Goal: Information Seeking & Learning: Find specific fact

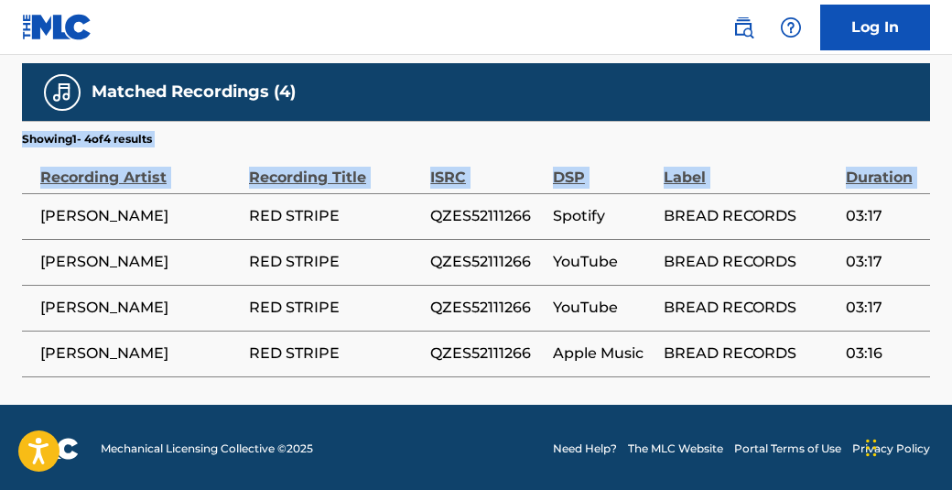
scroll to position [880, 0]
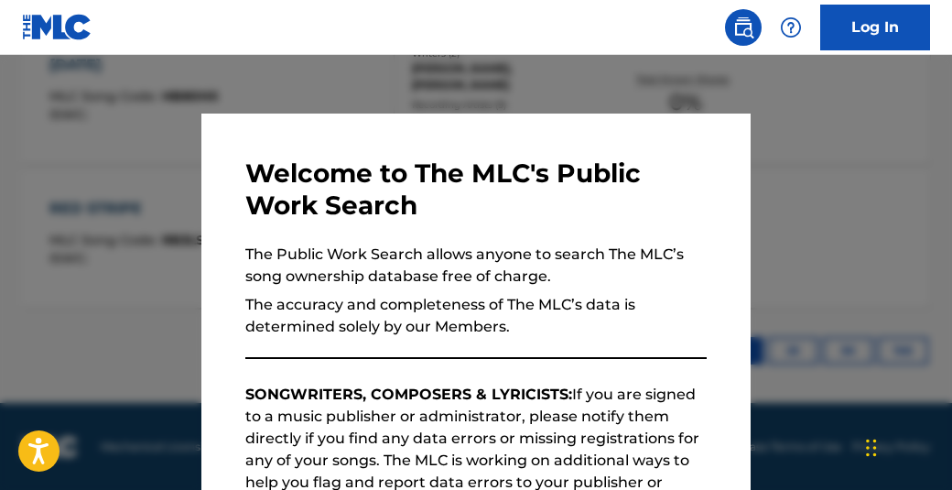
drag, startPoint x: 908, startPoint y: 166, endPoint x: 920, endPoint y: 168, distance: 12.2
click at [908, 166] on div at bounding box center [476, 300] width 952 height 490
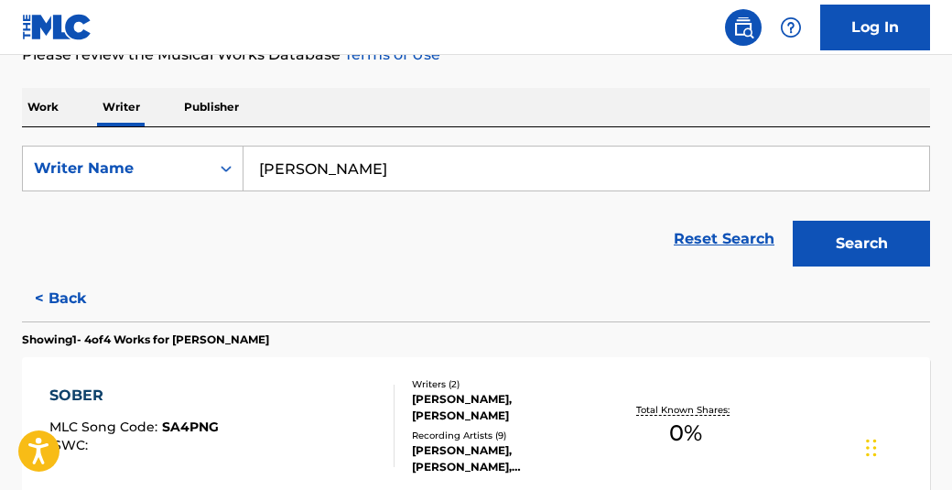
scroll to position [264, 0]
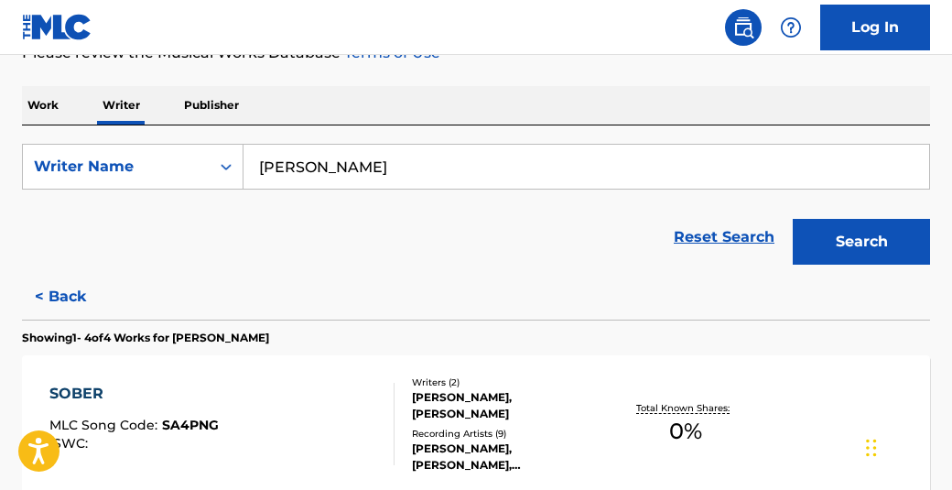
drag, startPoint x: 377, startPoint y: 165, endPoint x: 43, endPoint y: 121, distance: 337.1
click at [175, 144] on div "SearchWithCriteriac0ae67a4-20e7-4937-9bfc-07b81b404d65 Writer Name [PERSON_NAME]" at bounding box center [476, 167] width 908 height 46
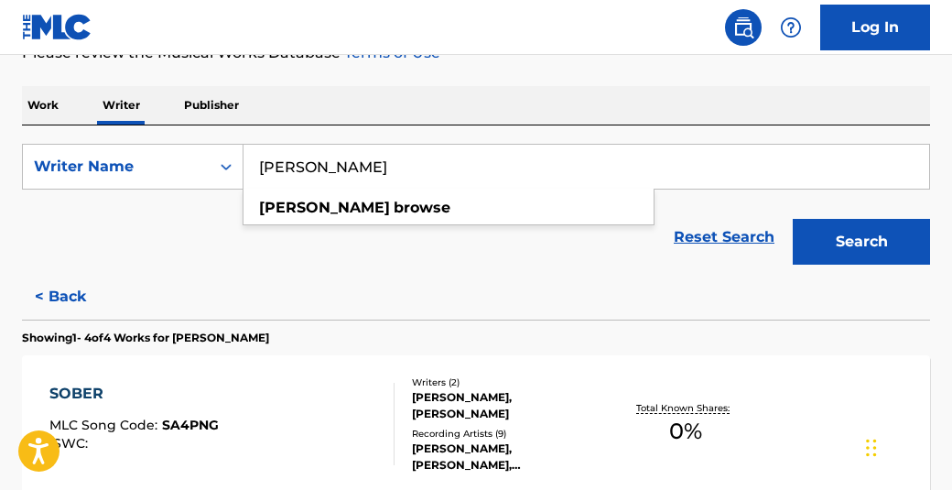
type input "O"
type input "[PERSON_NAME]"
click at [793, 219] on button "Search" at bounding box center [861, 242] width 137 height 46
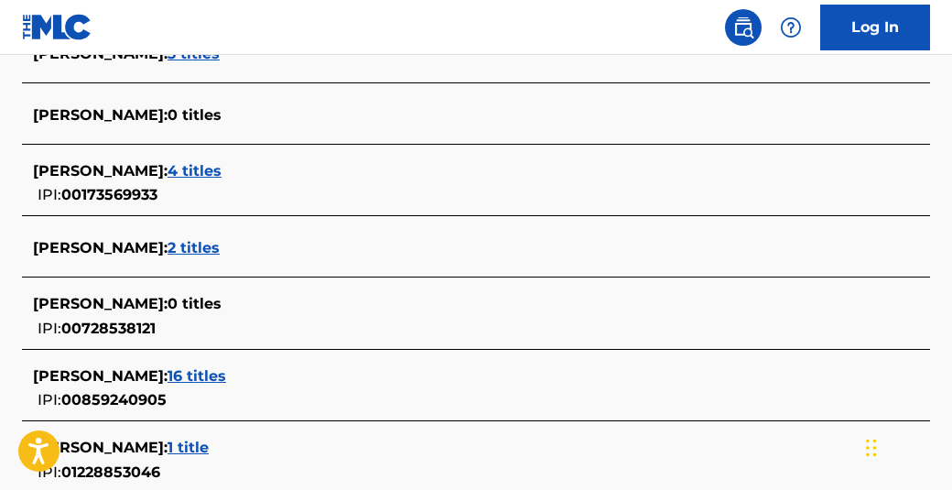
scroll to position [6388, 0]
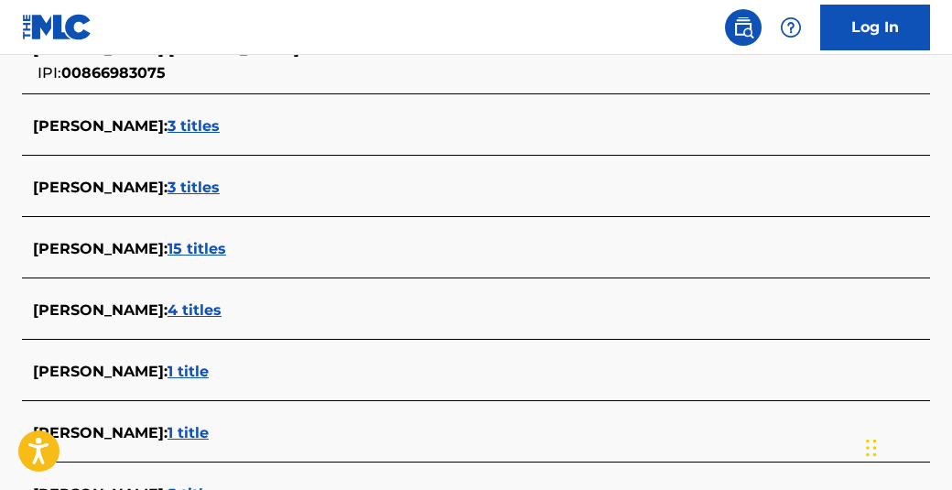
click at [226, 244] on span "15 titles" at bounding box center [197, 248] width 59 height 17
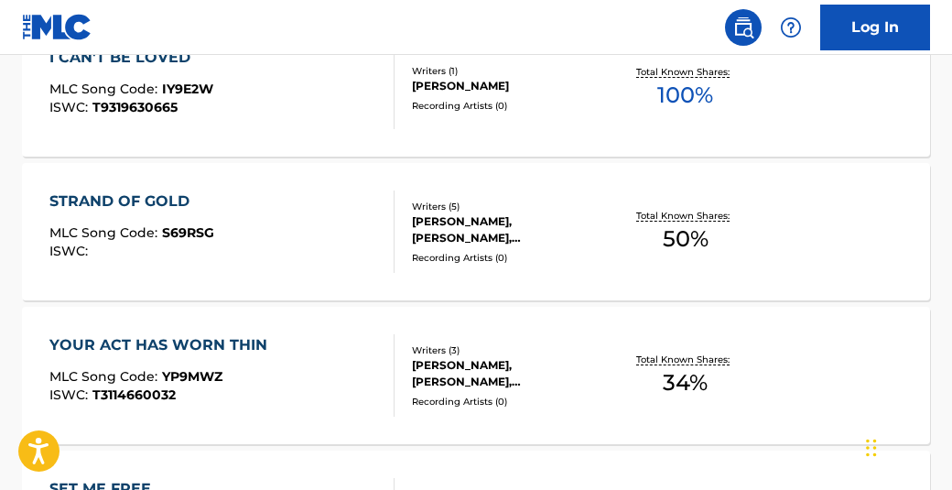
scroll to position [1751, 0]
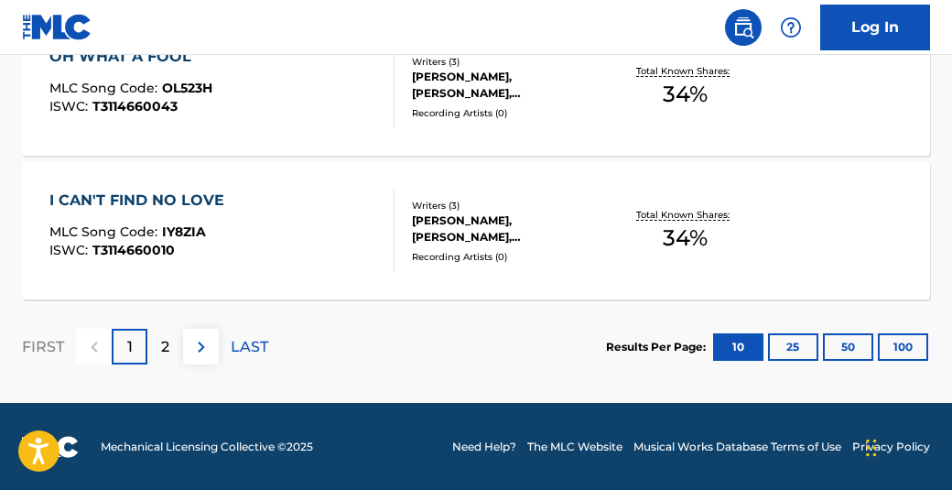
click at [896, 345] on button "100" at bounding box center [903, 346] width 50 height 27
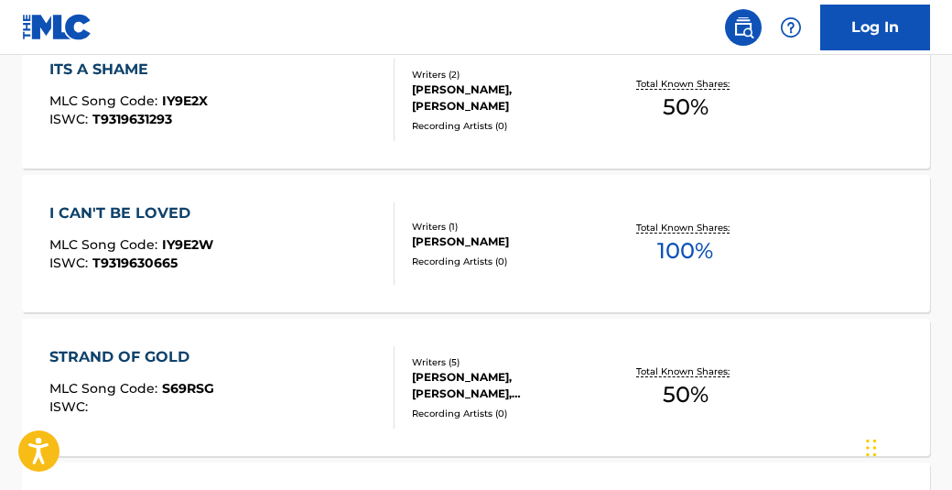
scroll to position [412, 0]
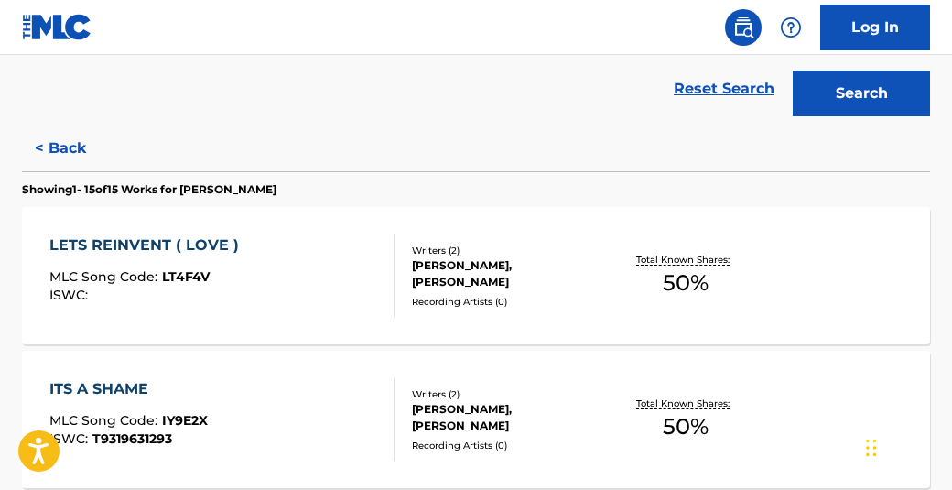
click at [77, 146] on button "< Back" at bounding box center [77, 148] width 110 height 46
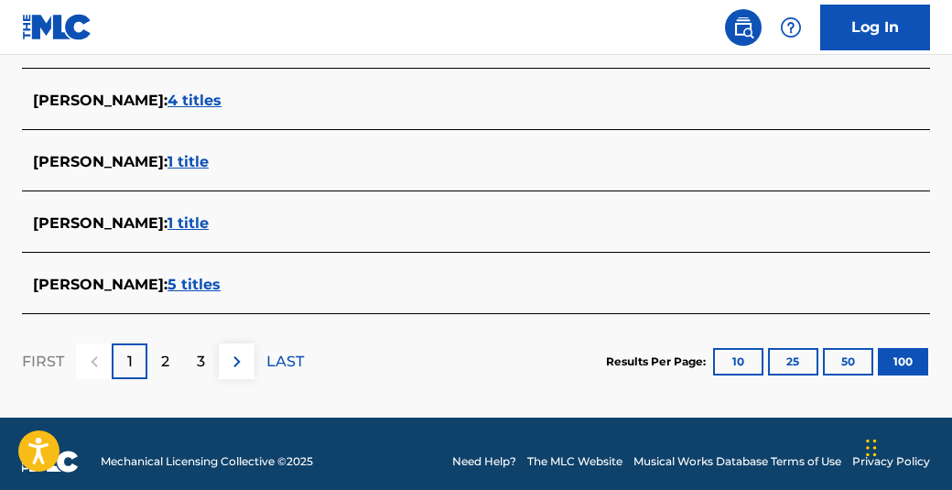
scroll to position [6608, 0]
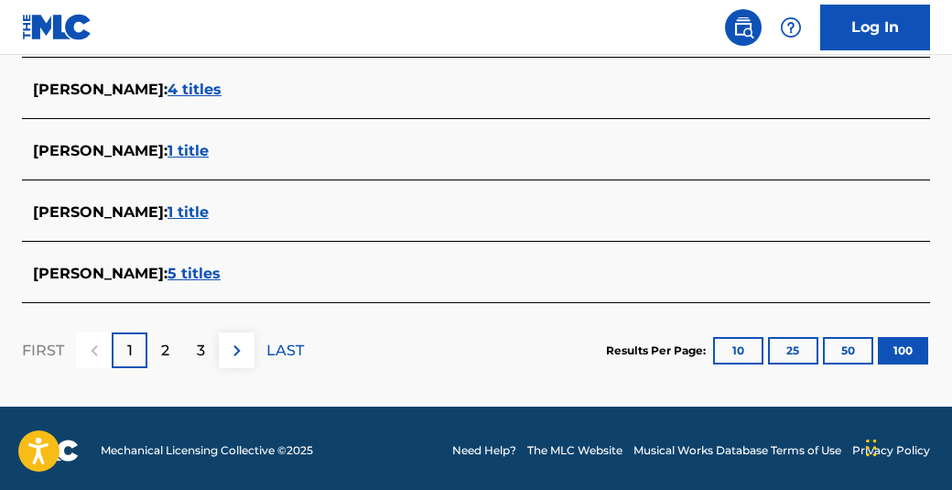
click at [165, 351] on p "2" at bounding box center [165, 351] width 8 height 22
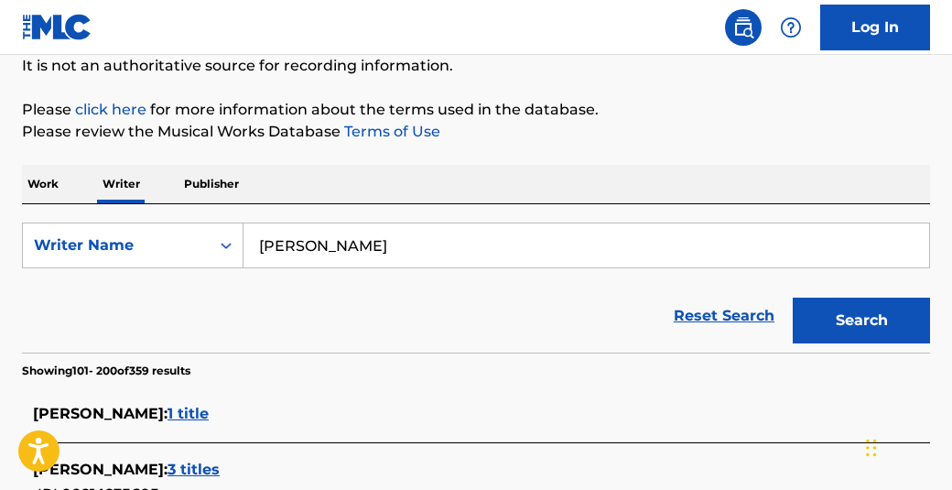
scroll to position [6867, 0]
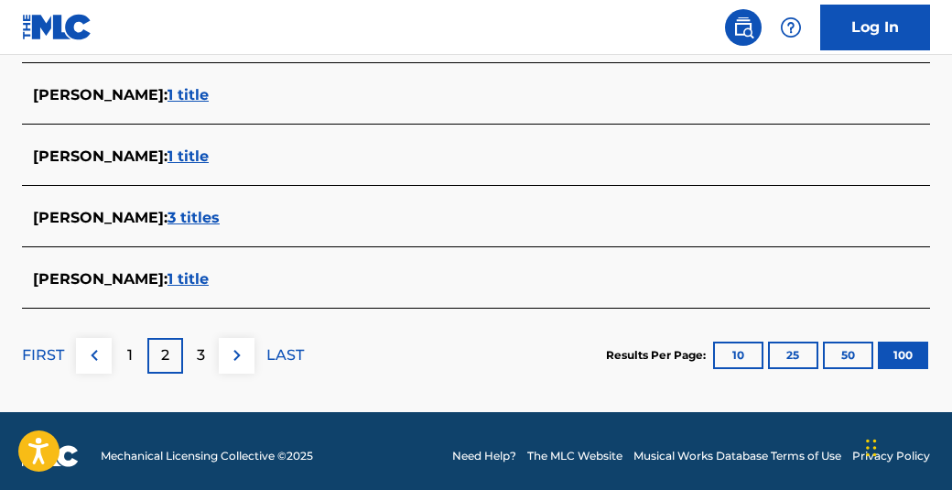
click at [203, 354] on p "3" at bounding box center [201, 355] width 8 height 22
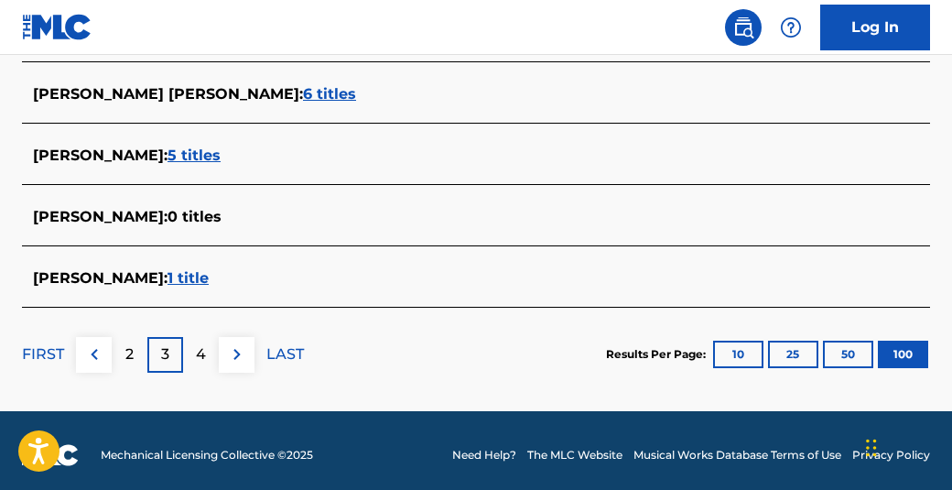
scroll to position [185, 0]
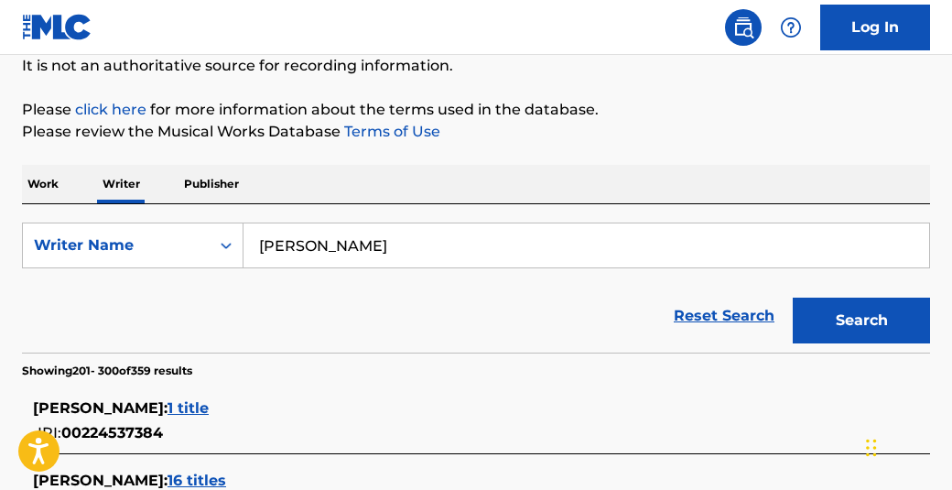
click at [24, 180] on p "Work" at bounding box center [43, 184] width 42 height 38
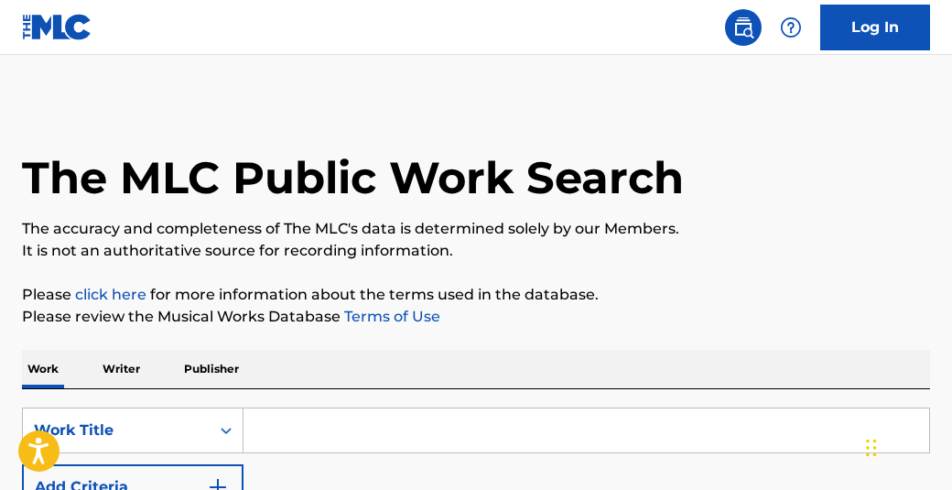
click at [311, 435] on input "Search Form" at bounding box center [587, 430] width 686 height 44
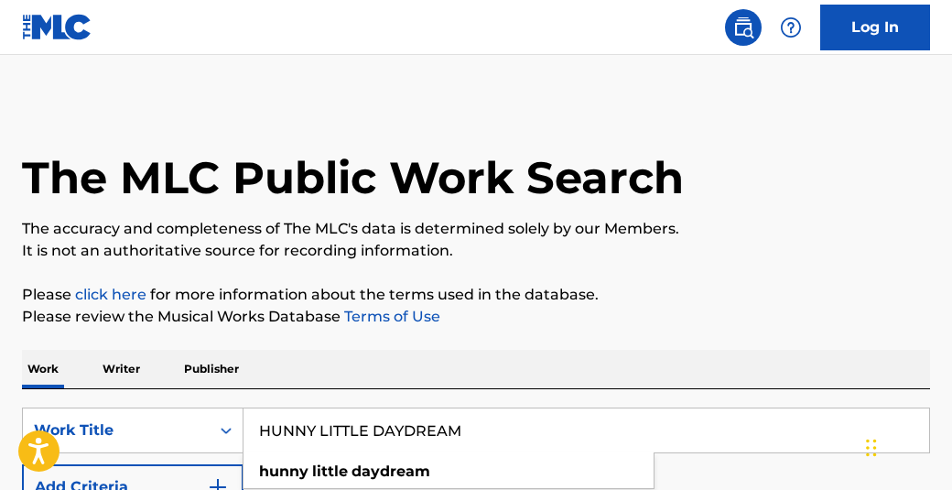
type input "HUNNY LITTLE DAYDREAM"
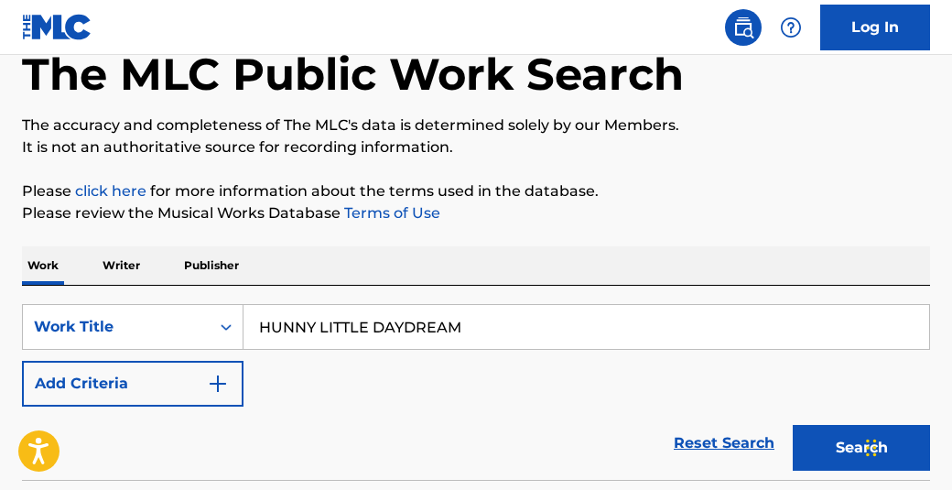
scroll to position [106, 0]
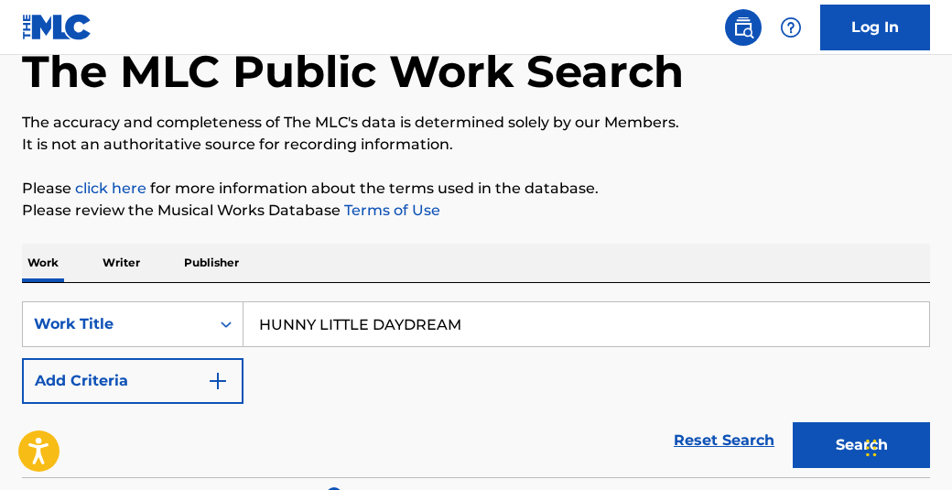
click at [112, 263] on p "Writer" at bounding box center [121, 263] width 49 height 38
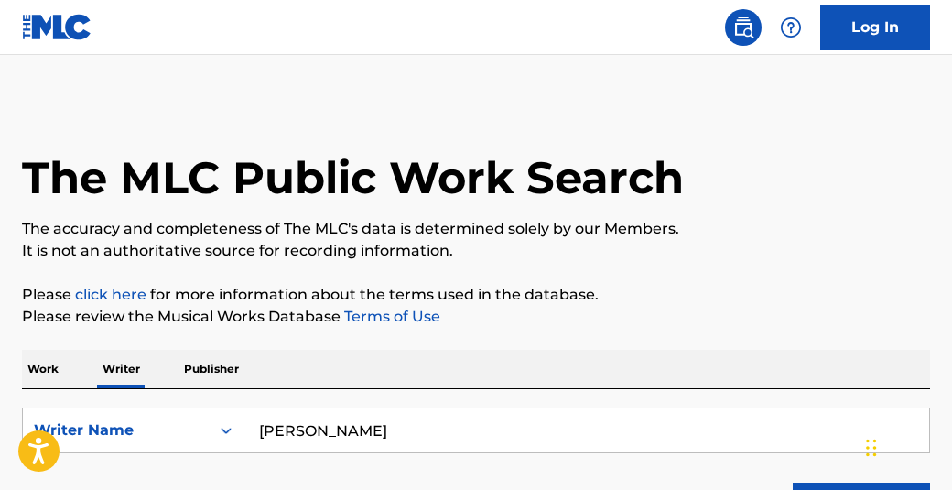
drag, startPoint x: 342, startPoint y: 428, endPoint x: 721, endPoint y: 380, distance: 382.0
click at [540, 428] on input "[PERSON_NAME]" at bounding box center [587, 430] width 686 height 44
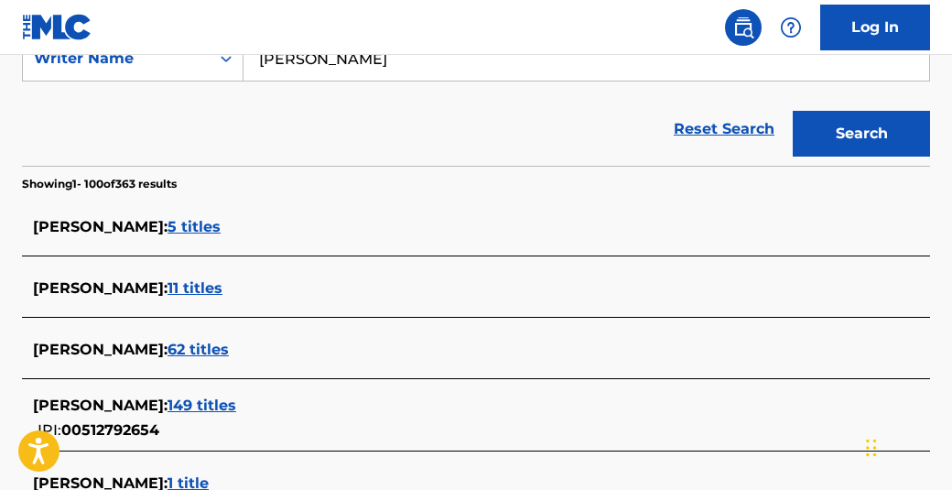
scroll to position [319, 0]
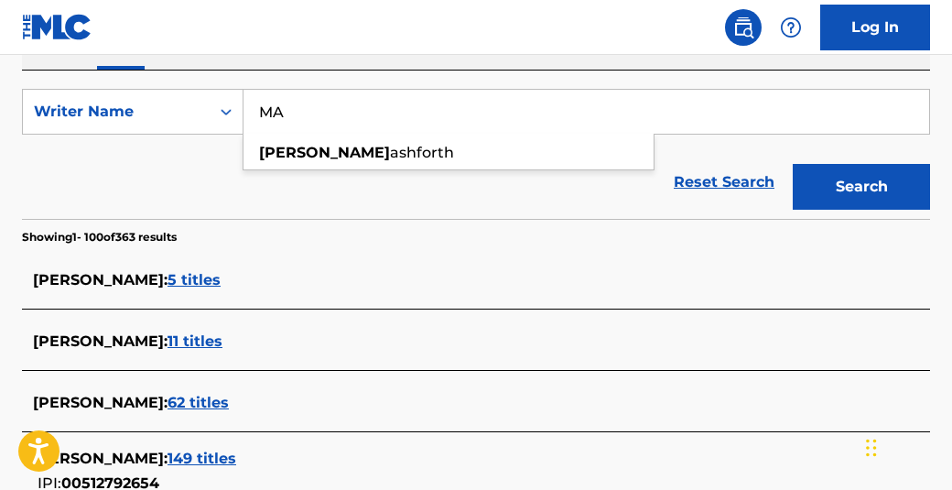
type input "M"
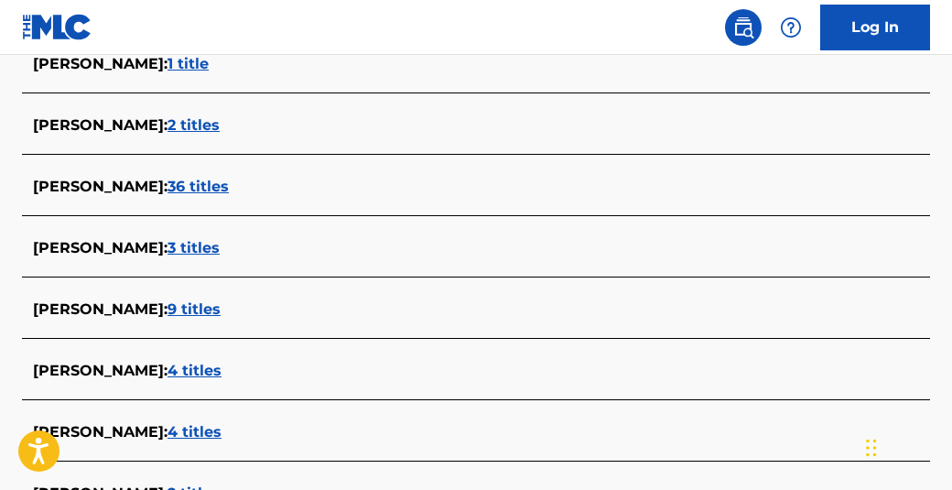
scroll to position [5461, 0]
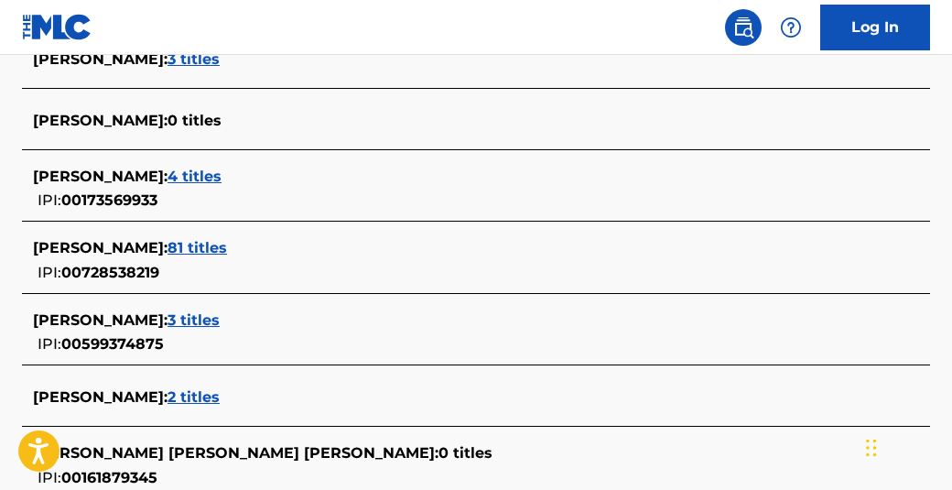
click at [221, 249] on span "81 titles" at bounding box center [198, 247] width 60 height 17
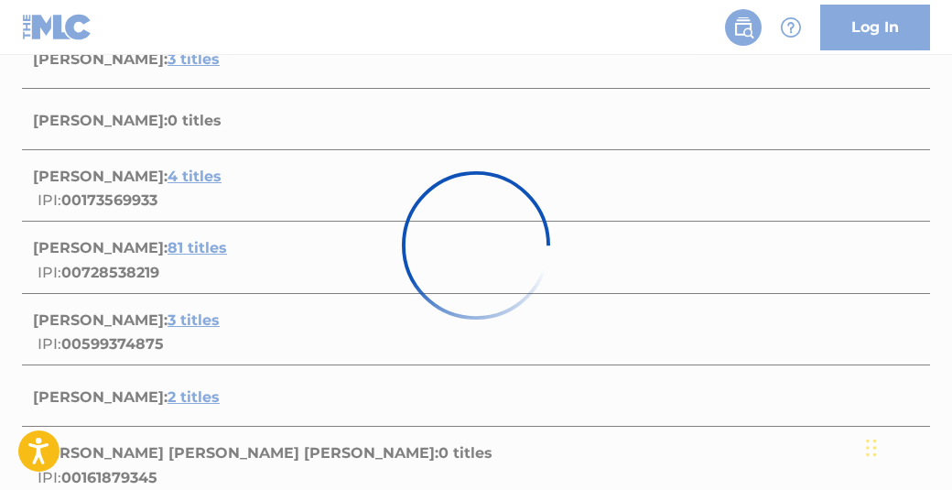
scroll to position [1751, 0]
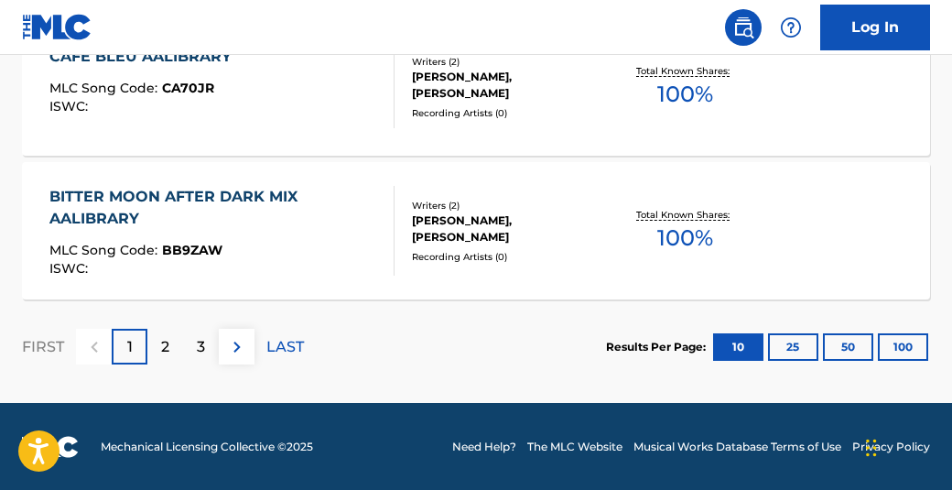
click at [897, 343] on button "100" at bounding box center [903, 346] width 50 height 27
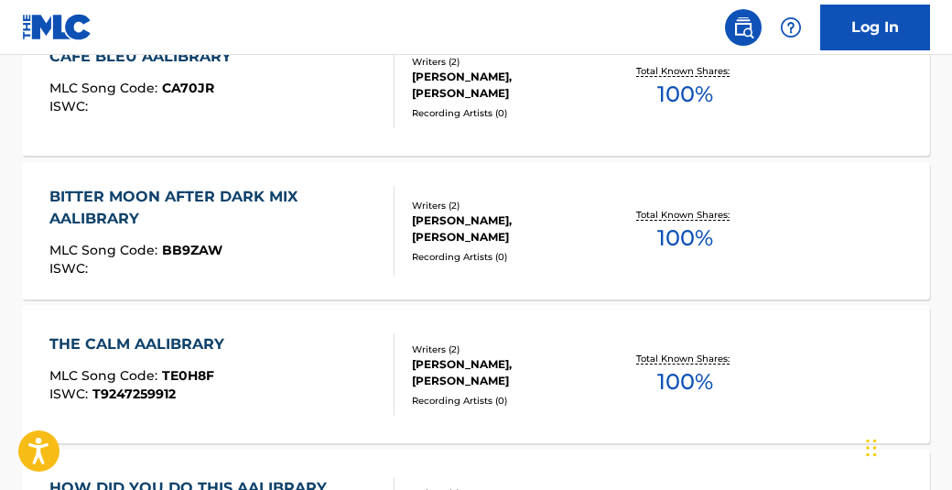
scroll to position [6737, 0]
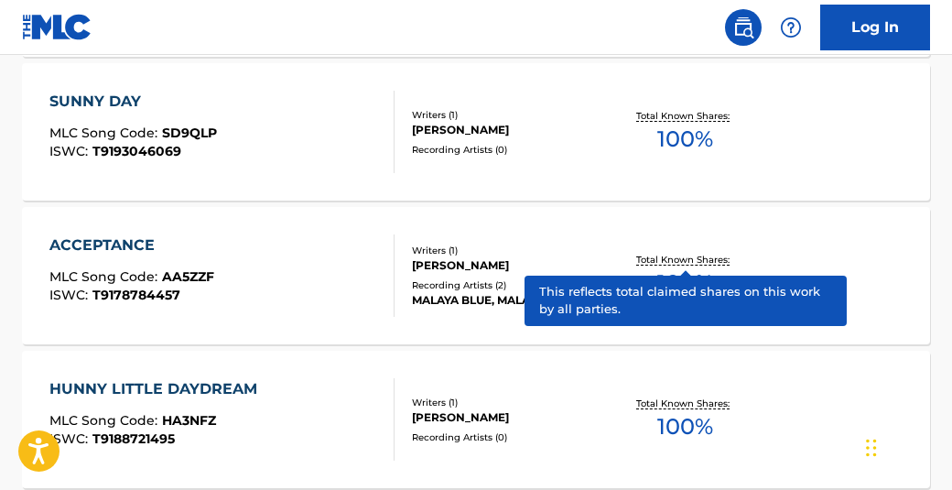
click at [718, 255] on p "Total Known Shares:" at bounding box center [685, 260] width 98 height 14
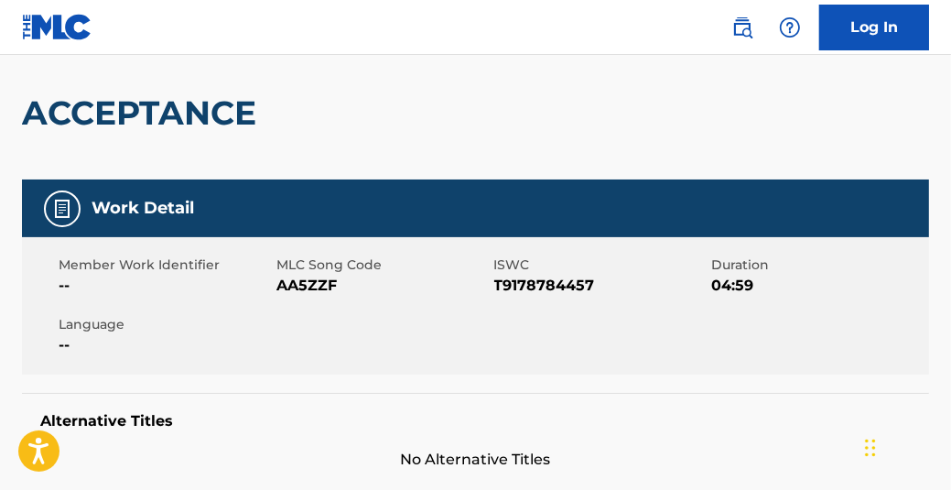
scroll to position [146, 0]
click at [584, 280] on span "T9178784457" at bounding box center [600, 286] width 213 height 22
copy span "T9178784457"
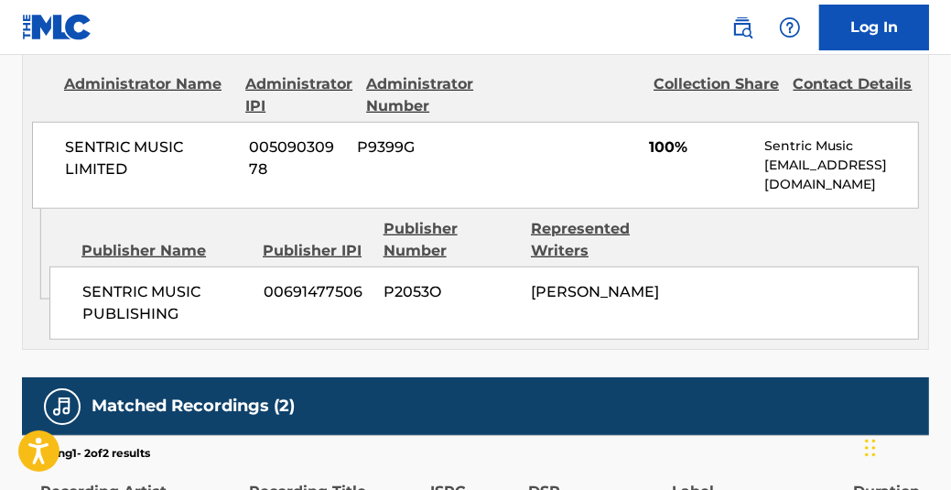
scroll to position [1094, 0]
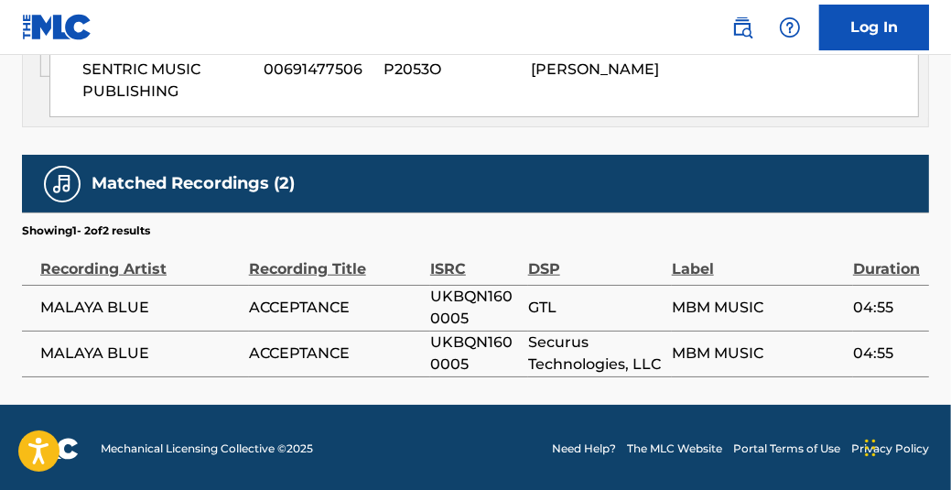
click at [469, 297] on span "UKBQN1600005" at bounding box center [474, 308] width 89 height 44
copy span "UKBQN1600005"
drag, startPoint x: 950, startPoint y: 352, endPoint x: 951, endPoint y: 318, distance: 33.9
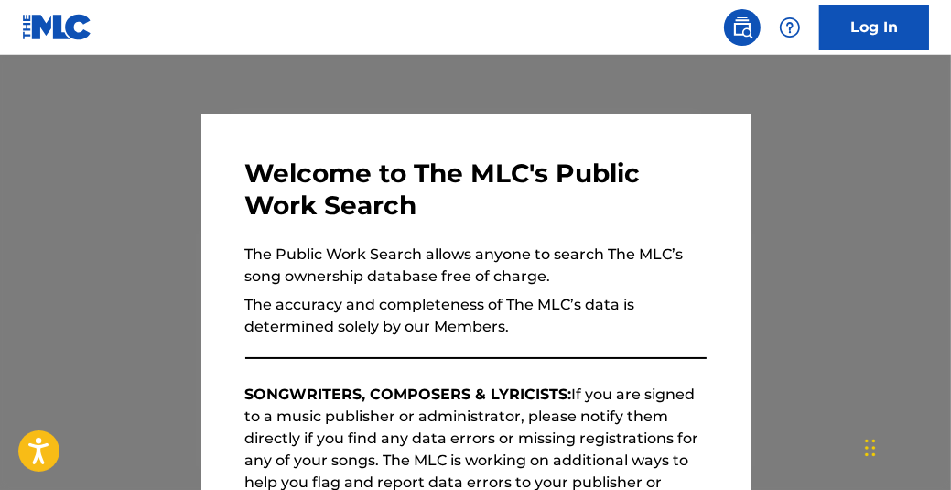
scroll to position [11948, 0]
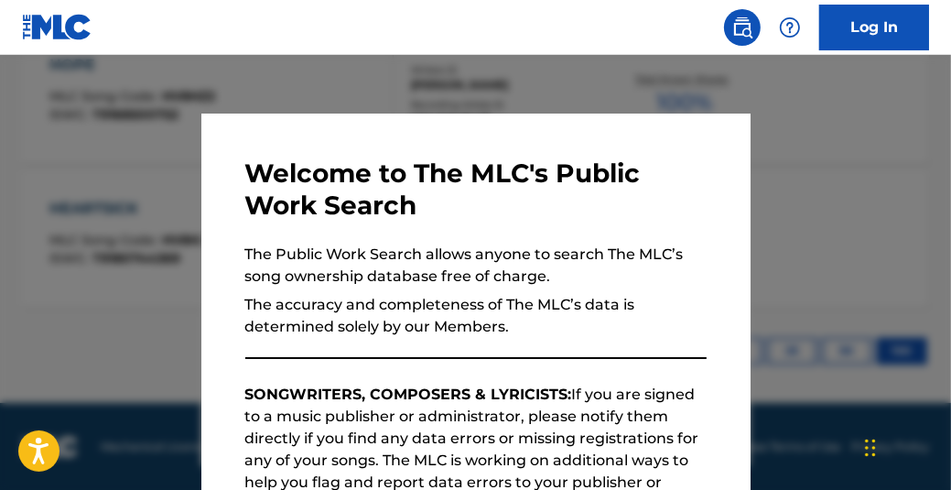
click at [286, 77] on div at bounding box center [475, 300] width 951 height 490
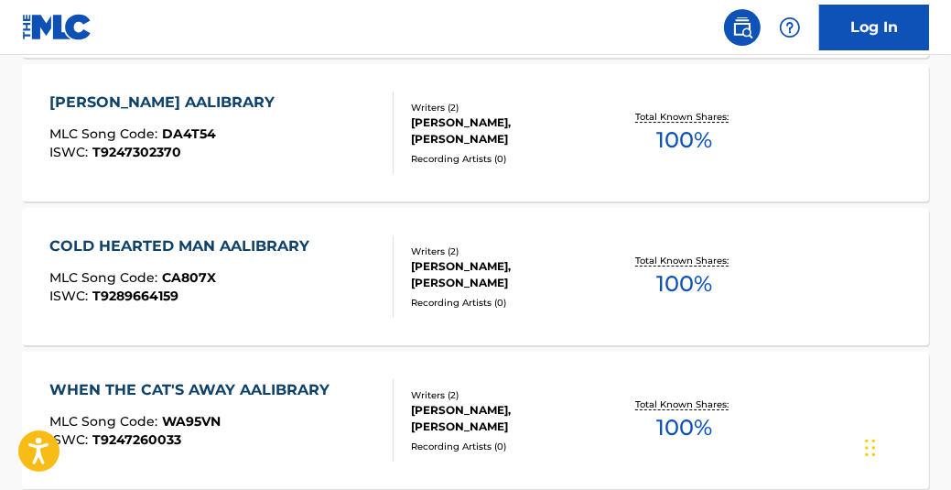
scroll to position [11911, 0]
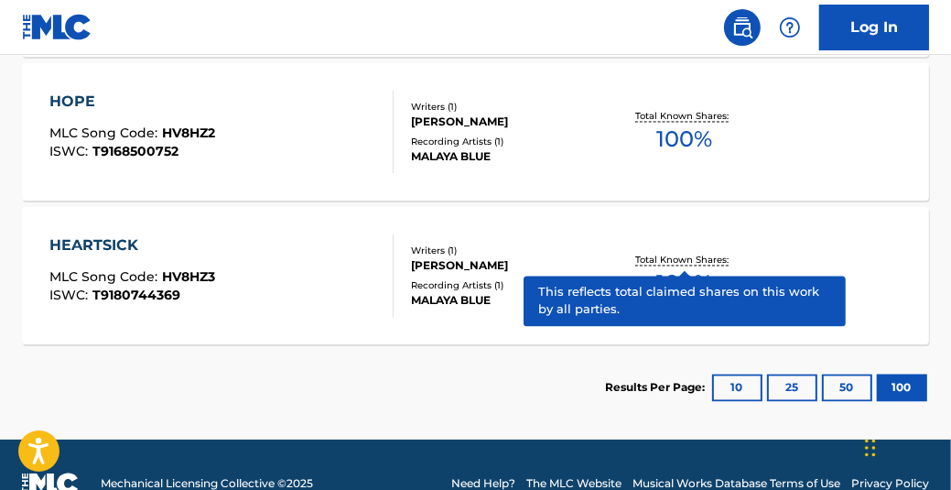
click at [690, 253] on p "Total Known Shares:" at bounding box center [685, 260] width 98 height 14
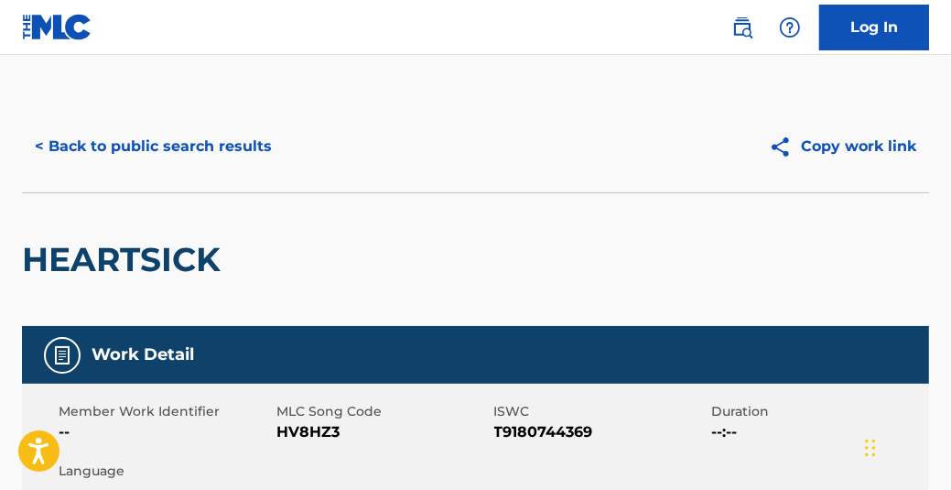
click at [545, 440] on span "T9180744369" at bounding box center [600, 432] width 213 height 22
click at [545, 439] on span "T9180744369" at bounding box center [600, 432] width 213 height 22
copy span "T9180744369"
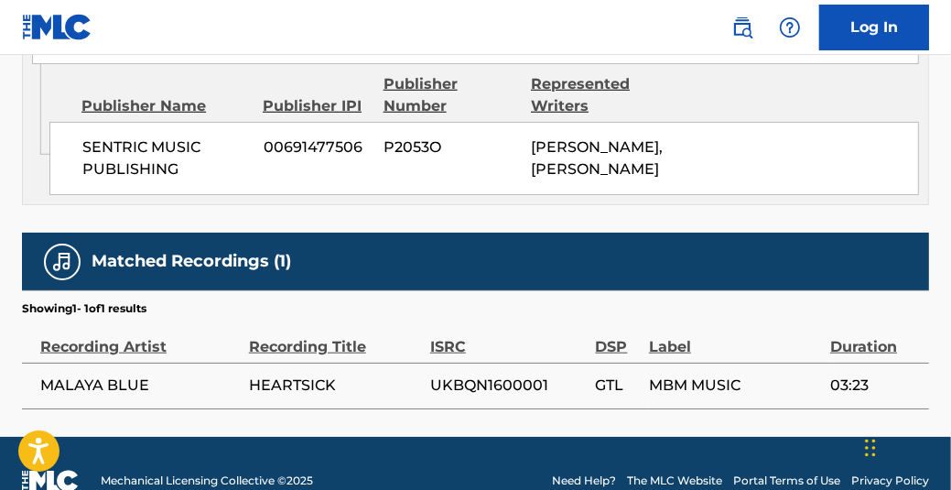
scroll to position [1091, 0]
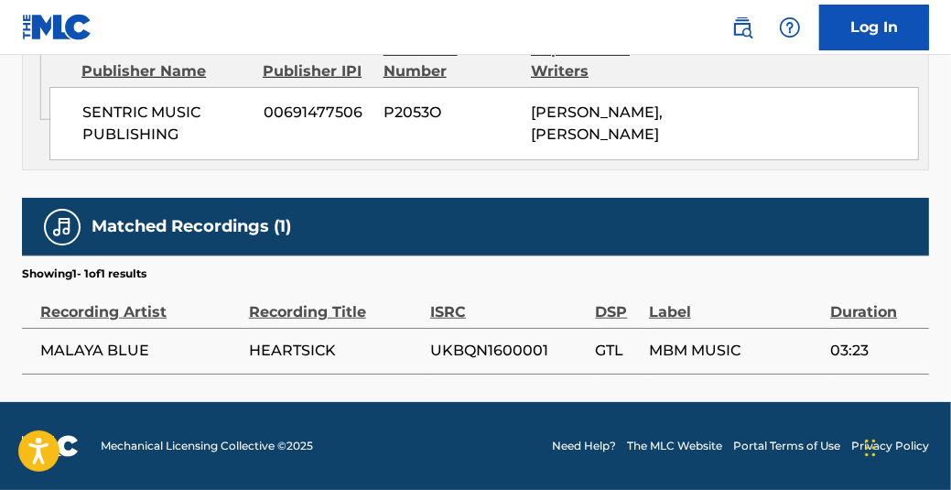
click at [532, 358] on span "UKBQN1600001" at bounding box center [508, 351] width 157 height 22
copy span "UKBQN1600001"
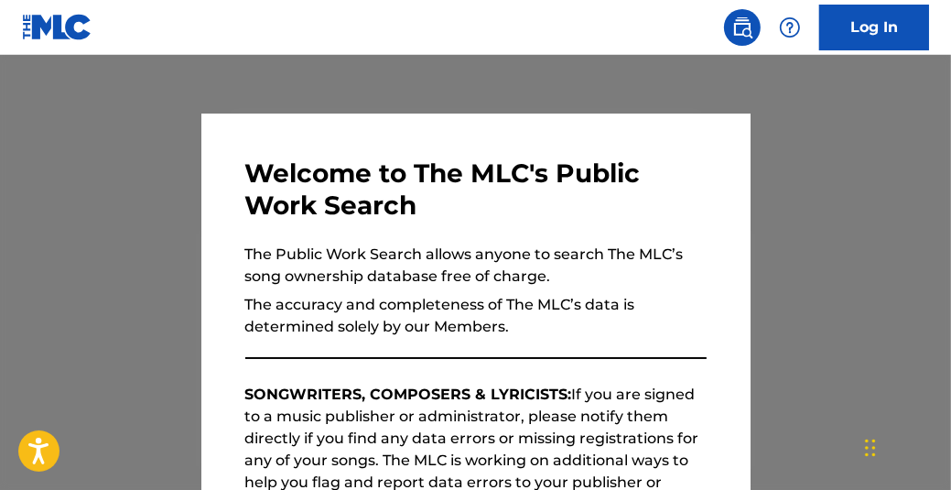
scroll to position [11948, 0]
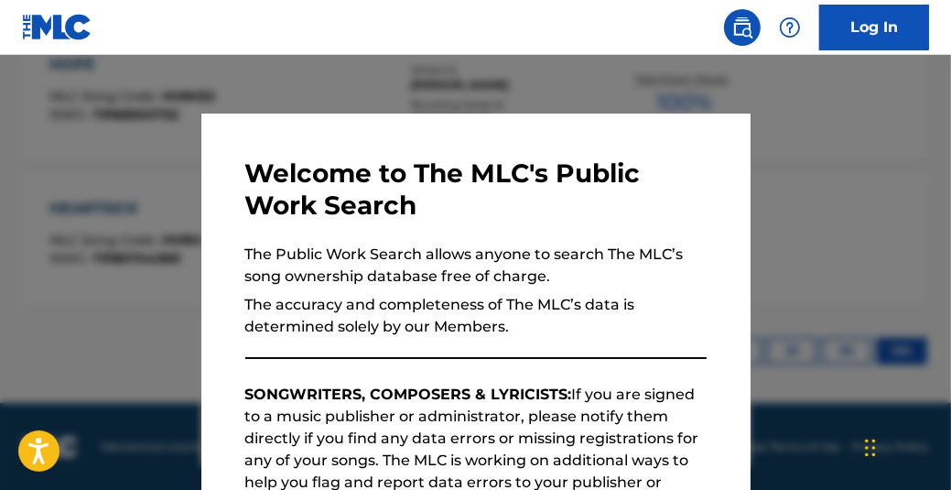
click at [829, 157] on div at bounding box center [475, 300] width 951 height 490
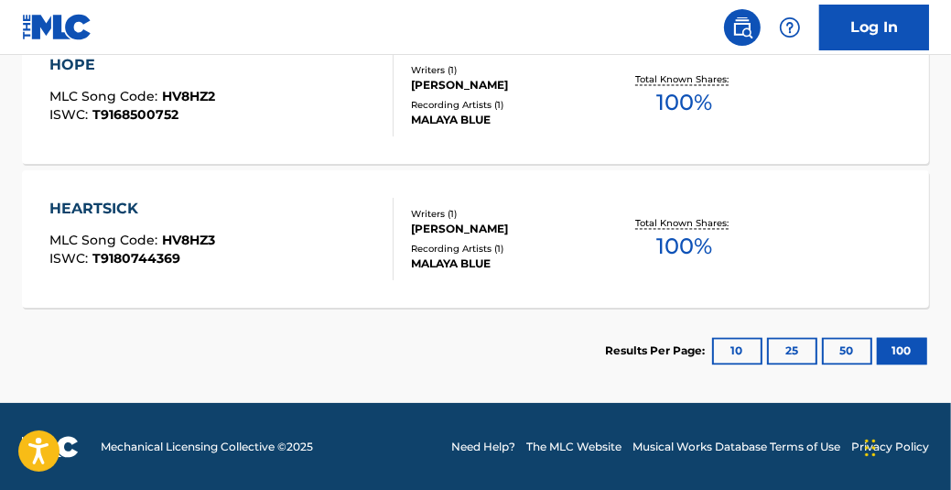
click at [683, 93] on span "100 %" at bounding box center [685, 102] width 56 height 33
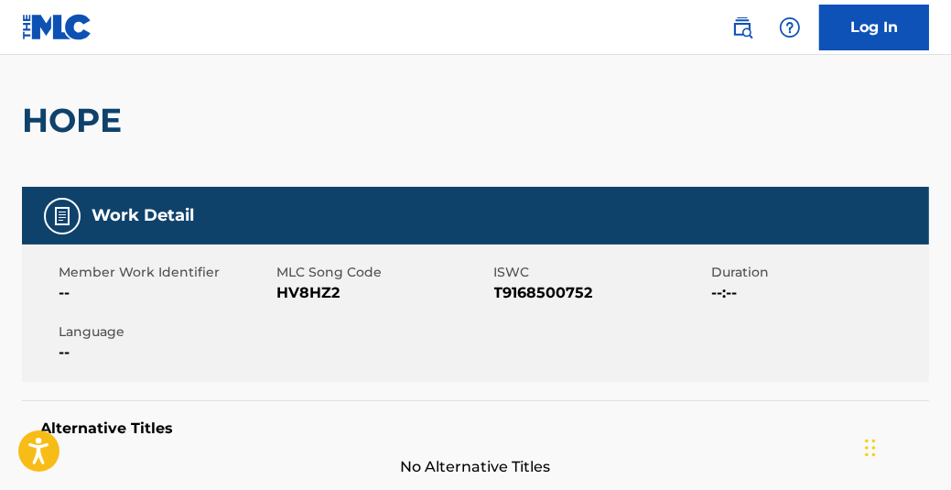
scroll to position [168, 0]
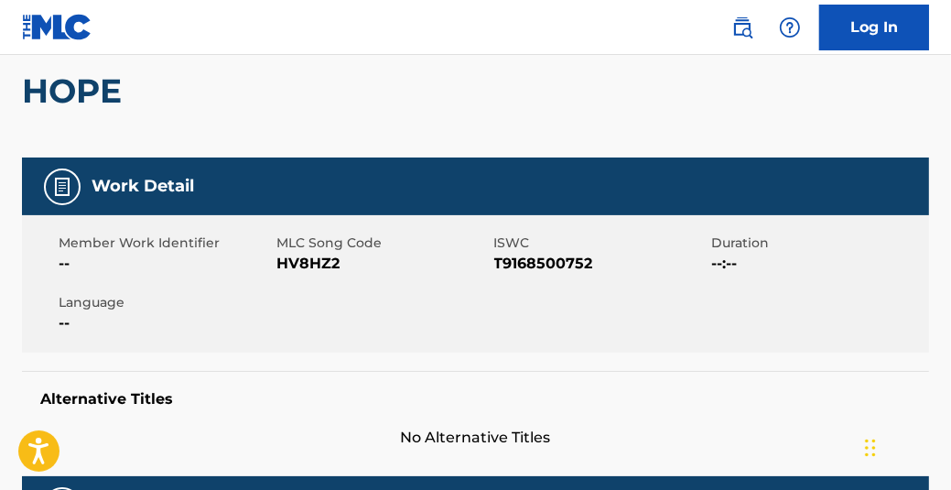
click at [538, 270] on span "T9168500752" at bounding box center [600, 264] width 213 height 22
copy span "T9168500752"
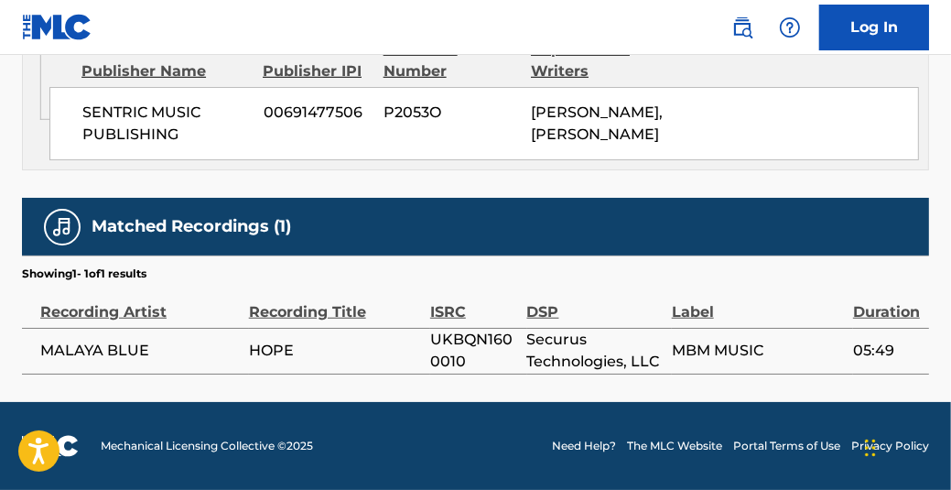
scroll to position [1091, 0]
click at [453, 338] on span "UKBQN1600010" at bounding box center [474, 351] width 88 height 44
click at [453, 337] on span "UKBQN1600010" at bounding box center [474, 351] width 88 height 44
copy span "UKBQN1600010"
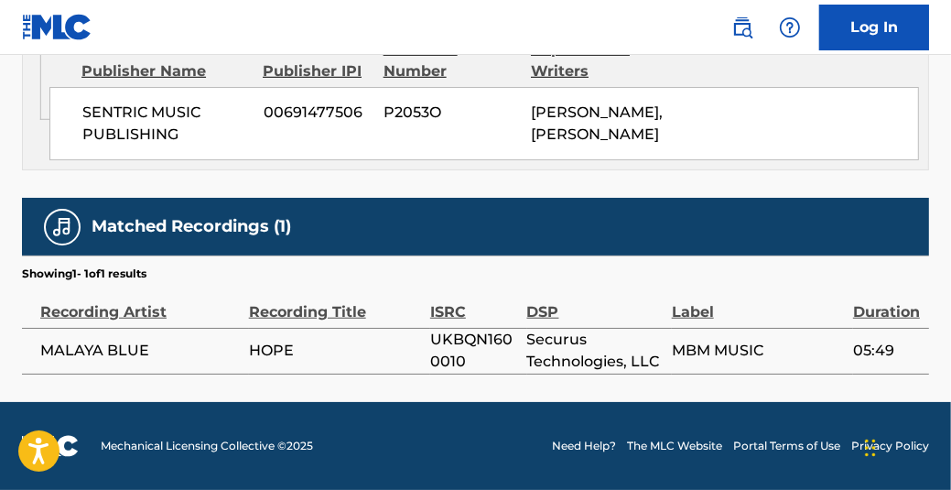
drag, startPoint x: 9, startPoint y: 277, endPoint x: 0, endPoint y: 272, distance: 10.7
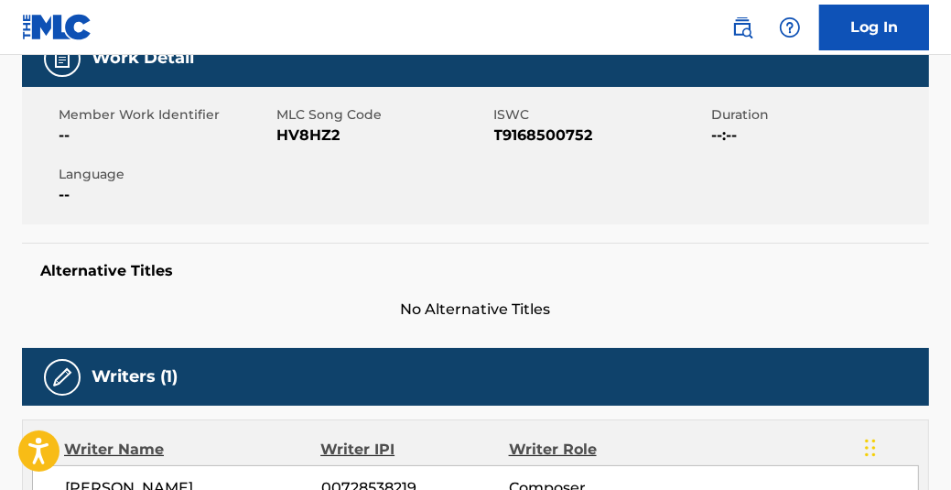
scroll to position [0, 0]
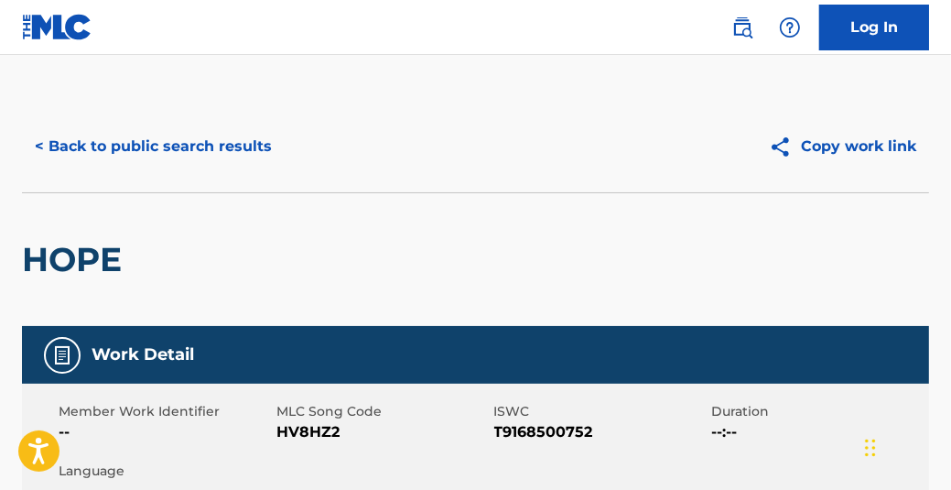
click at [165, 150] on button "< Back to public search results" at bounding box center [153, 147] width 263 height 46
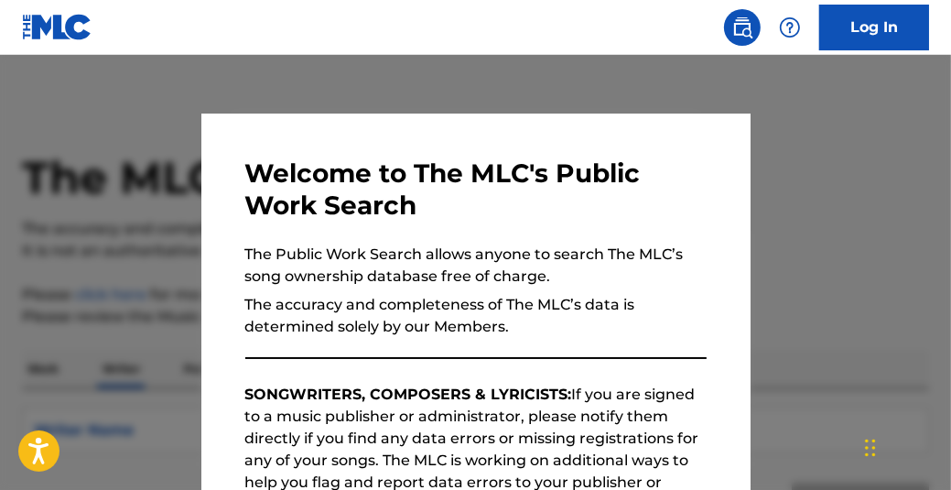
scroll to position [200, 0]
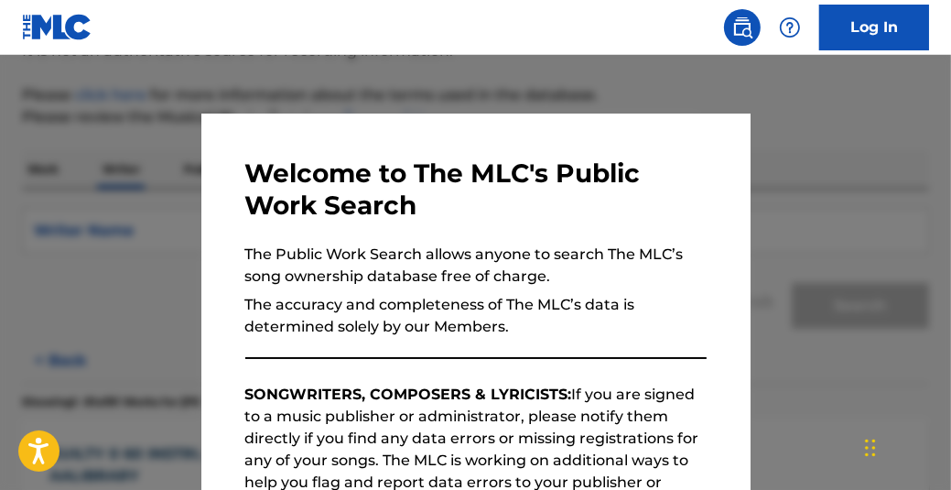
click at [834, 179] on div at bounding box center [475, 300] width 951 height 490
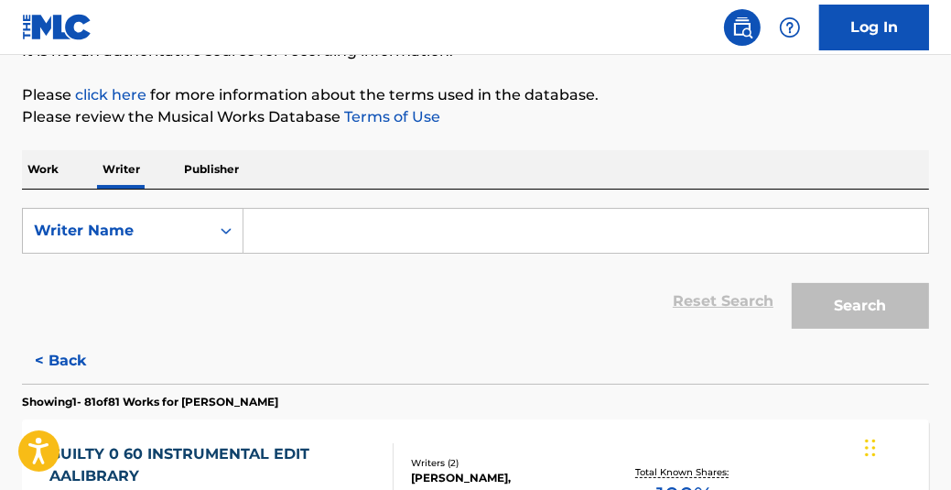
scroll to position [8030, 0]
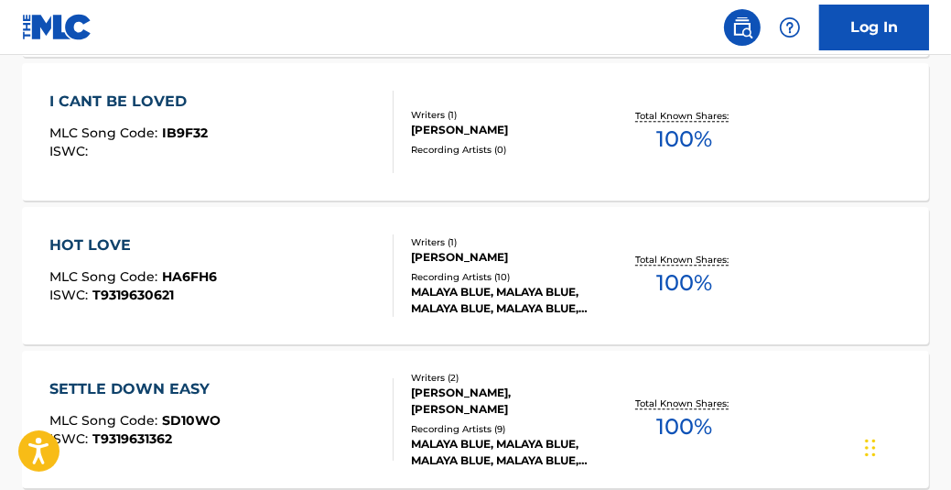
click at [700, 276] on span "100 %" at bounding box center [685, 282] width 56 height 33
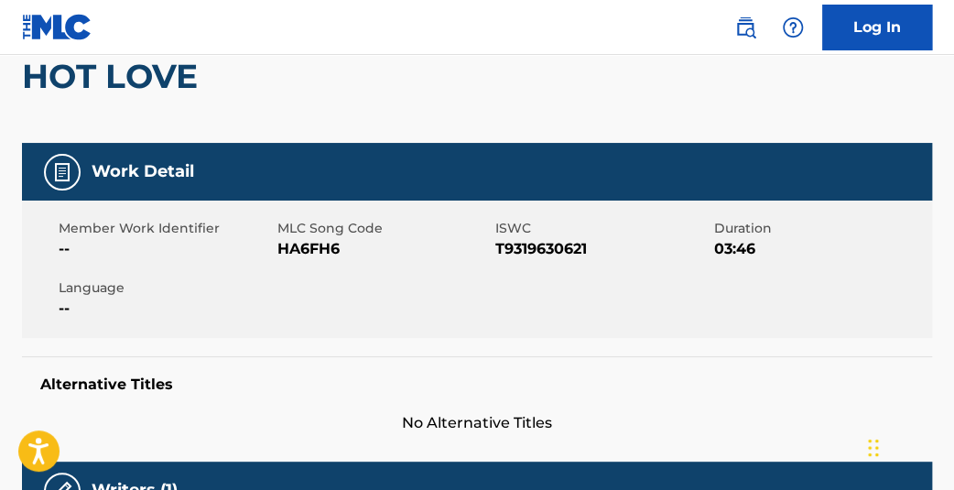
scroll to position [159, 0]
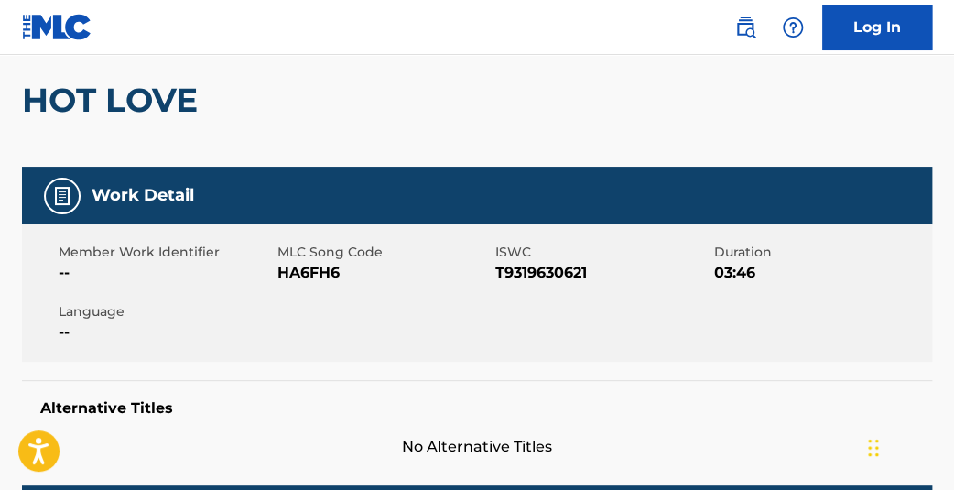
click at [568, 269] on span "T9319630621" at bounding box center [602, 273] width 214 height 22
copy span "T9319630621"
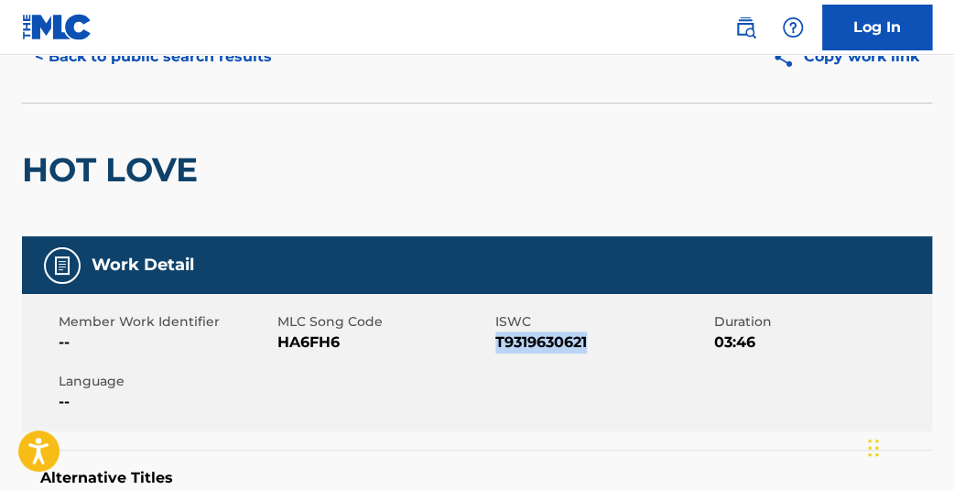
scroll to position [78, 0]
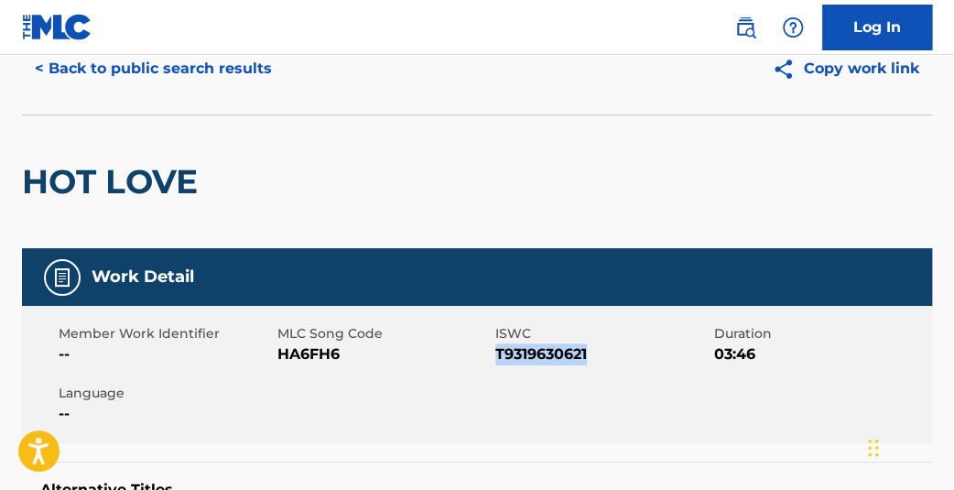
copy span "T9319630621"
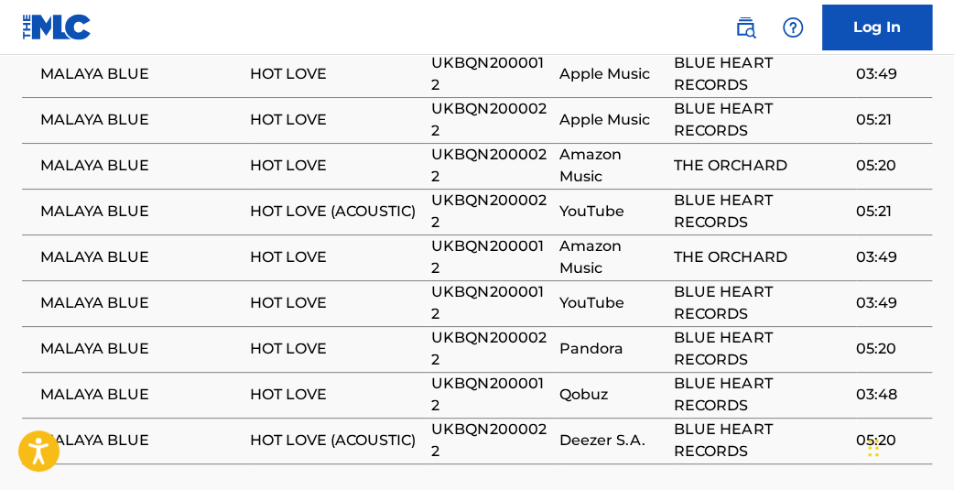
scroll to position [1381, 0]
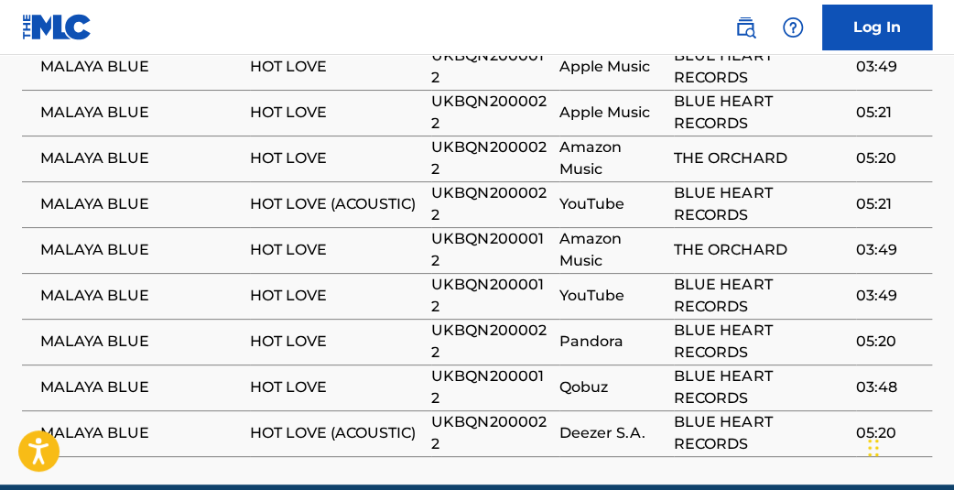
click at [489, 182] on span "UKBQN2000022" at bounding box center [490, 204] width 119 height 44
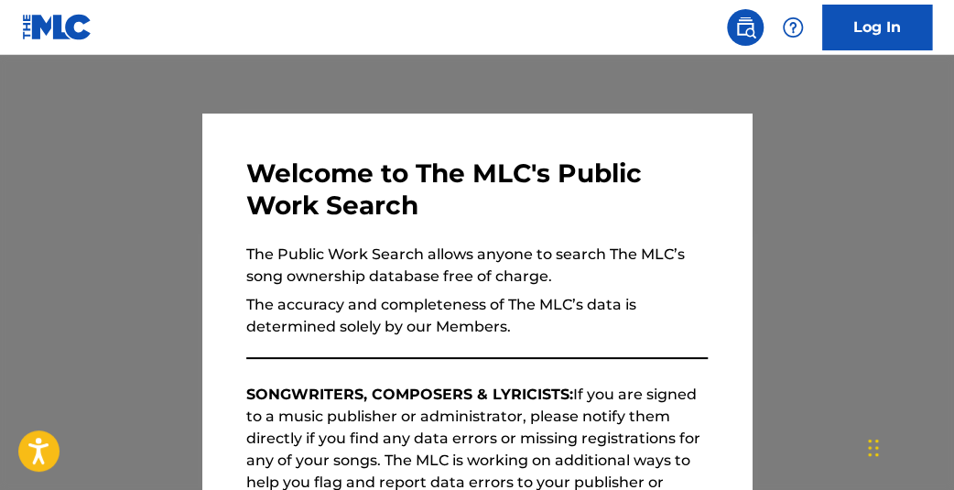
scroll to position [200, 0]
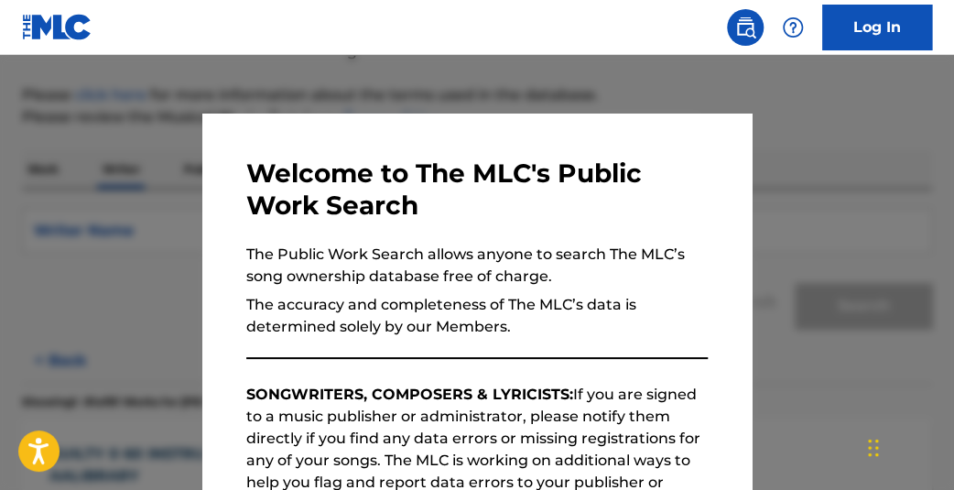
click at [807, 118] on div at bounding box center [477, 300] width 954 height 490
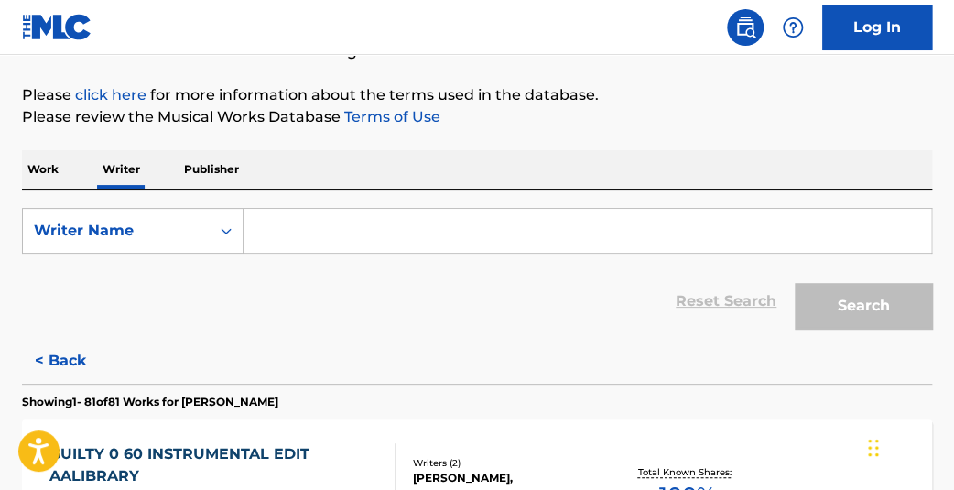
scroll to position [6880, 0]
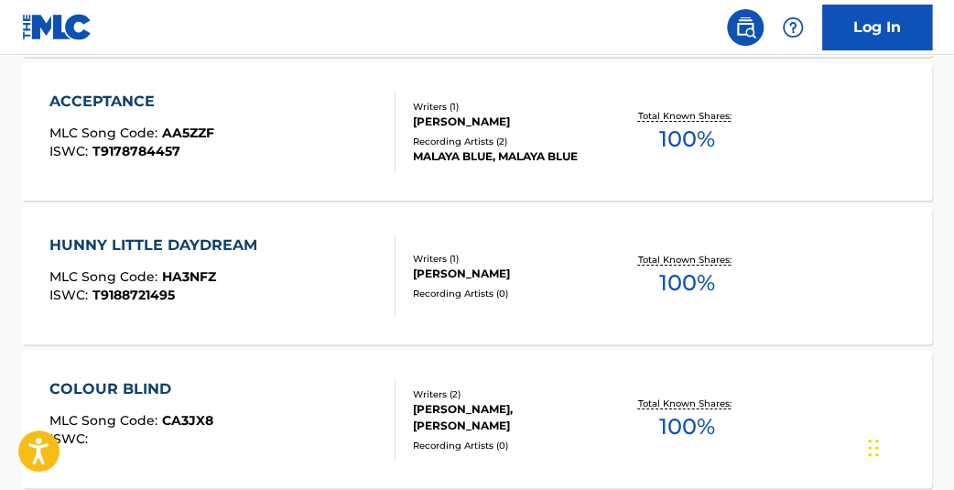
click at [700, 290] on span "100 %" at bounding box center [687, 282] width 56 height 33
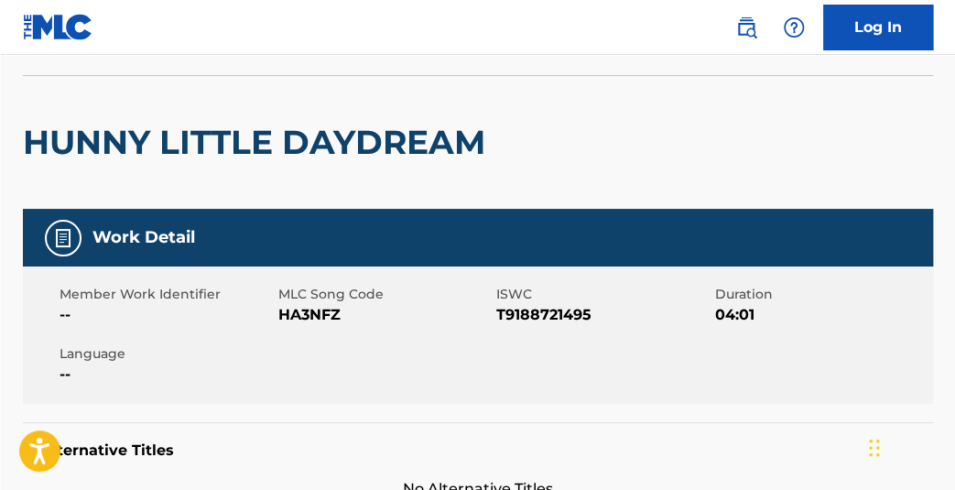
scroll to position [119, 0]
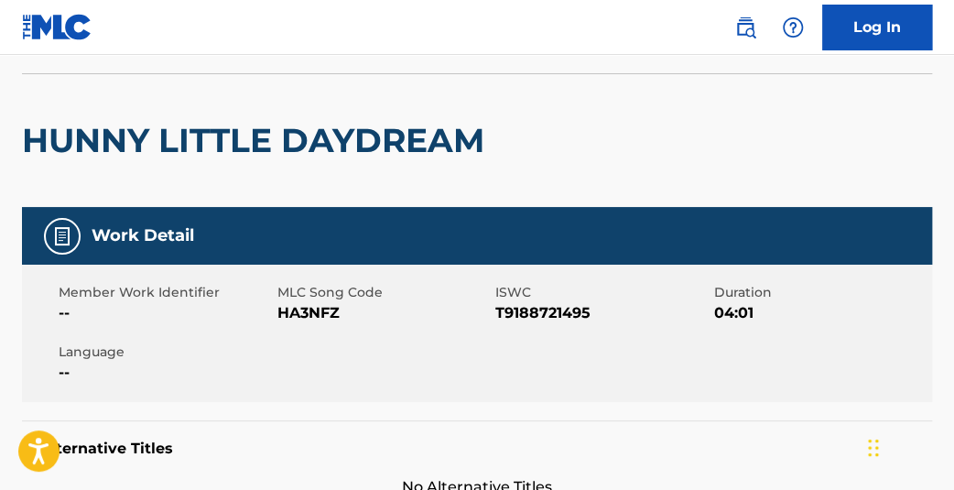
click at [528, 307] on span "T9188721495" at bounding box center [602, 313] width 214 height 22
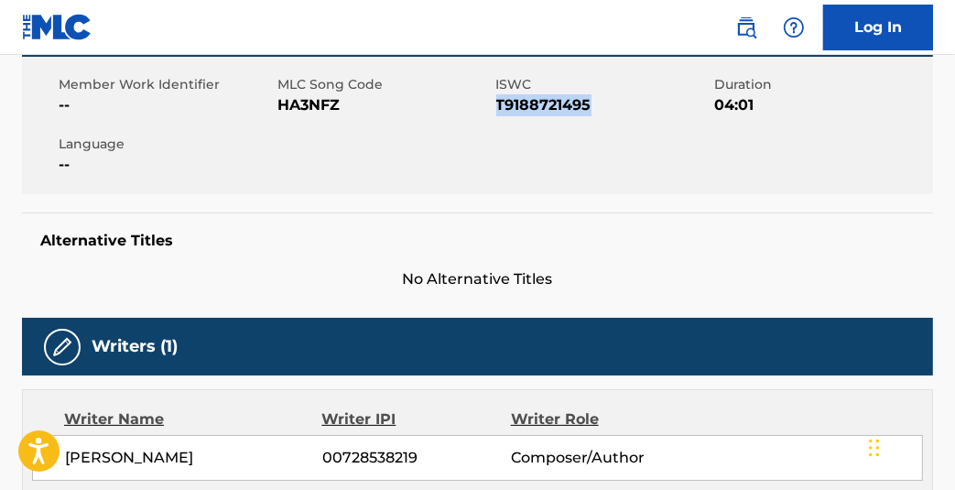
scroll to position [294, 0]
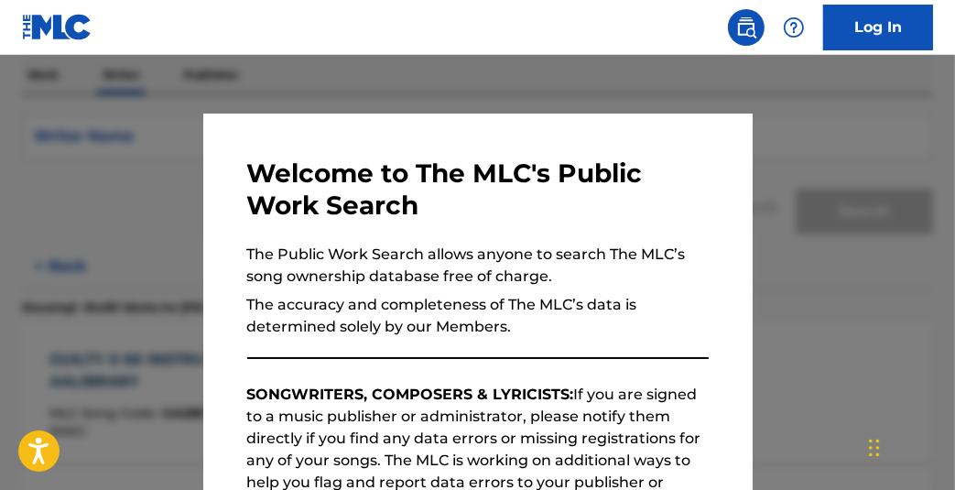
scroll to position [7742, 0]
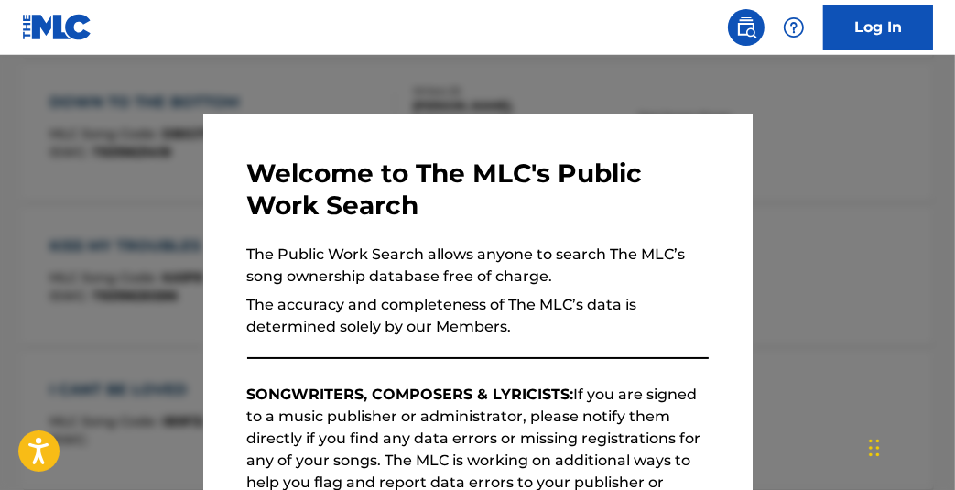
click at [410, 80] on div at bounding box center [477, 300] width 955 height 490
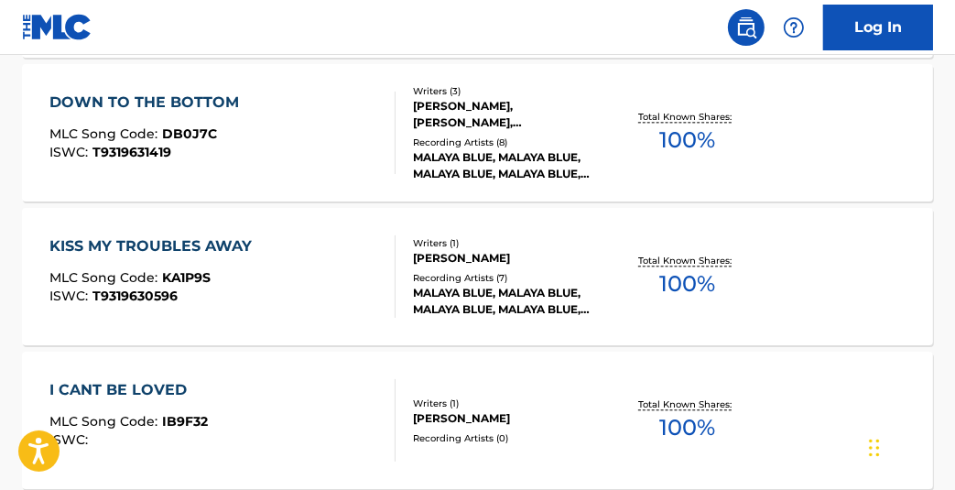
click at [704, 277] on span "100 %" at bounding box center [687, 283] width 56 height 33
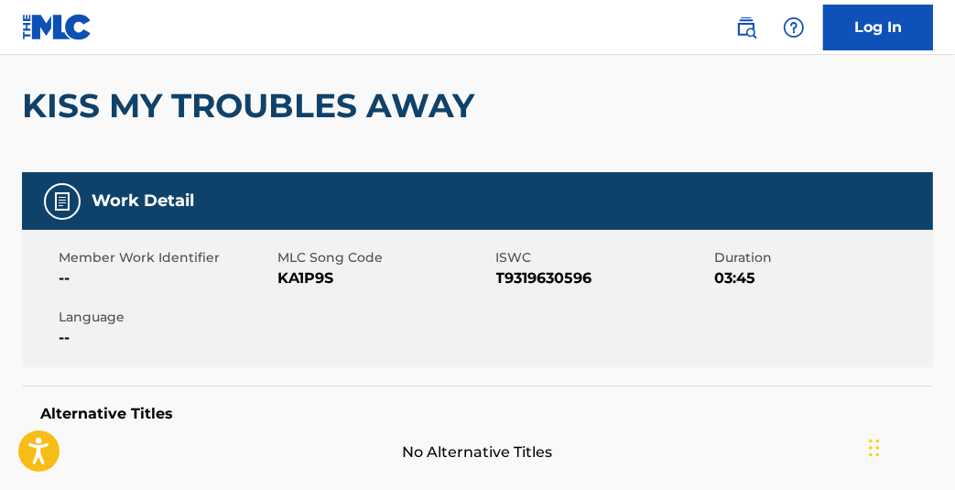
scroll to position [121, 0]
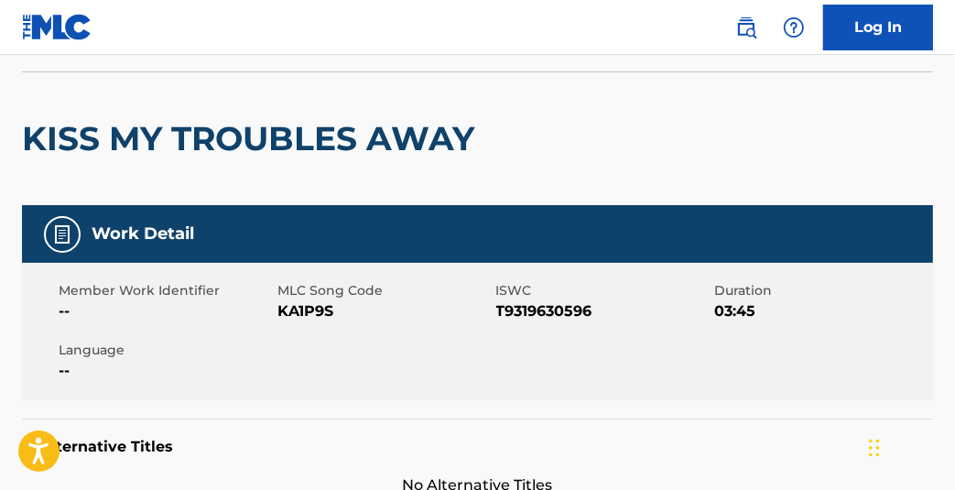
click at [541, 321] on div "Member Work Identifier -- MLC Song Code KA1P9S ISWC T9319630596 Duration 03:45 …" at bounding box center [477, 331] width 911 height 137
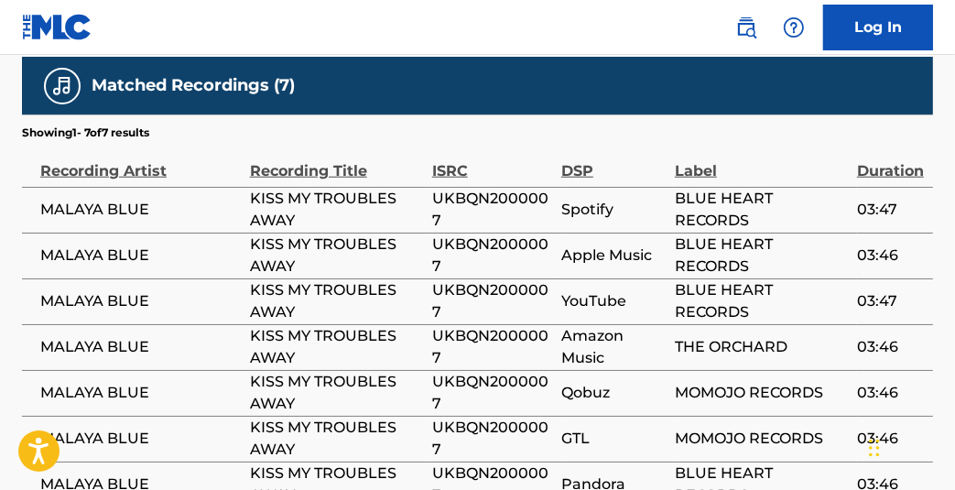
scroll to position [1152, 0]
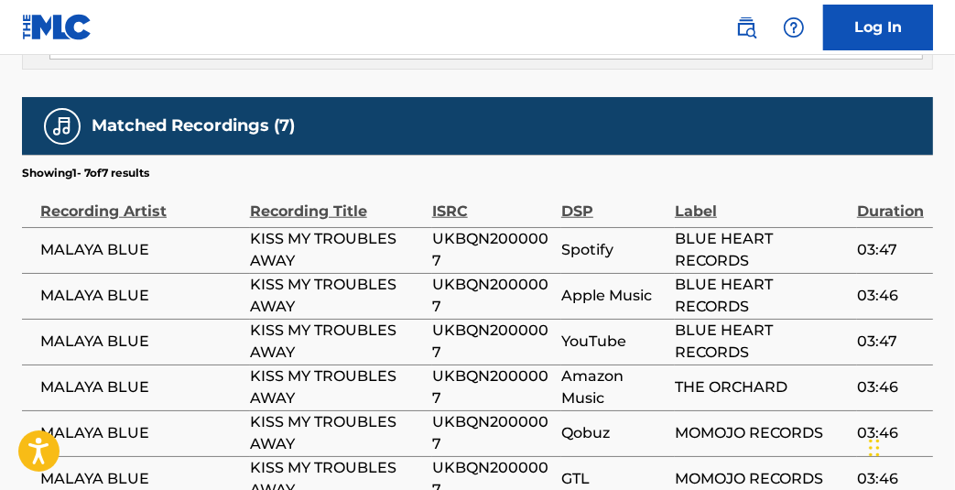
click at [494, 335] on span "UKBQN2000007" at bounding box center [492, 342] width 120 height 44
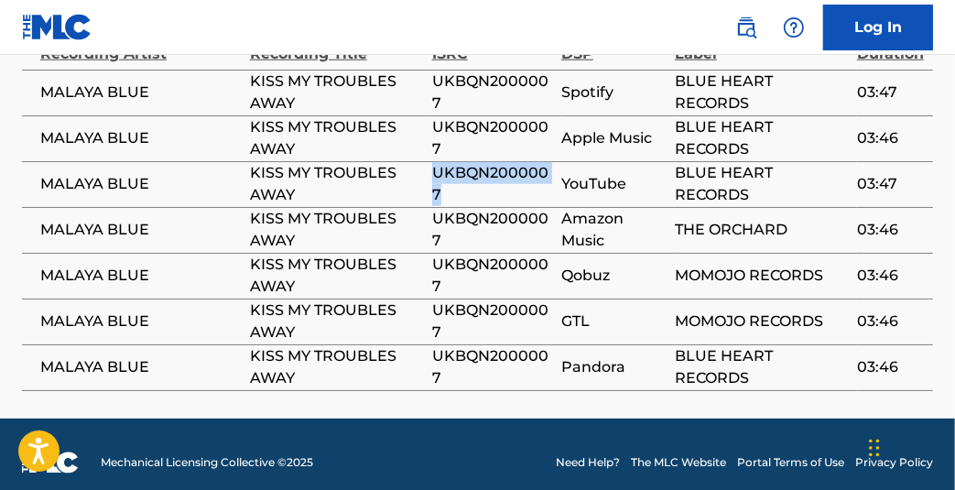
scroll to position [1322, 0]
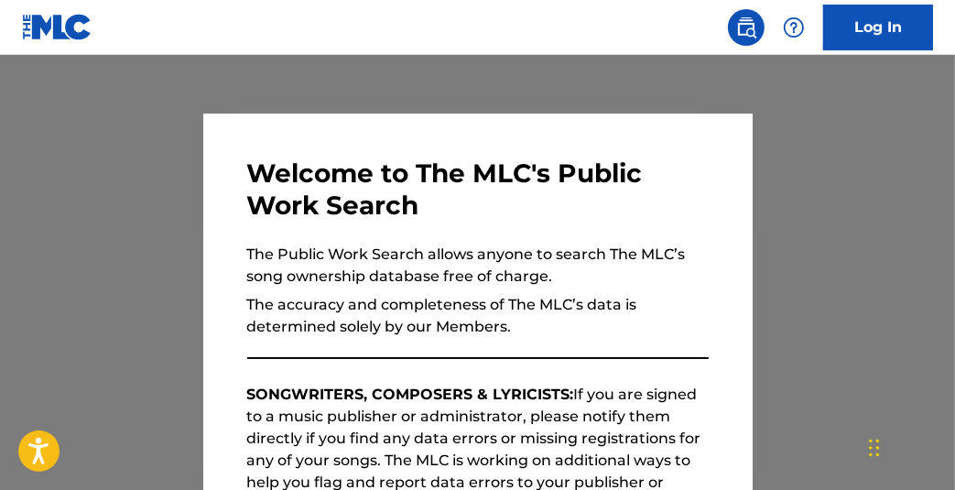
scroll to position [11948, 0]
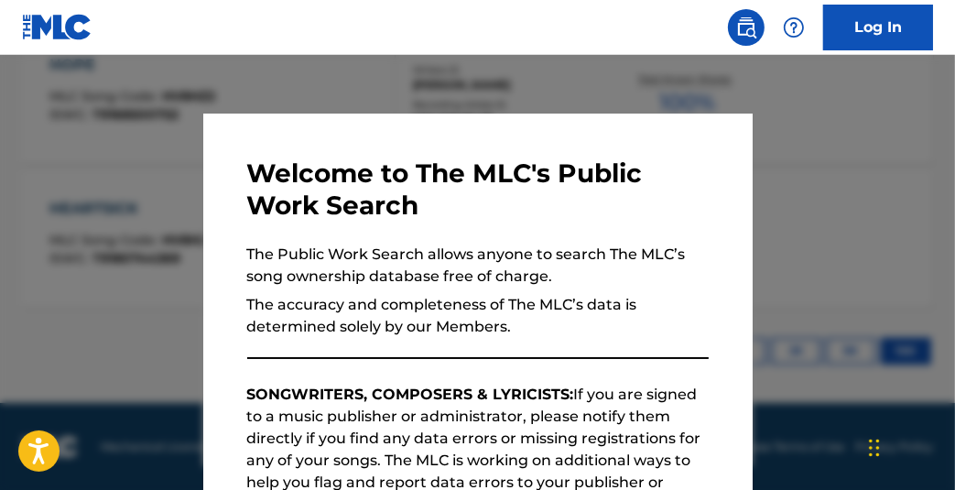
click at [398, 81] on div at bounding box center [477, 300] width 955 height 490
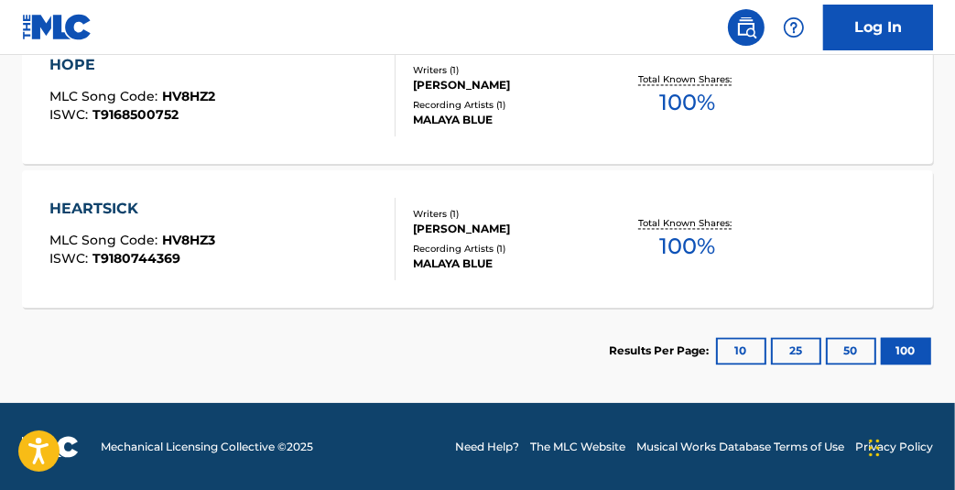
click at [396, 116] on div "Writers ( 1 ) [PERSON_NAME] Recording Artists ( 1 ) MALAYA BLUE" at bounding box center [504, 95] width 216 height 65
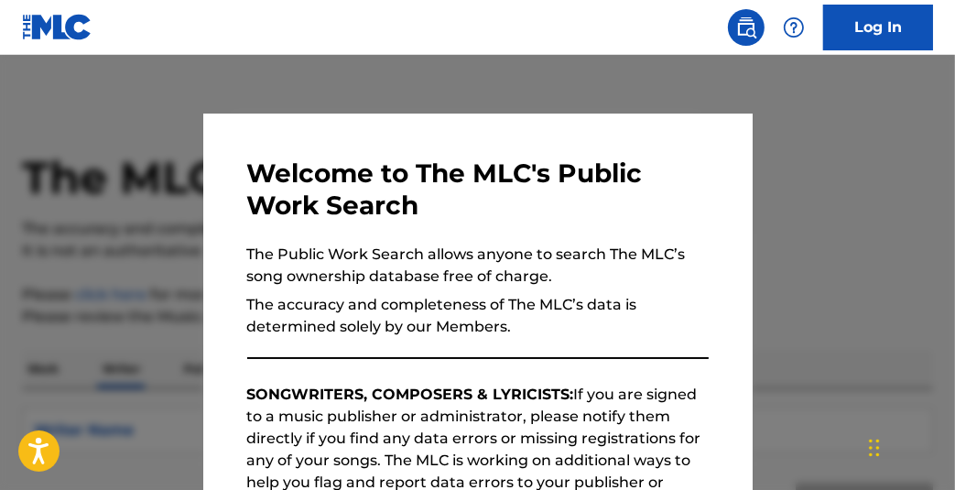
scroll to position [200, 0]
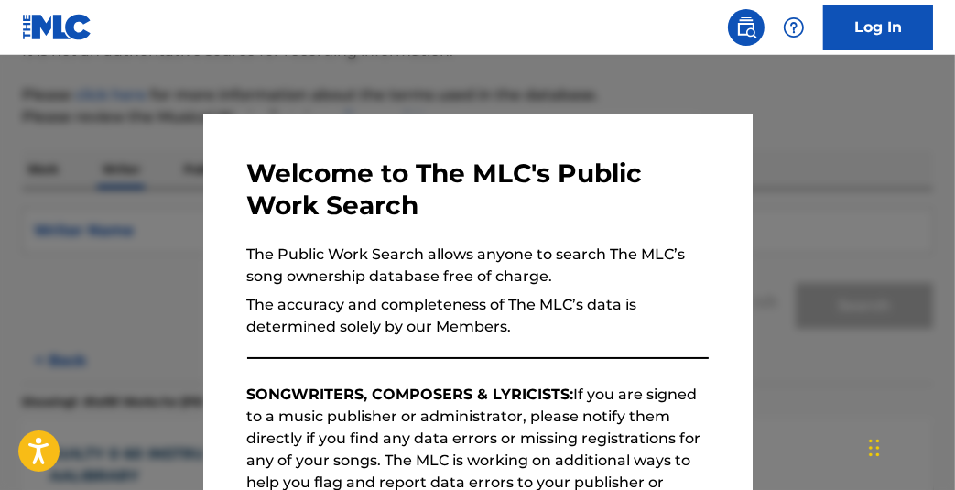
drag, startPoint x: 887, startPoint y: 130, endPoint x: 890, endPoint y: 146, distance: 16.7
click at [887, 131] on div at bounding box center [477, 300] width 955 height 490
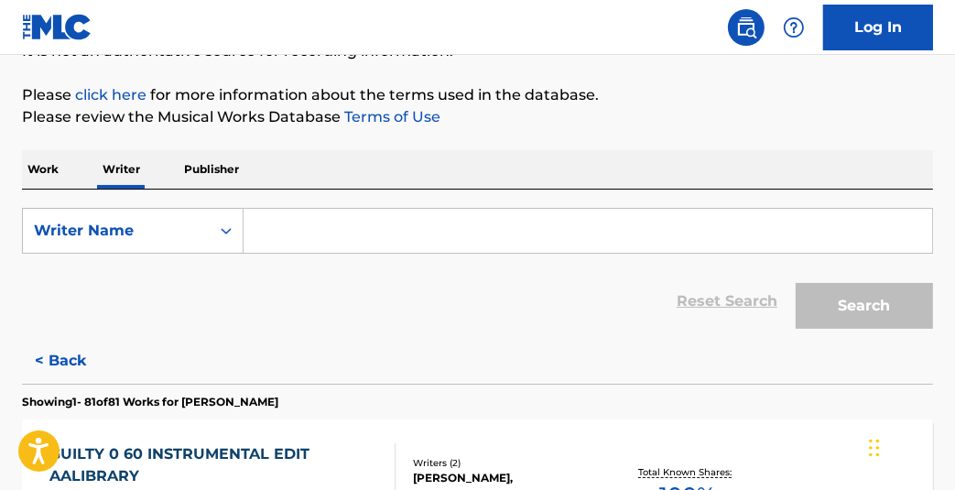
scroll to position [7167, 0]
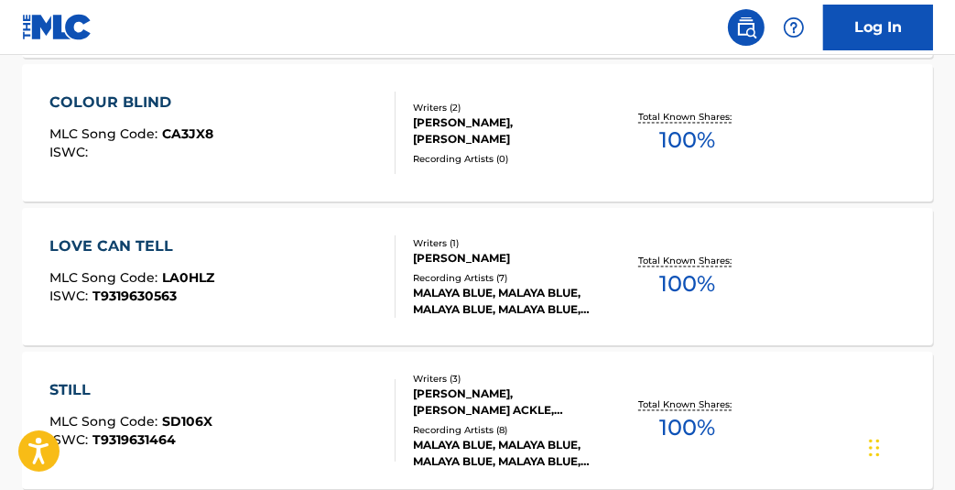
click at [689, 279] on span "100 %" at bounding box center [687, 283] width 56 height 33
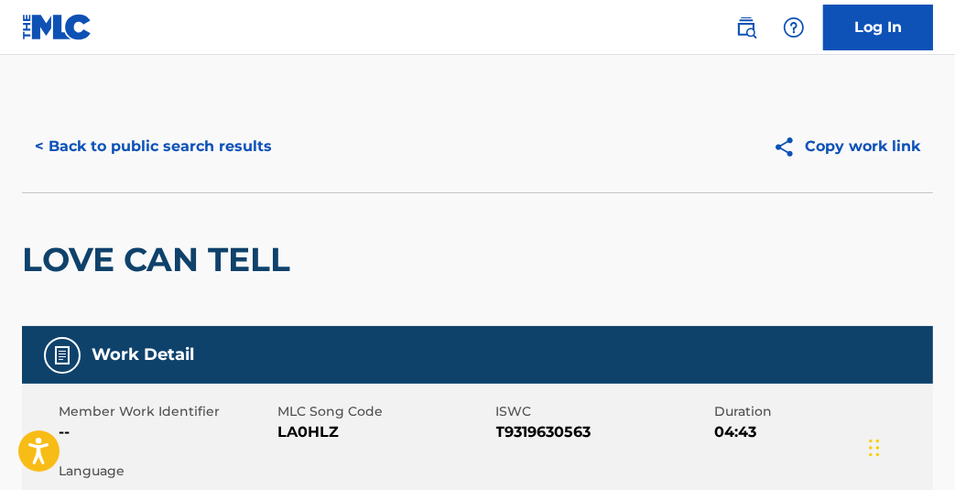
click at [554, 438] on span "T9319630563" at bounding box center [603, 432] width 214 height 22
click at [554, 437] on span "T9319630563" at bounding box center [603, 432] width 214 height 22
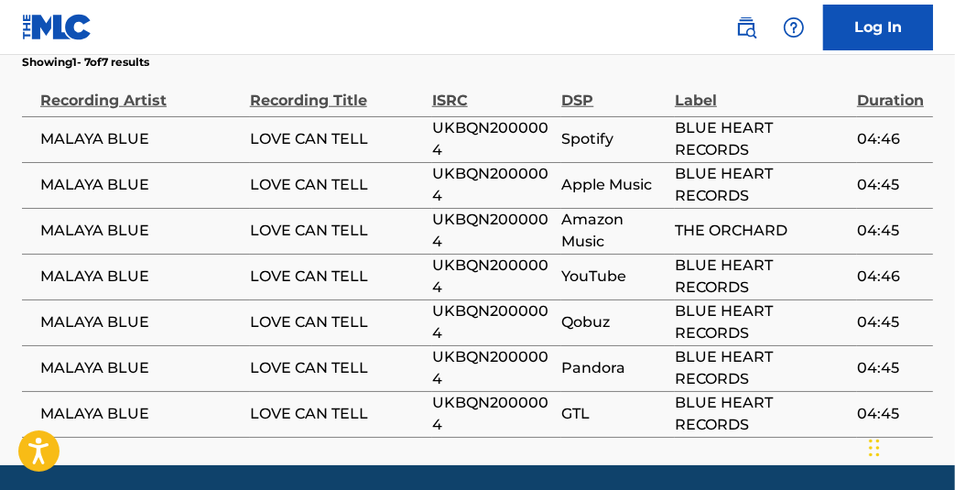
scroll to position [1263, 0]
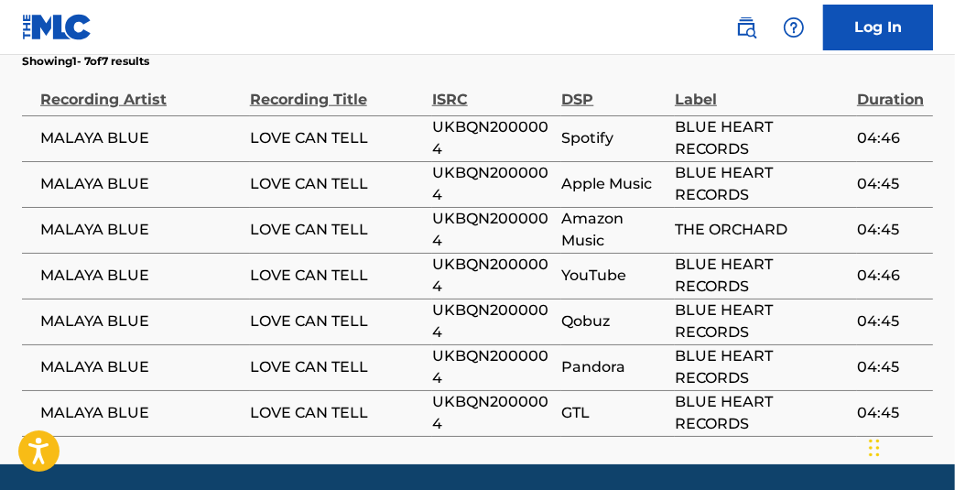
click at [482, 120] on span "UKBQN2000004" at bounding box center [492, 138] width 121 height 44
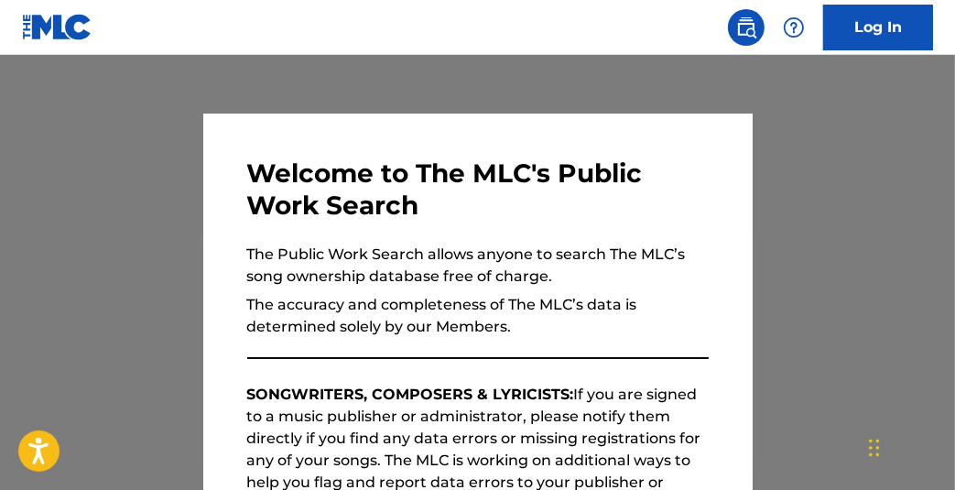
scroll to position [200, 0]
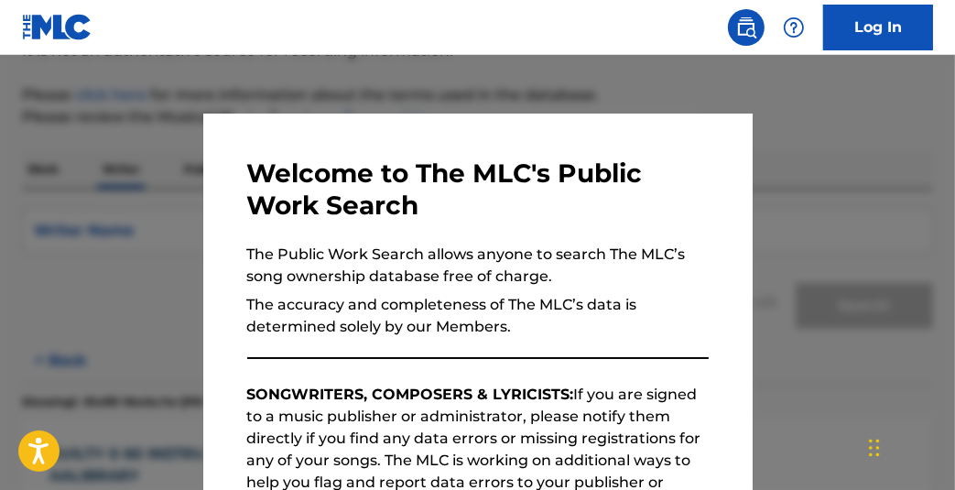
click at [531, 69] on div at bounding box center [477, 300] width 955 height 490
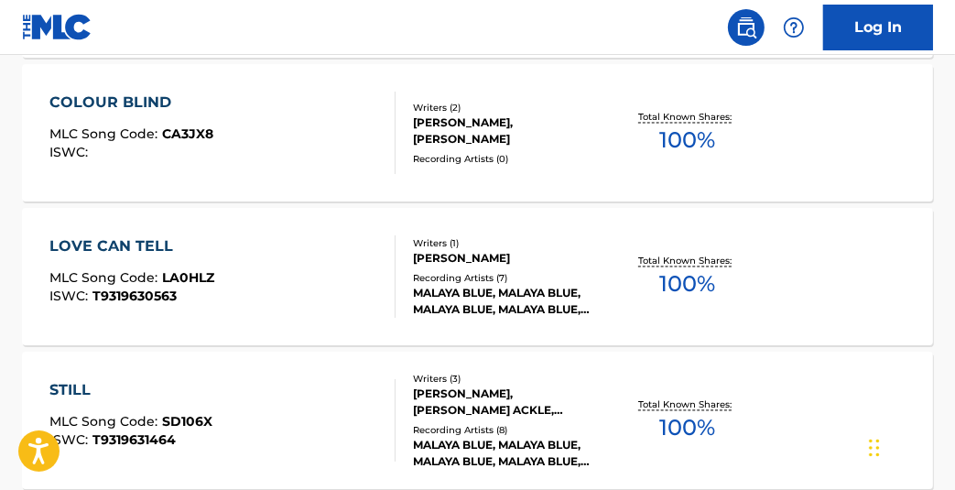
scroll to position [7455, 0]
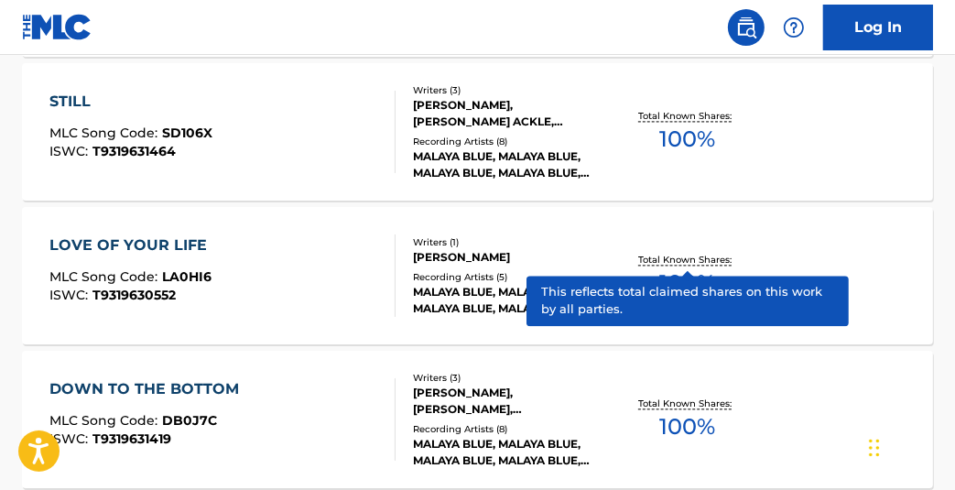
click at [735, 253] on p "Total Known Shares:" at bounding box center [687, 260] width 98 height 14
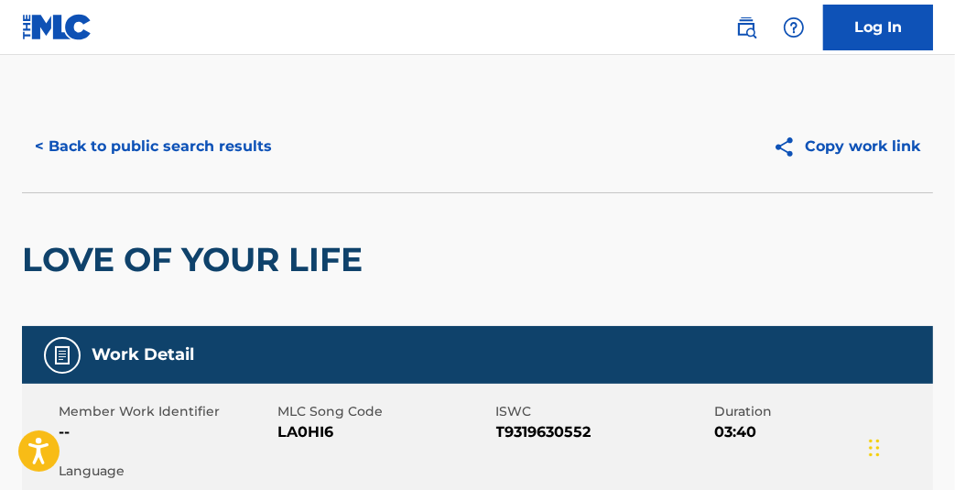
click at [574, 436] on span "T9319630552" at bounding box center [603, 432] width 214 height 22
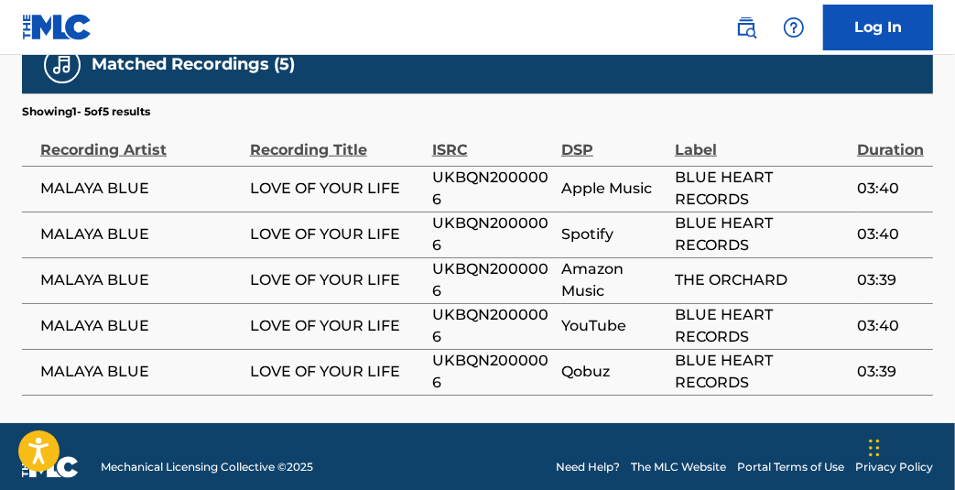
scroll to position [1218, 0]
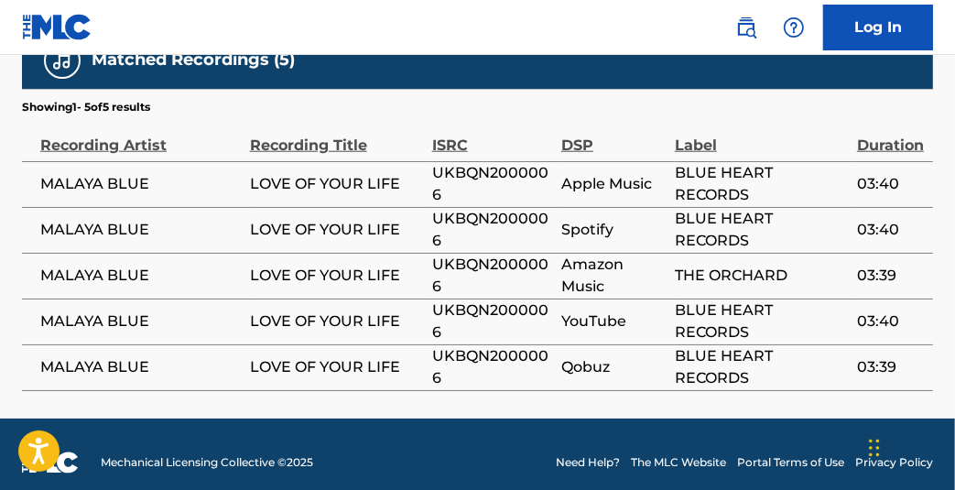
click at [450, 173] on span "UKBQN2000006" at bounding box center [492, 184] width 120 height 44
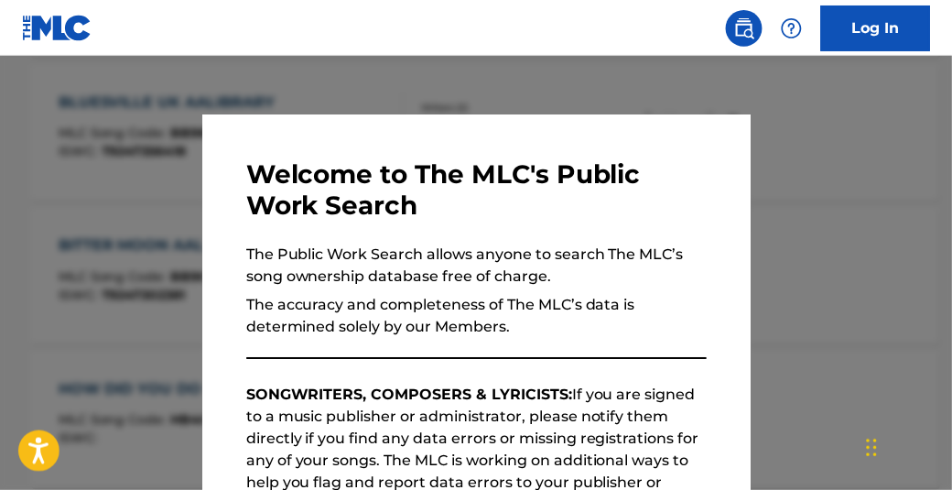
scroll to position [200, 0]
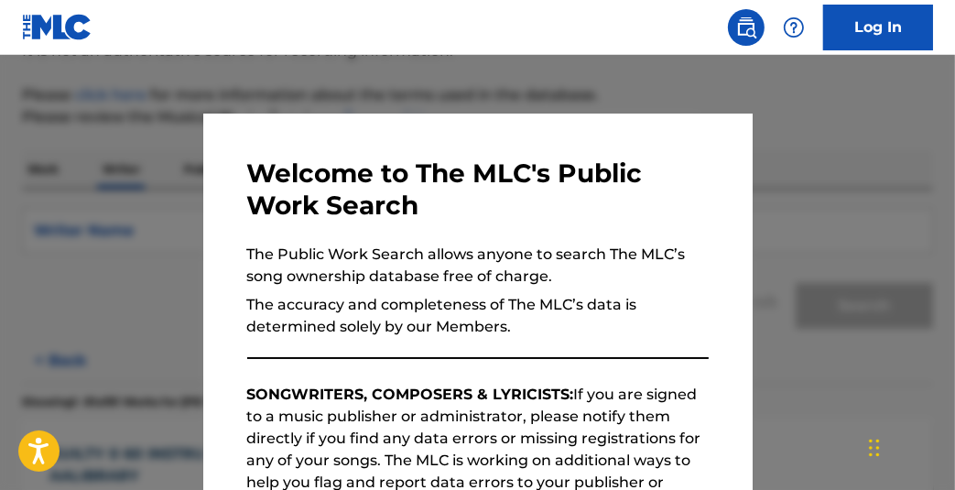
click at [412, 60] on div at bounding box center [477, 300] width 955 height 490
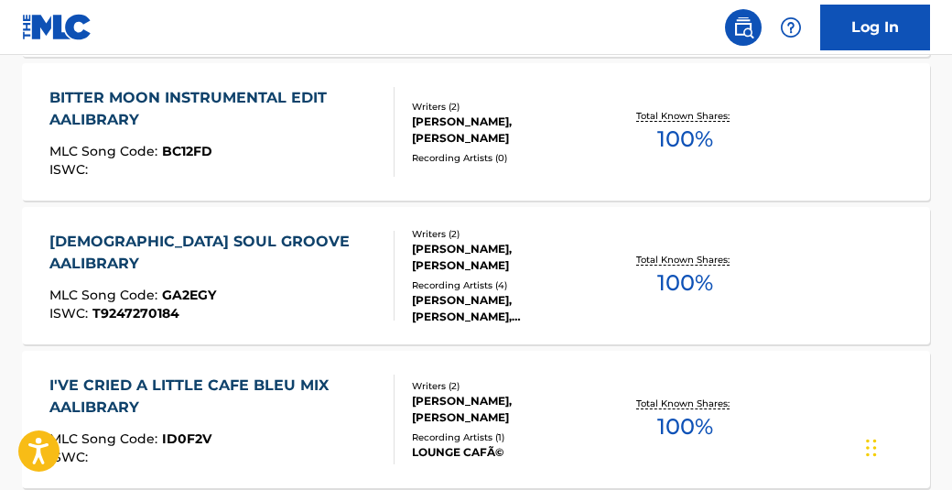
scroll to position [9755, 0]
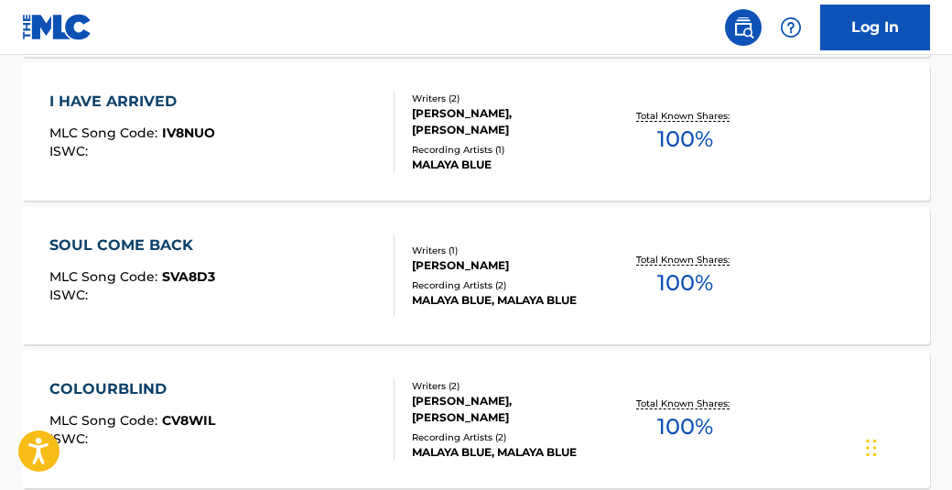
click at [681, 264] on div "Total Known Shares: 100 %" at bounding box center [685, 276] width 151 height 56
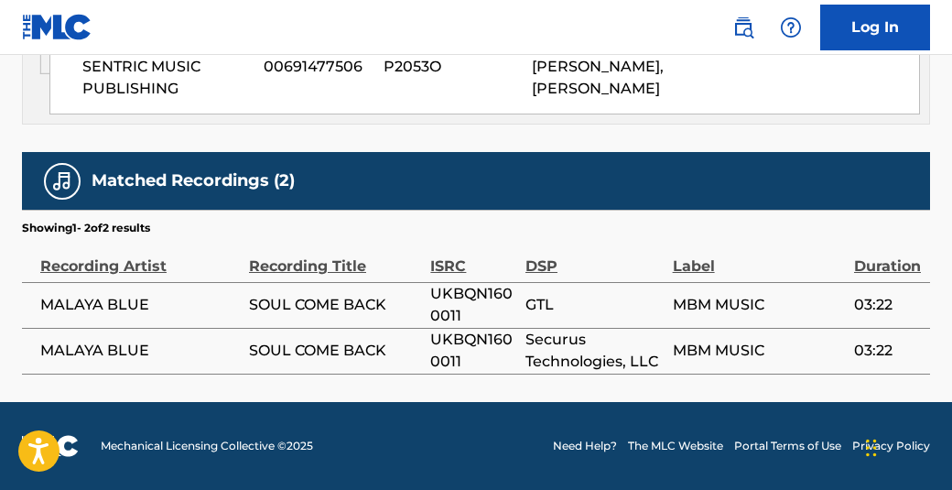
scroll to position [1138, 0]
click at [480, 298] on span "UKBQN1600011" at bounding box center [473, 305] width 86 height 44
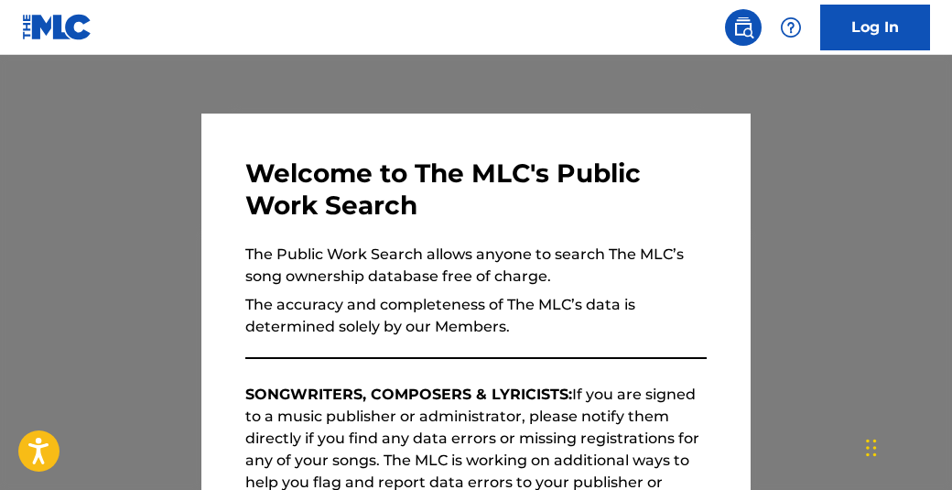
scroll to position [11948, 0]
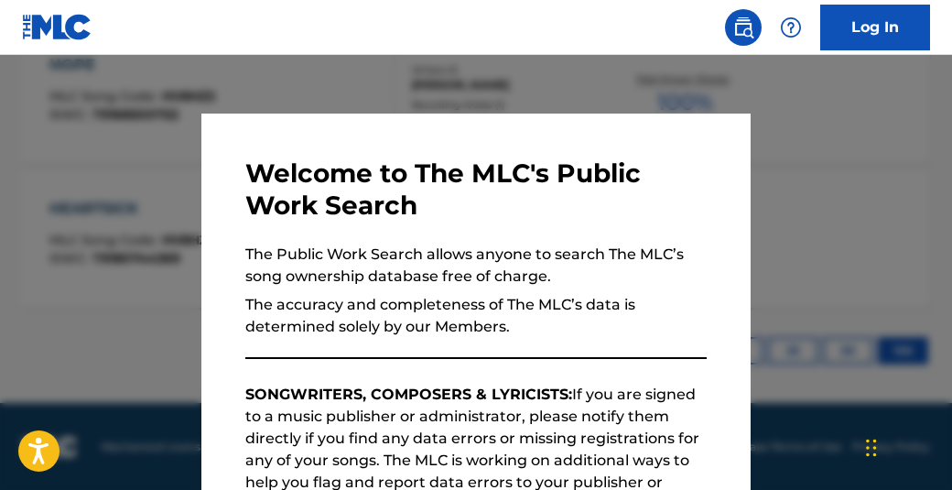
click at [407, 72] on div at bounding box center [476, 300] width 952 height 490
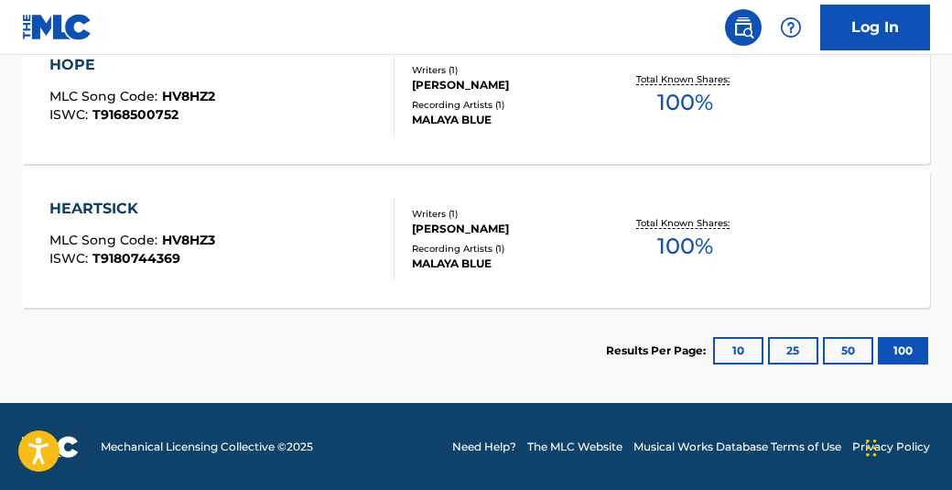
click at [421, 82] on div "[PERSON_NAME]" at bounding box center [511, 85] width 199 height 16
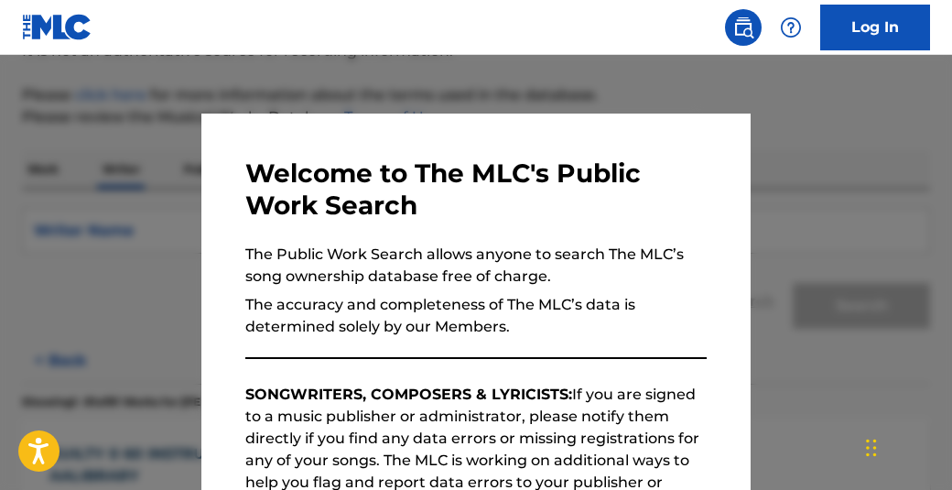
scroll to position [10617, 0]
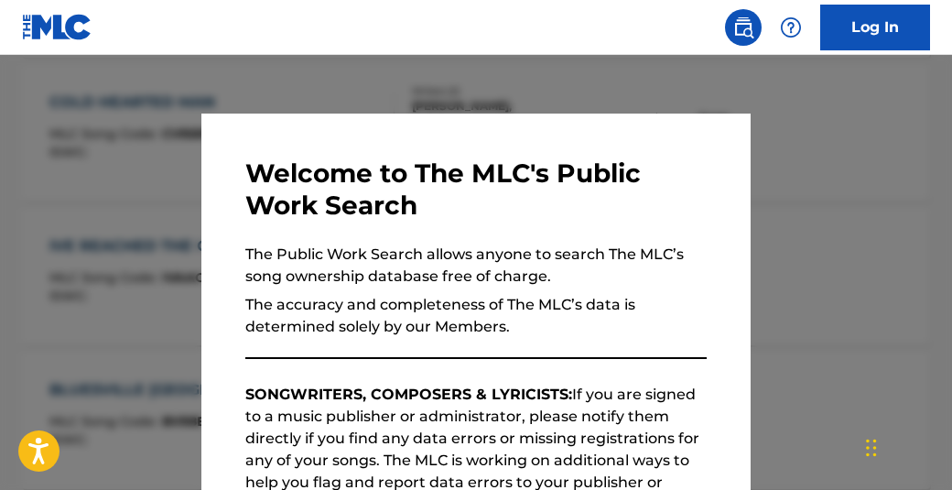
click at [868, 241] on div at bounding box center [476, 300] width 952 height 490
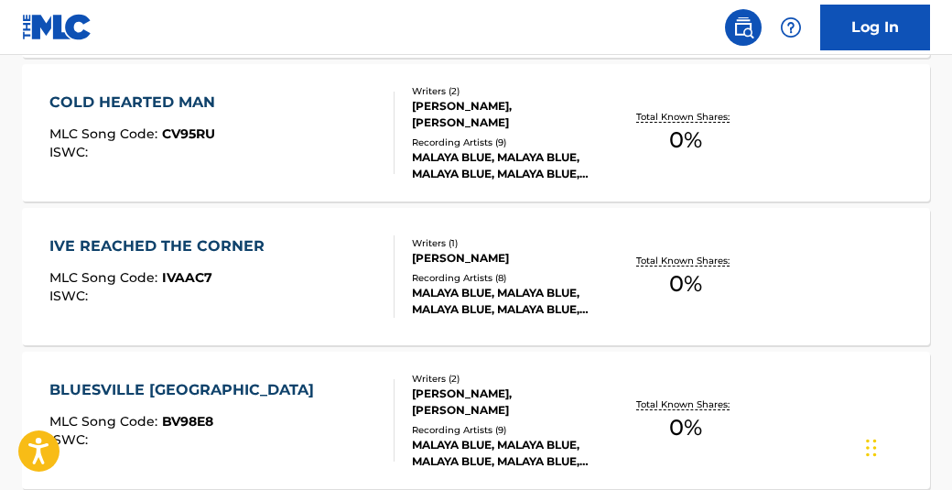
click at [678, 284] on span "0 %" at bounding box center [685, 283] width 33 height 33
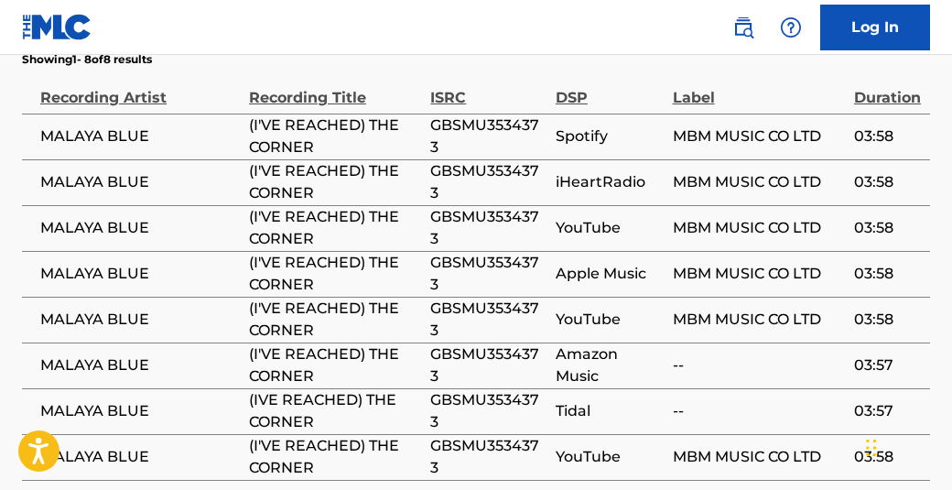
scroll to position [1008, 0]
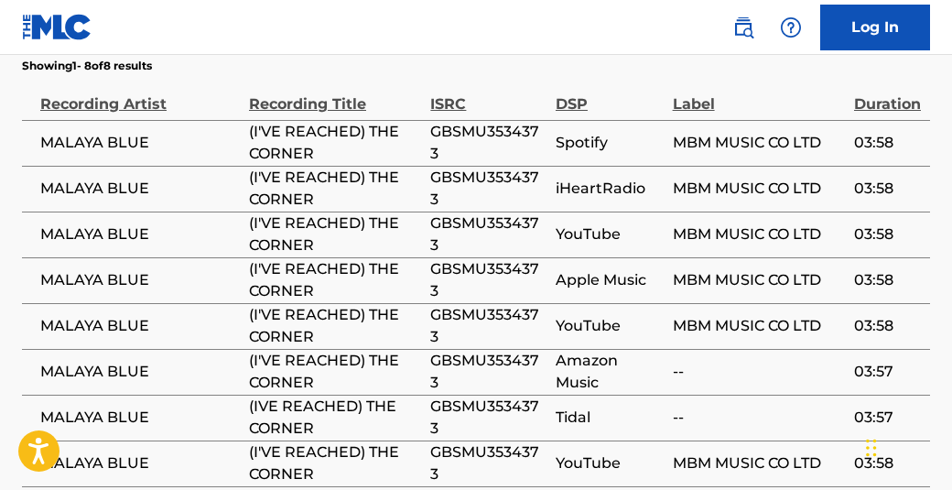
click at [478, 177] on span "GBSMU3534373" at bounding box center [488, 189] width 116 height 44
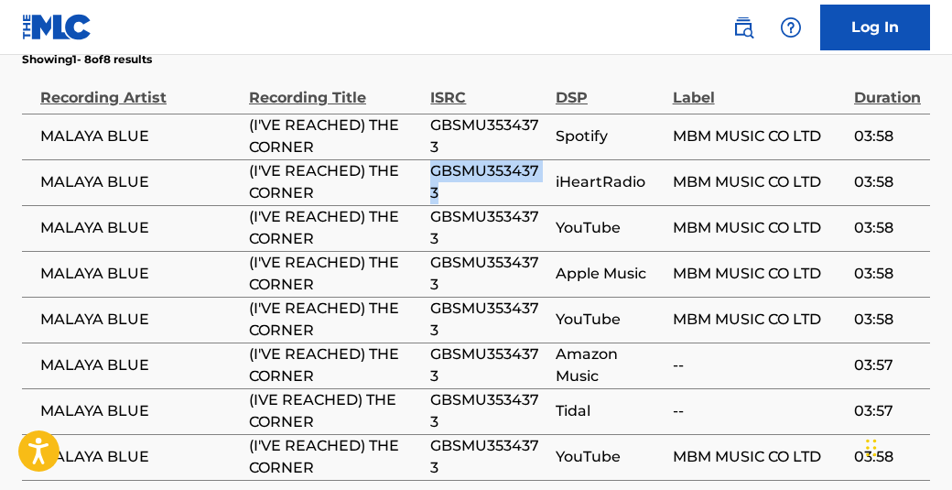
scroll to position [1119, 0]
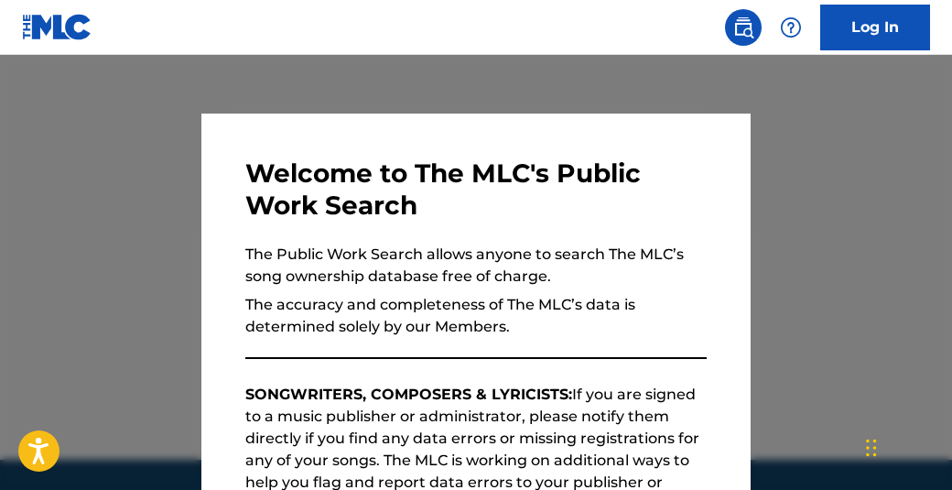
scroll to position [11948, 0]
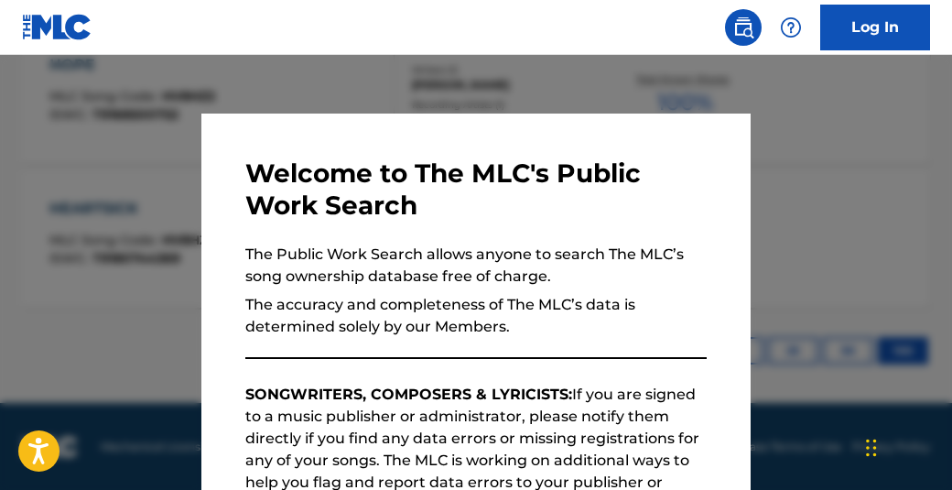
click at [160, 85] on div at bounding box center [476, 300] width 952 height 490
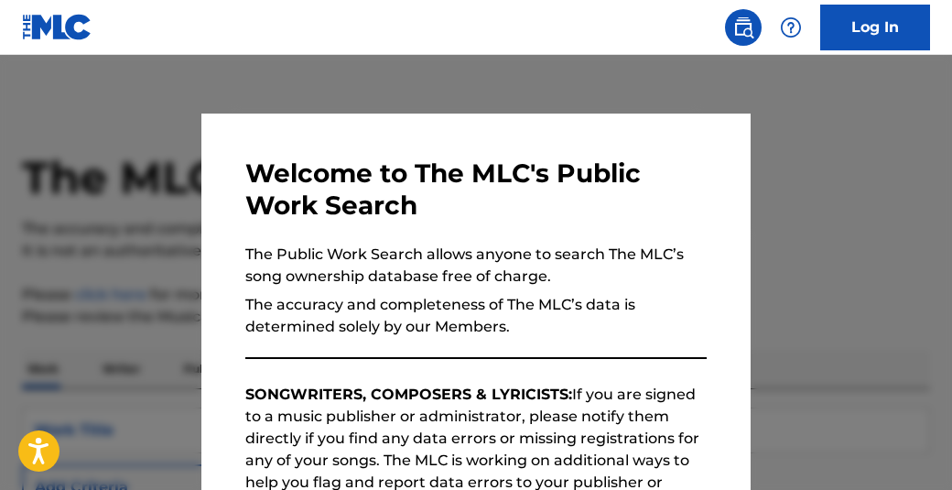
click at [864, 236] on div at bounding box center [476, 300] width 952 height 490
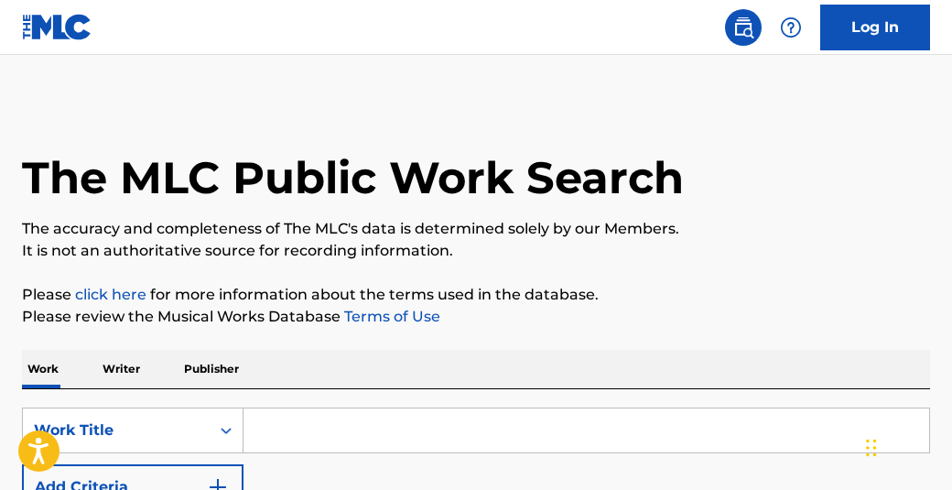
drag, startPoint x: 410, startPoint y: 453, endPoint x: 415, endPoint y: 440, distance: 13.6
click at [409, 450] on div "SearchWithCriteria8addf21c-8fee-4f35-9061-67bc1794d78e Work Title Add Criteria" at bounding box center [476, 458] width 908 height 103
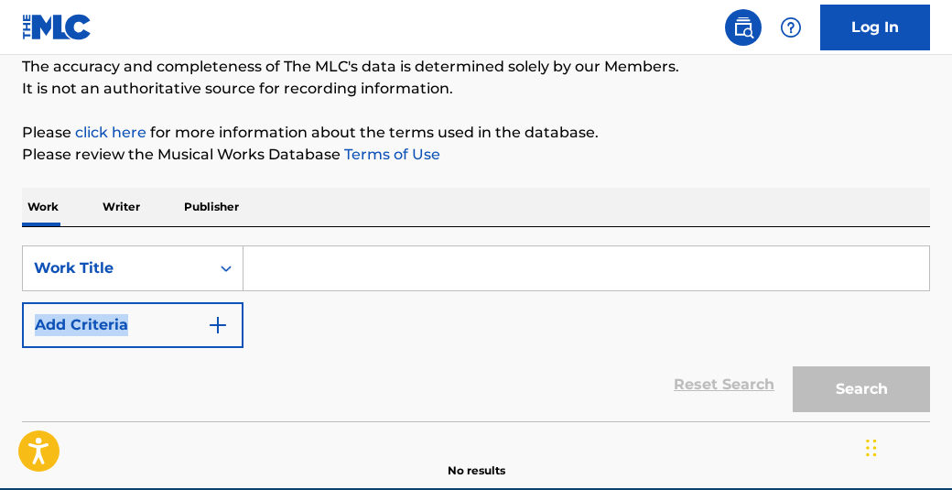
scroll to position [165, 0]
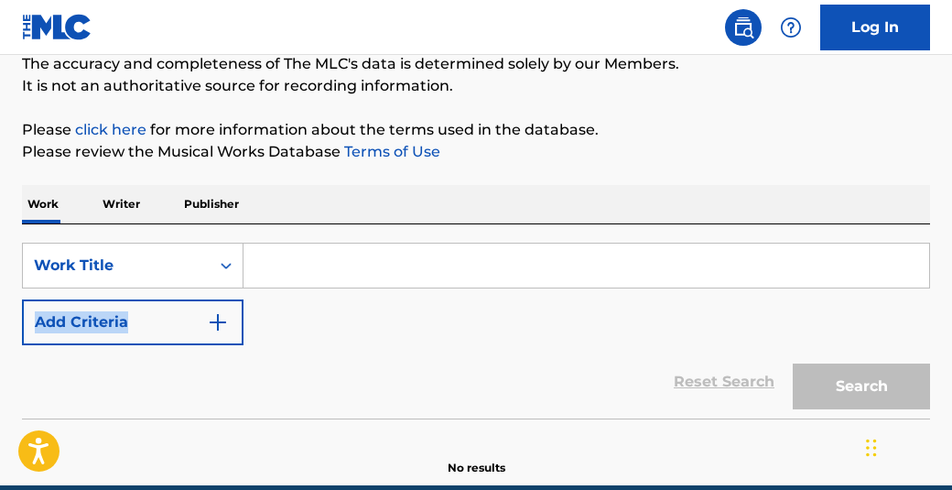
drag, startPoint x: 308, startPoint y: 266, endPoint x: 320, endPoint y: 264, distance: 13.1
click at [307, 266] on input "Search Form" at bounding box center [587, 266] width 686 height 44
click at [325, 265] on input "Search Form" at bounding box center [587, 266] width 686 height 44
click at [324, 265] on input "Search Form" at bounding box center [587, 266] width 686 height 44
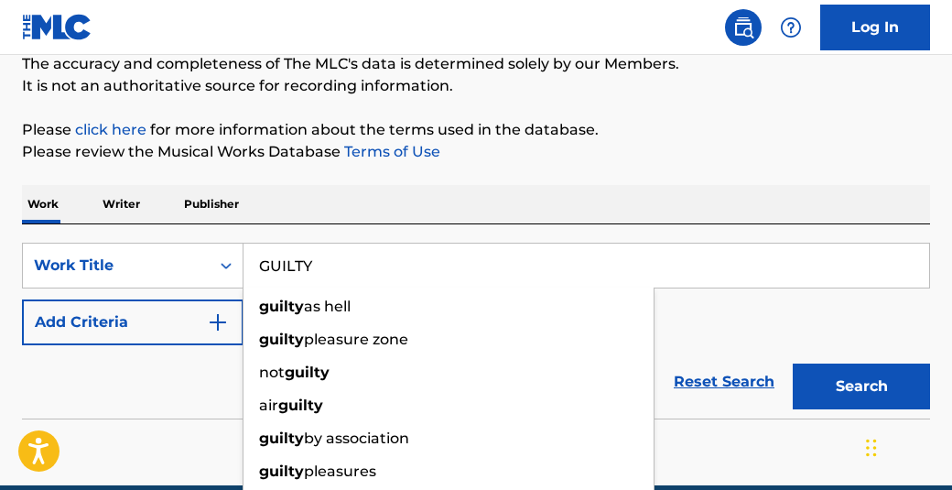
type input "GUILTY"
click at [157, 307] on button "Add Criteria" at bounding box center [133, 322] width 222 height 46
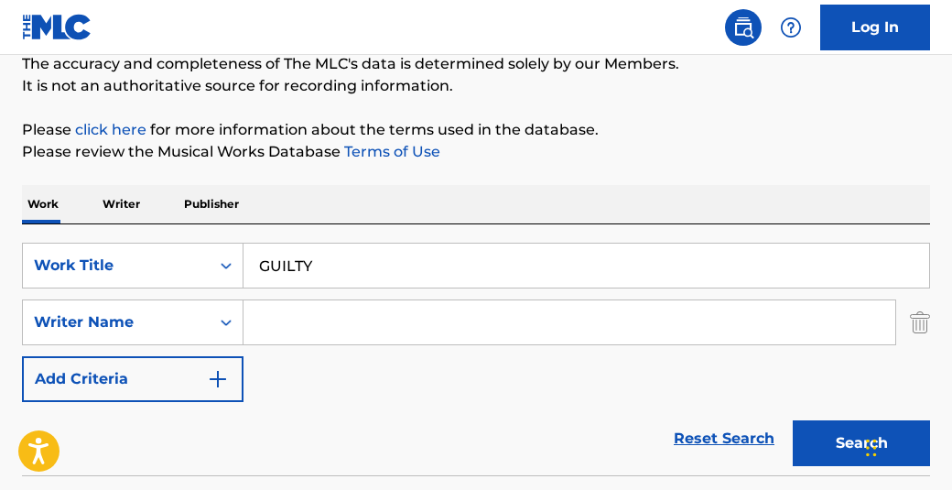
drag, startPoint x: 303, startPoint y: 314, endPoint x: 274, endPoint y: 321, distance: 30.2
click at [302, 316] on input "Search Form" at bounding box center [570, 322] width 652 height 44
type input "L"
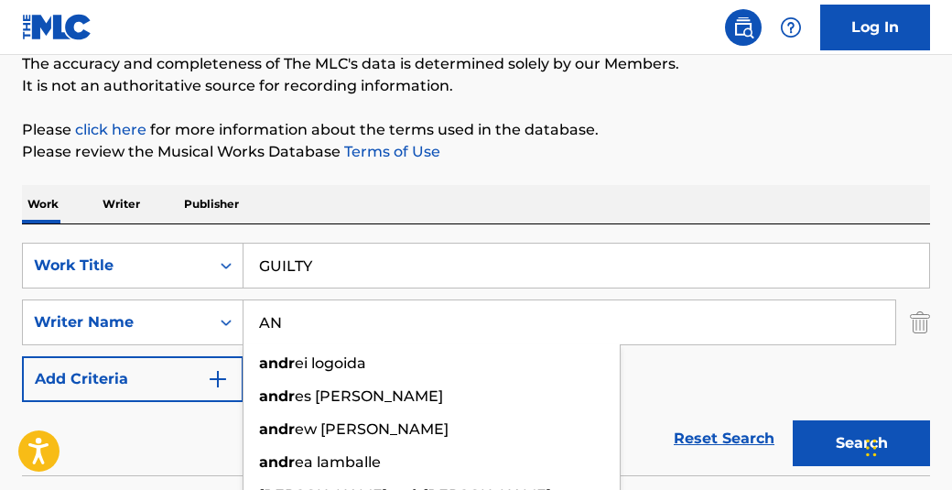
type input "A"
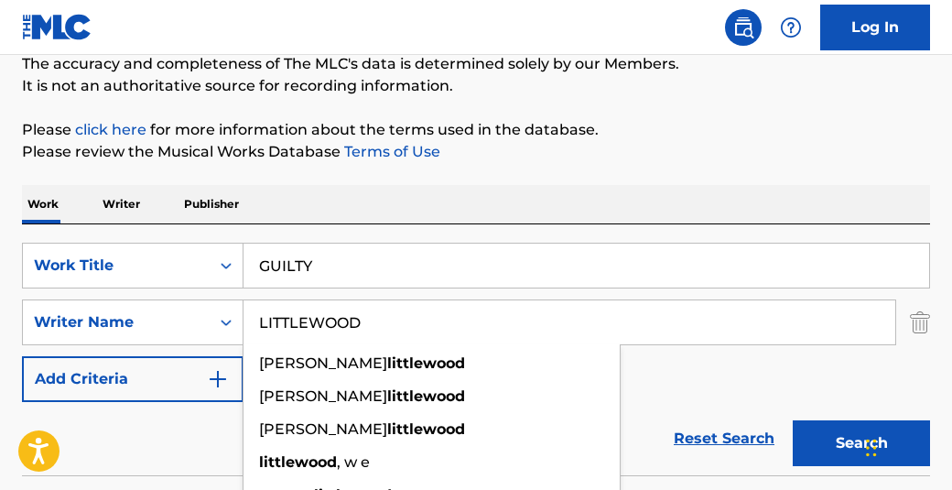
type input "LITTLEWOOD"
click at [793, 420] on button "Search" at bounding box center [861, 443] width 137 height 46
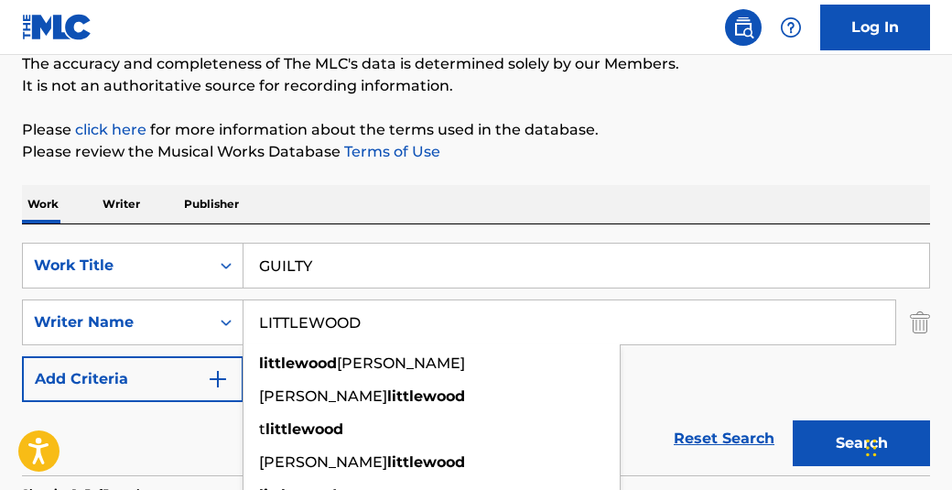
drag, startPoint x: 665, startPoint y: 251, endPoint x: 693, endPoint y: 279, distance: 40.1
click at [667, 252] on input "GUILTY" at bounding box center [587, 266] width 686 height 44
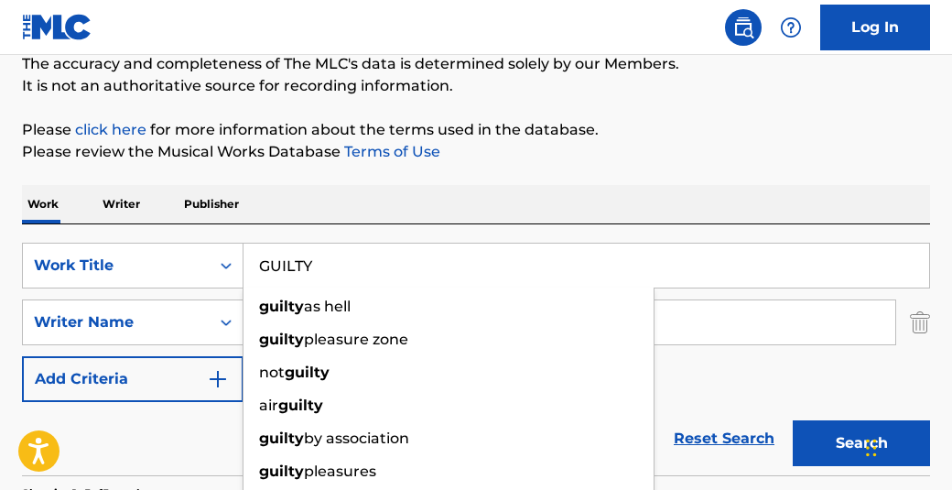
click at [824, 435] on button "Search" at bounding box center [861, 443] width 137 height 46
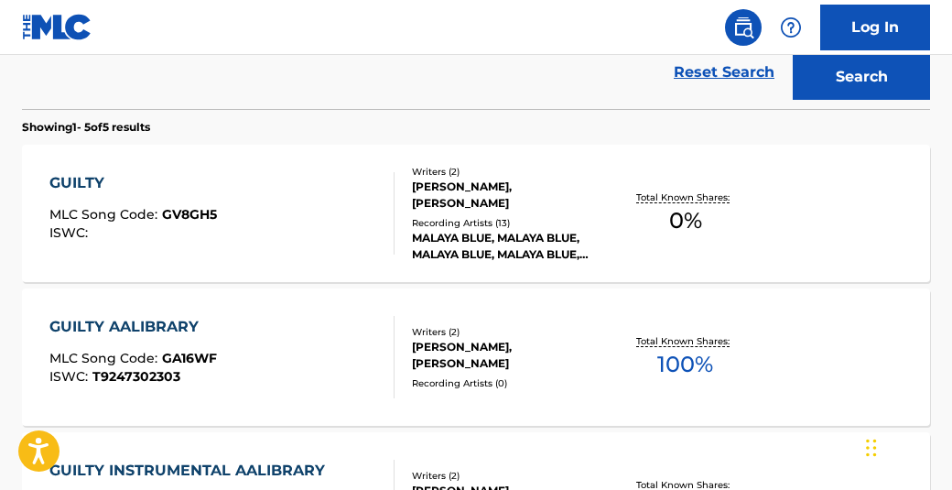
scroll to position [534, 0]
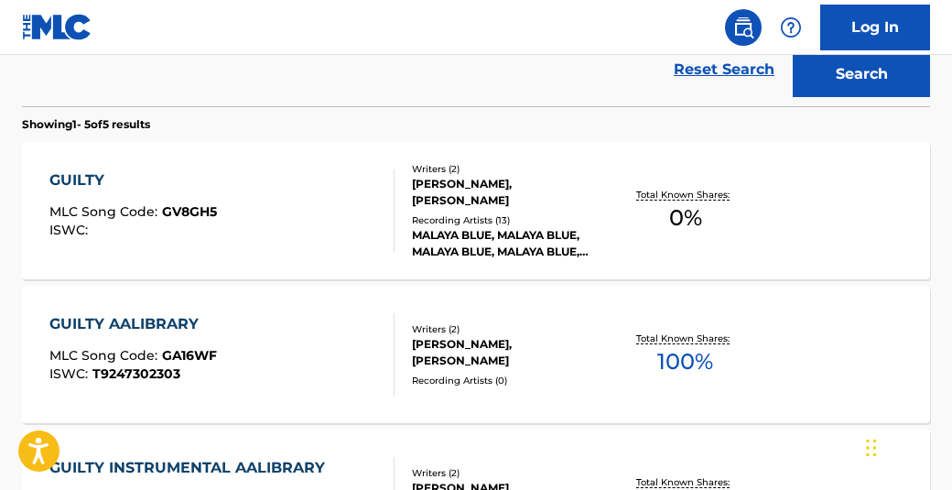
click at [696, 224] on span "0 %" at bounding box center [685, 217] width 33 height 33
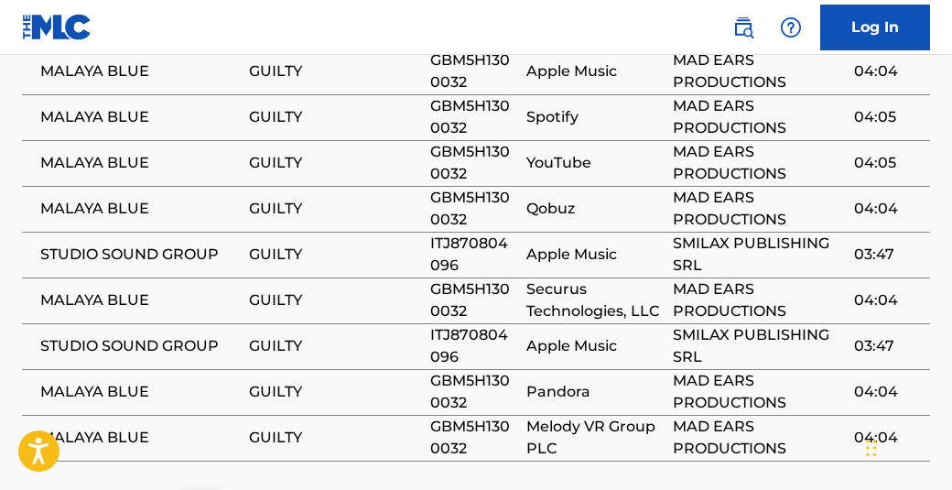
scroll to position [1141, 0]
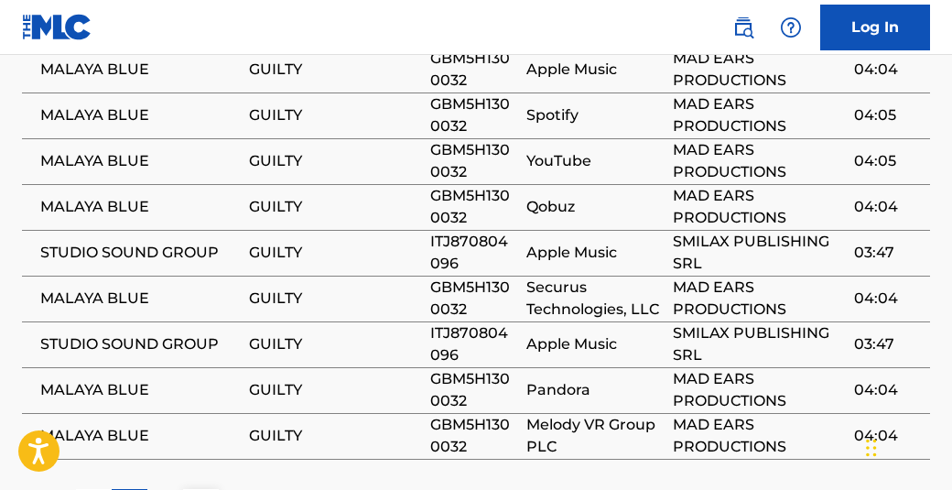
click at [479, 280] on span "GBM5H1300032" at bounding box center [473, 298] width 87 height 44
copy span "GBM5H1300032"
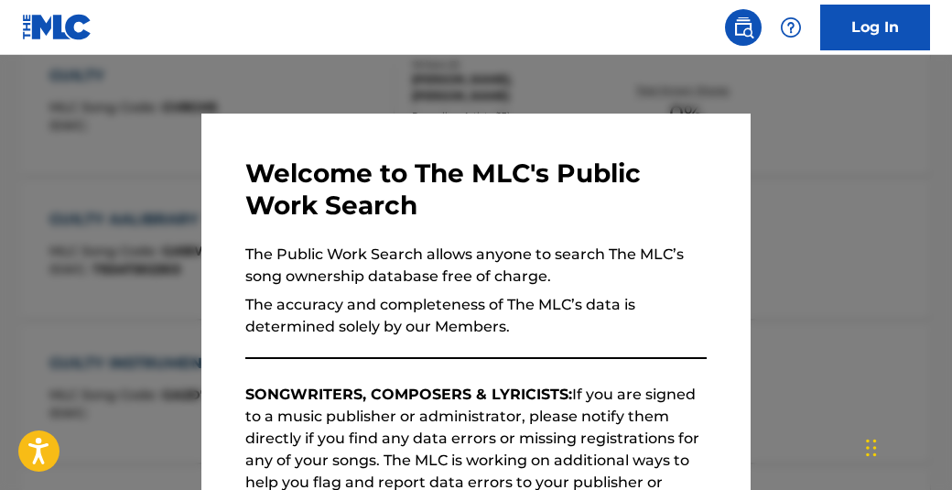
drag, startPoint x: 374, startPoint y: 79, endPoint x: 384, endPoint y: 83, distance: 11.1
click at [379, 81] on div at bounding box center [476, 300] width 952 height 490
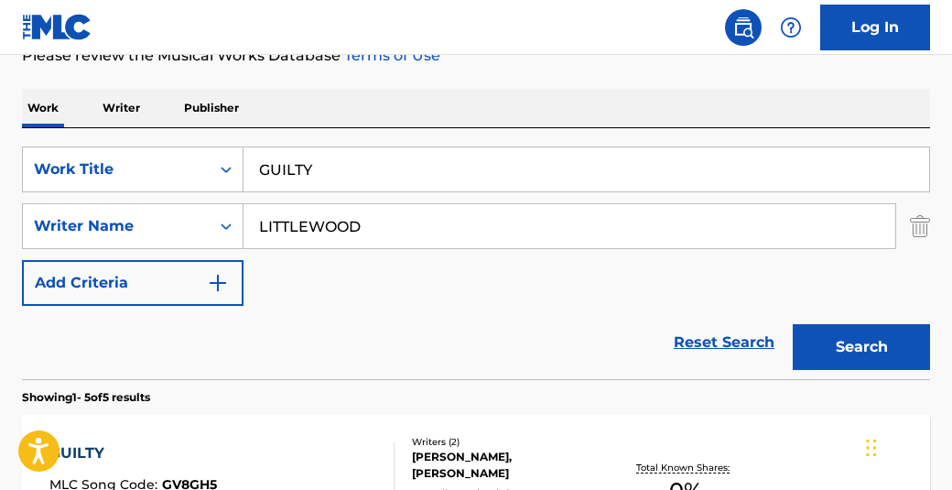
scroll to position [258, 0]
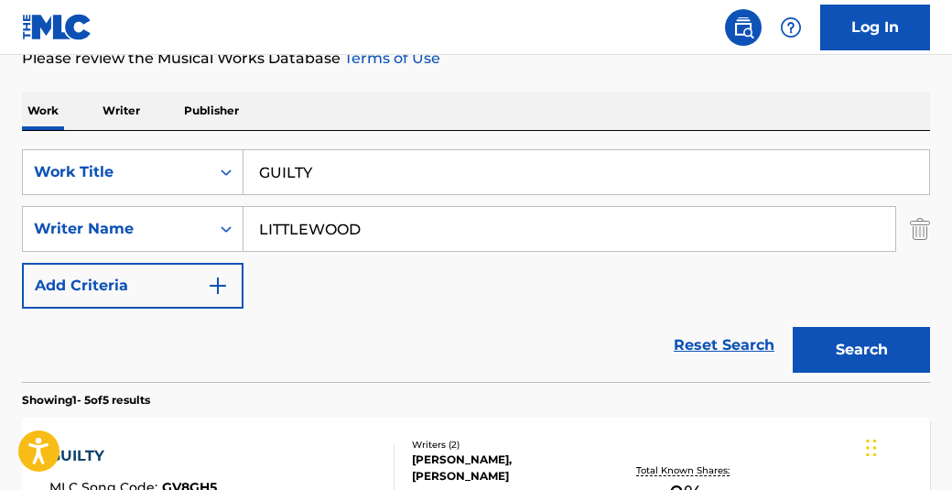
drag, startPoint x: 342, startPoint y: 179, endPoint x: 81, endPoint y: 125, distance: 266.6
click at [89, 131] on div "SearchWithCriteria8addf21c-8fee-4f35-9061-67bc1794d78e Work Title GUILTY Search…" at bounding box center [476, 256] width 908 height 251
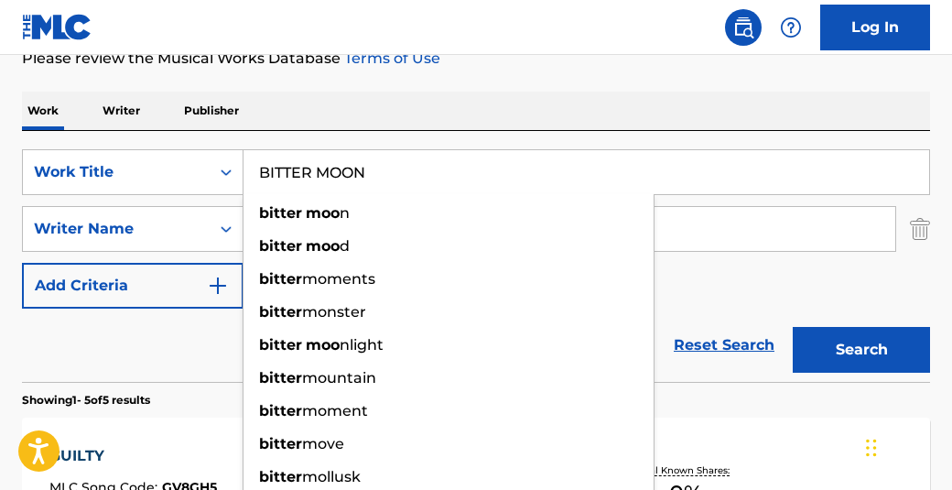
type input "BITTER MOON"
click at [793, 327] on button "Search" at bounding box center [861, 350] width 137 height 46
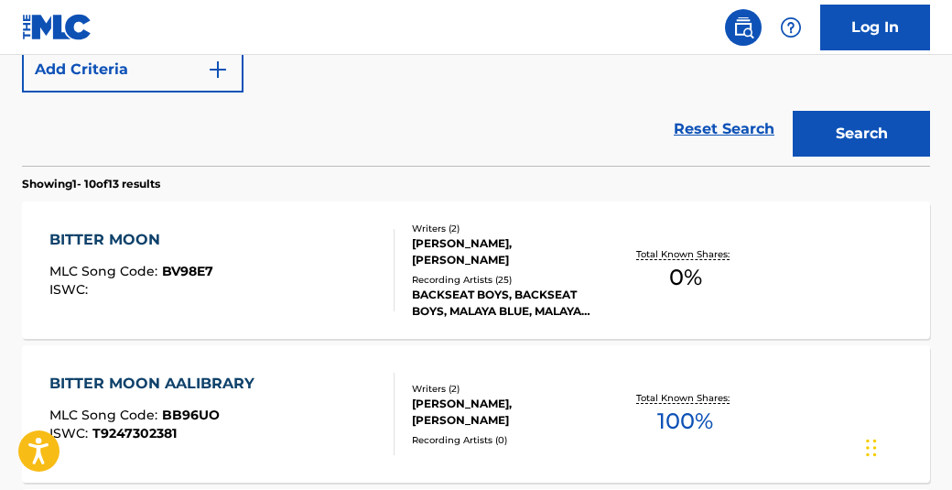
scroll to position [477, 0]
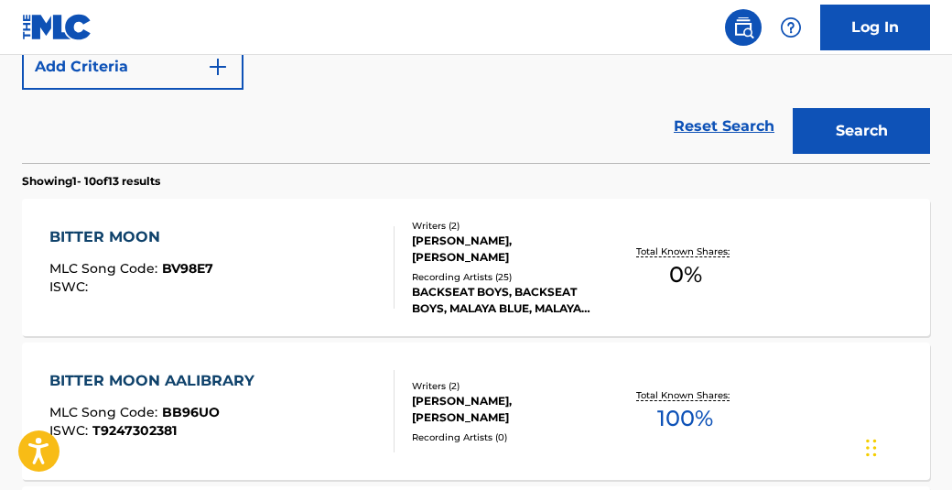
click at [692, 241] on div "Total Known Shares: 0 %" at bounding box center [685, 268] width 151 height 56
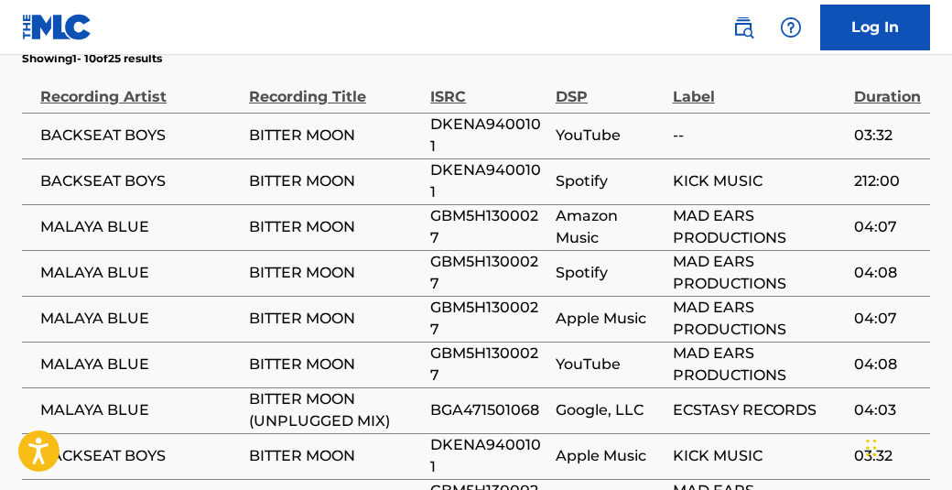
scroll to position [1018, 0]
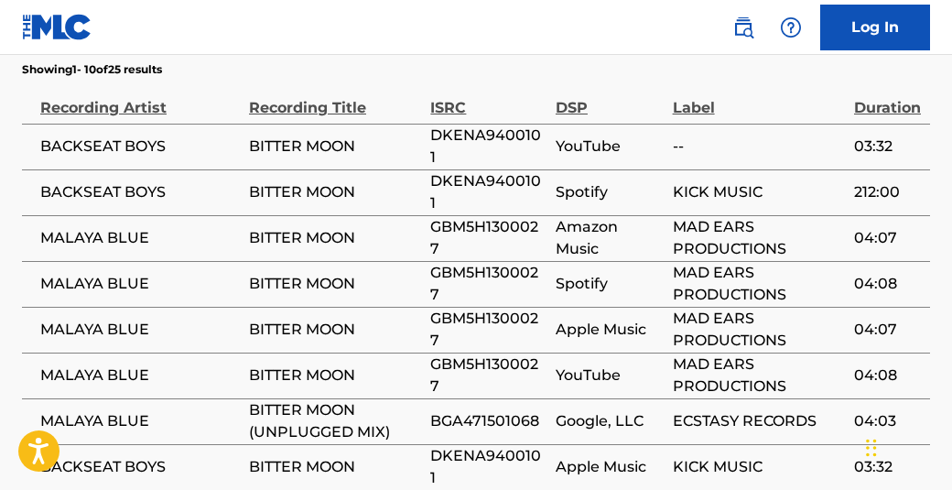
click at [521, 362] on span "GBM5H1300027" at bounding box center [488, 375] width 116 height 44
copy span "GBM5H1300027"
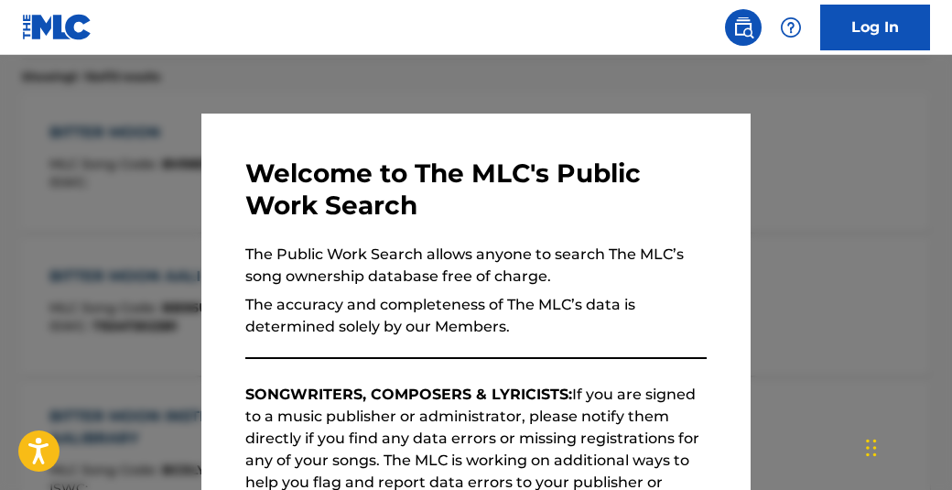
click at [322, 57] on div at bounding box center [476, 300] width 952 height 490
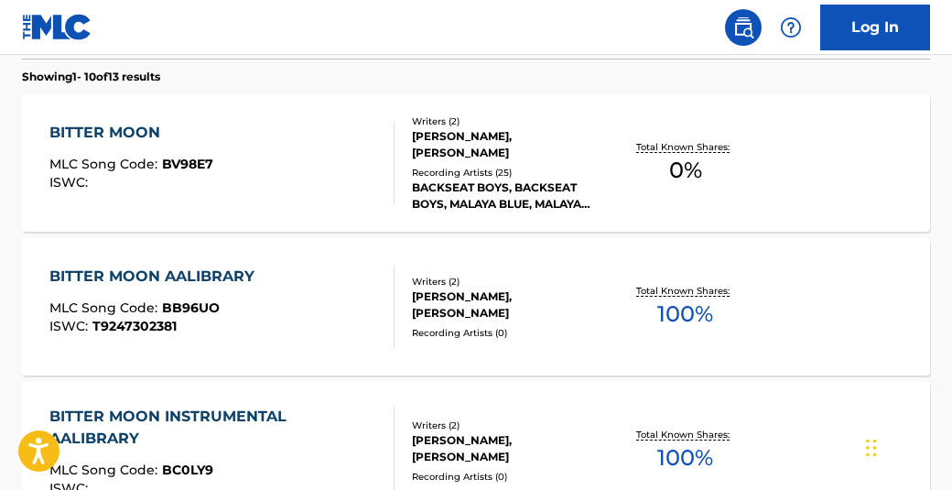
drag, startPoint x: 949, startPoint y: 190, endPoint x: 954, endPoint y: 152, distance: 37.8
drag, startPoint x: 950, startPoint y: 168, endPoint x: 938, endPoint y: 88, distance: 81.6
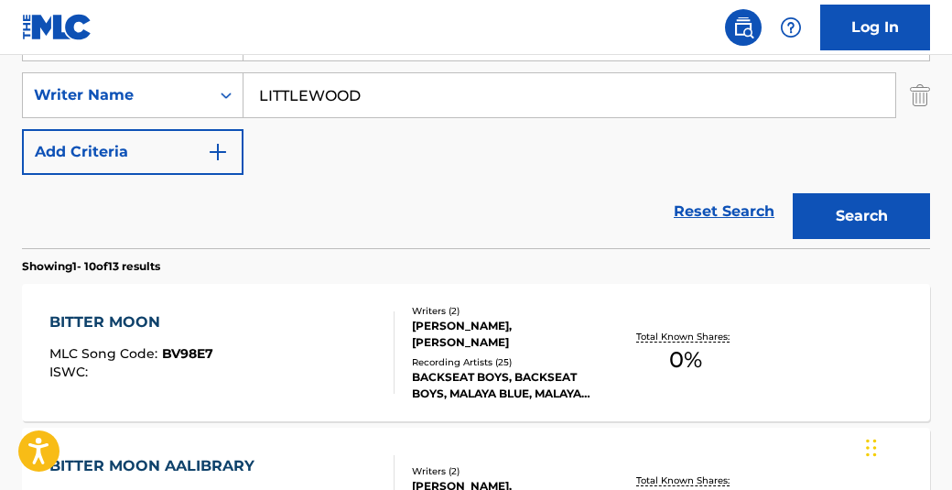
scroll to position [388, 0]
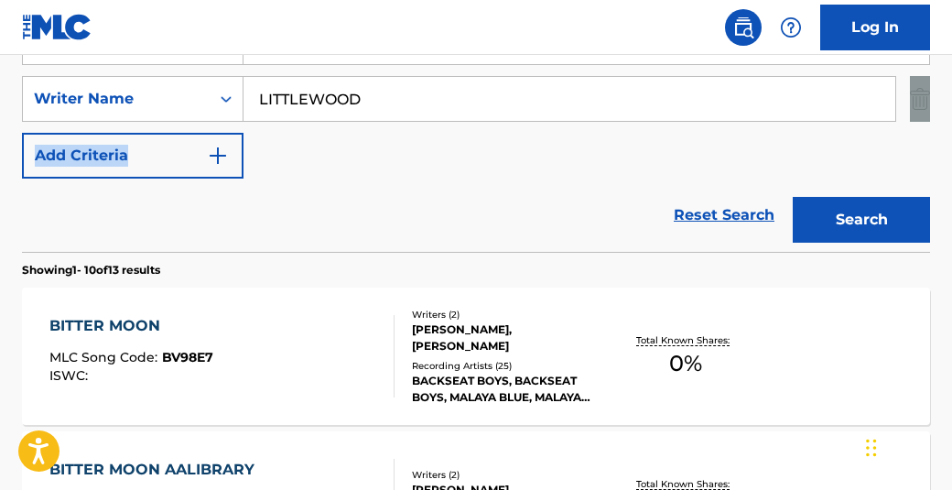
drag, startPoint x: 951, startPoint y: 136, endPoint x: 952, endPoint y: 105, distance: 31.1
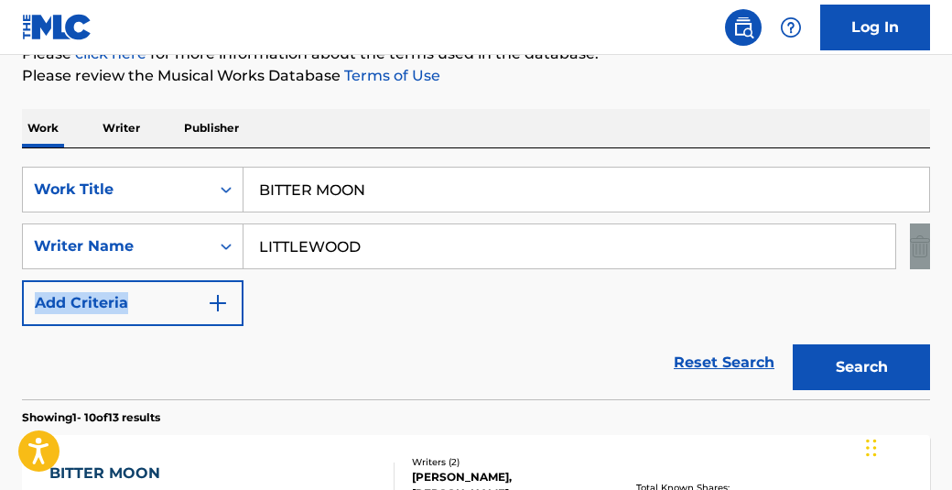
scroll to position [172, 0]
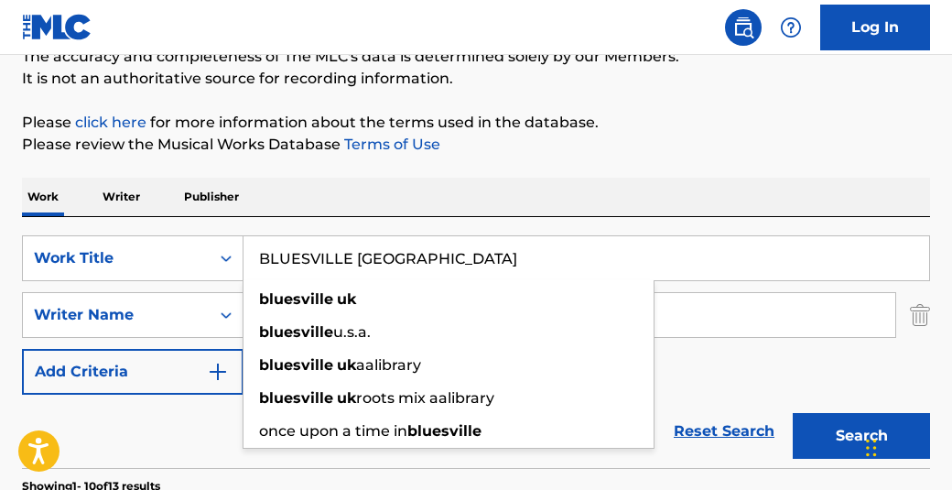
type input "BLUESVILLE [GEOGRAPHIC_DATA]"
click at [793, 413] on button "Search" at bounding box center [861, 436] width 137 height 46
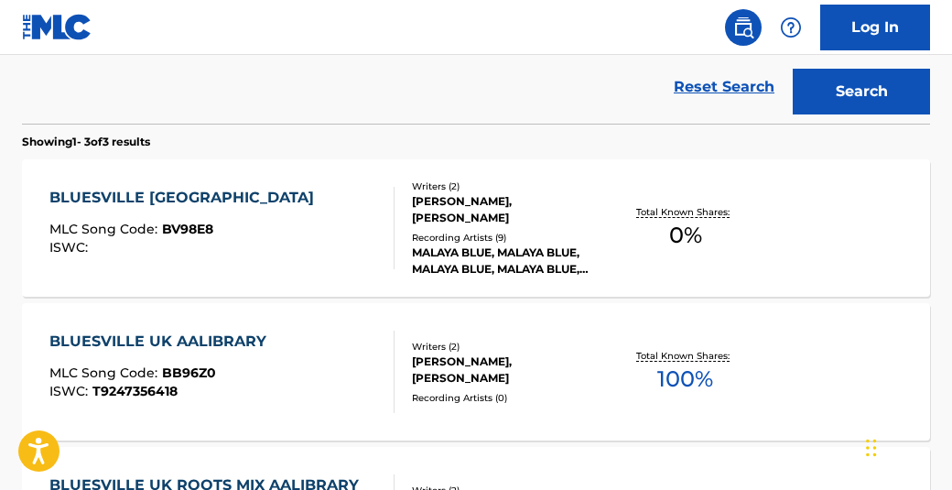
scroll to position [505, 0]
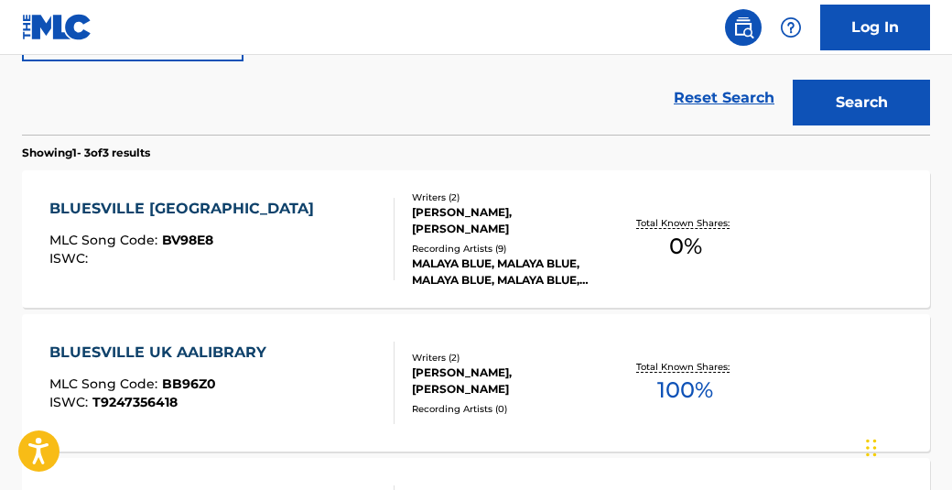
click at [673, 237] on span "0 %" at bounding box center [685, 246] width 33 height 33
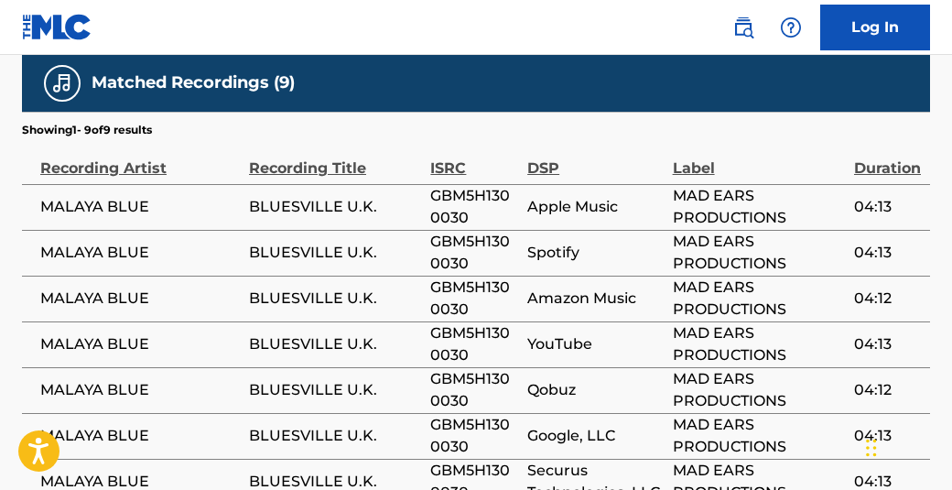
scroll to position [977, 0]
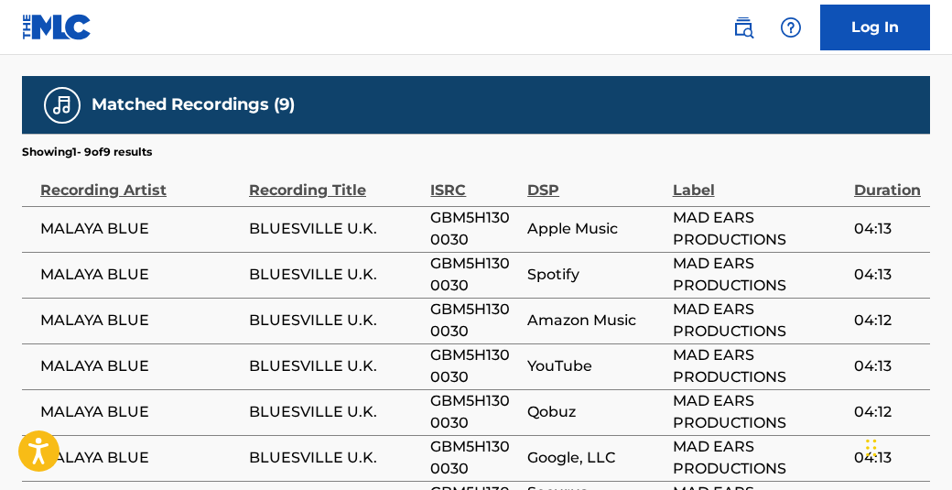
click at [467, 207] on span "GBM5H1300030" at bounding box center [474, 229] width 88 height 44
drag, startPoint x: 467, startPoint y: 189, endPoint x: 463, endPoint y: 177, distance: 12.5
click at [463, 207] on span "GBM5H1300030" at bounding box center [474, 229] width 88 height 44
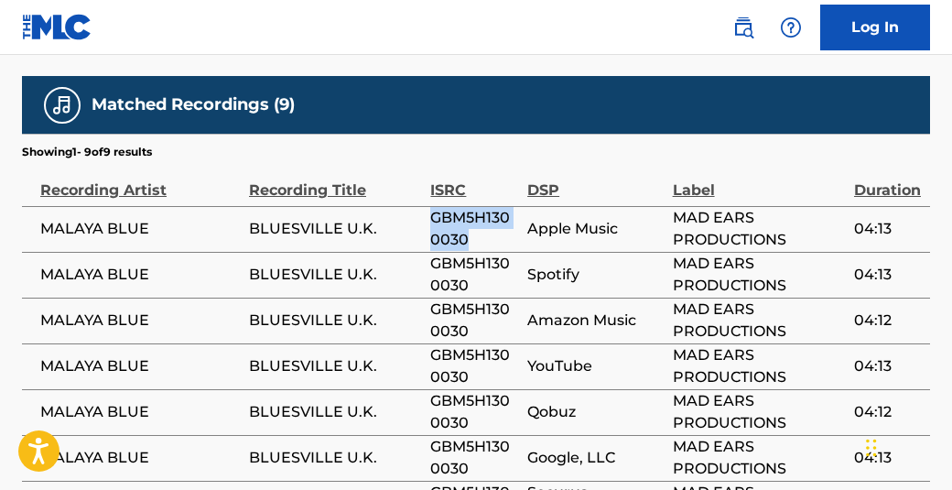
copy span "GBM5H1300030"
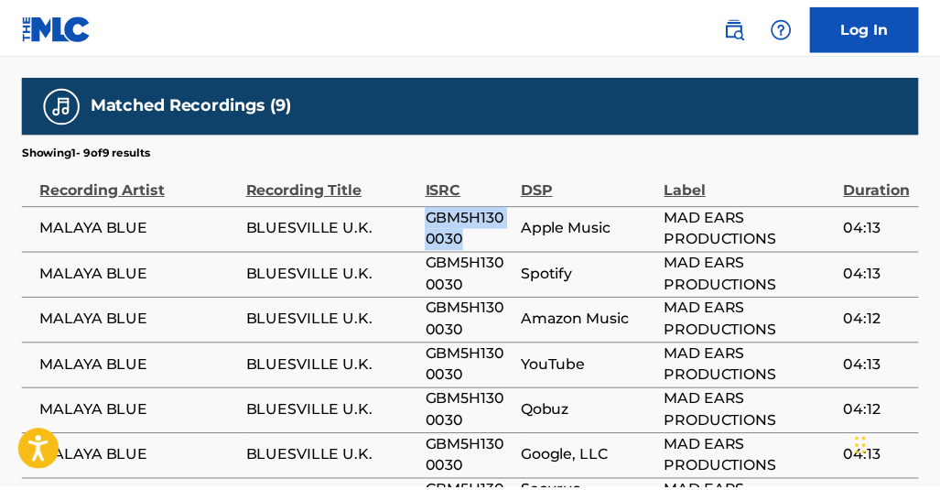
scroll to position [611, 0]
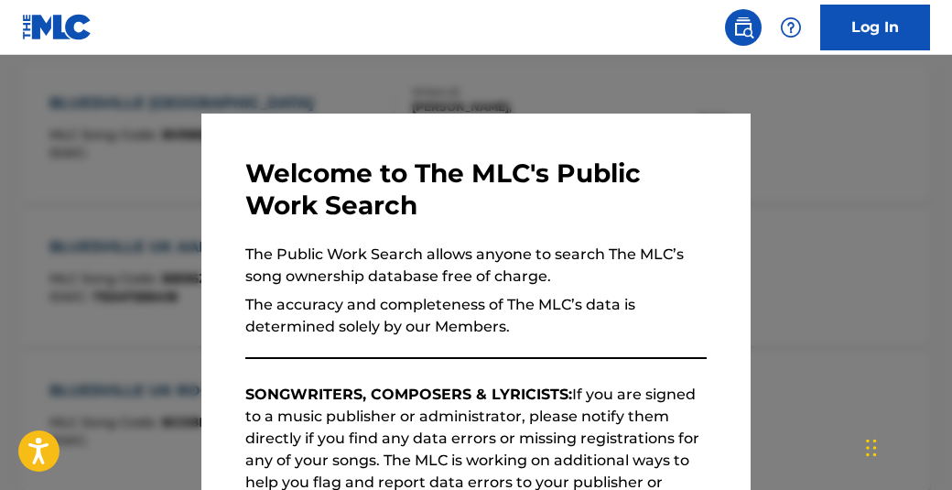
click at [269, 81] on div at bounding box center [476, 300] width 952 height 490
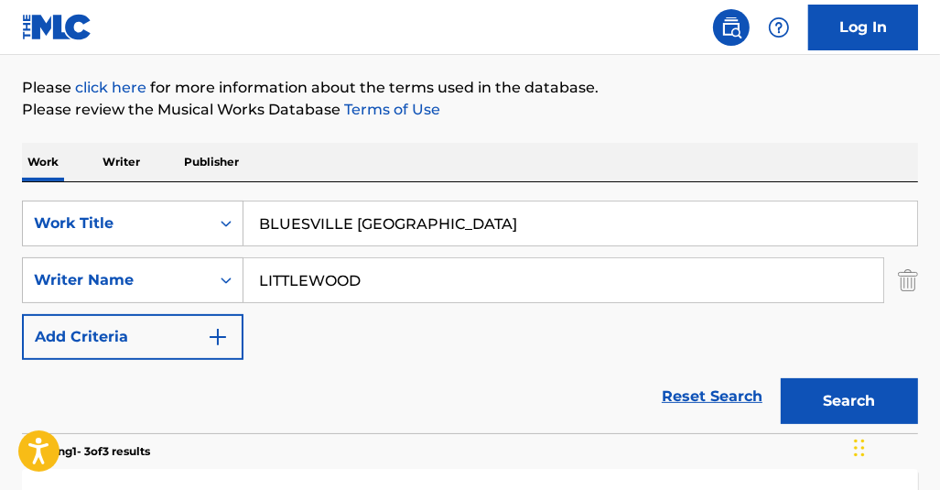
scroll to position [205, 0]
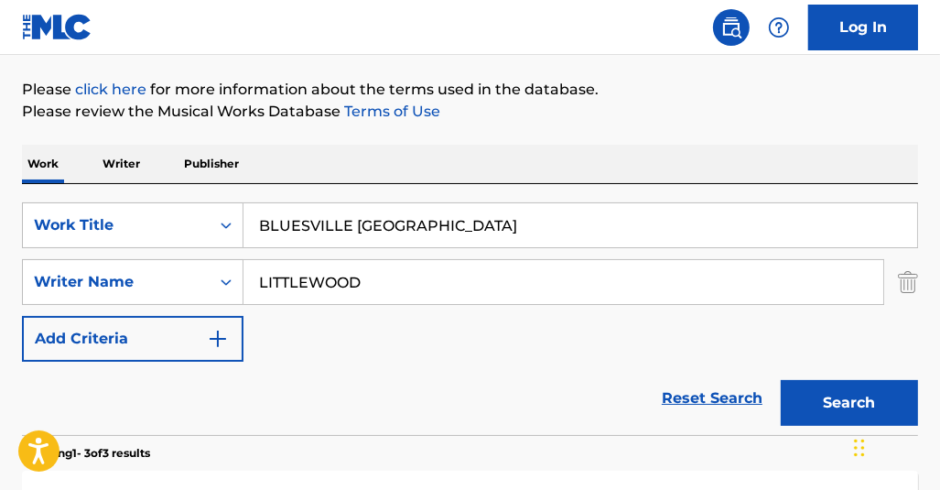
click at [6, 176] on div "The MLC Public Work Search The accuracy and completeness of The MLC's data is d…" at bounding box center [470, 439] width 940 height 1086
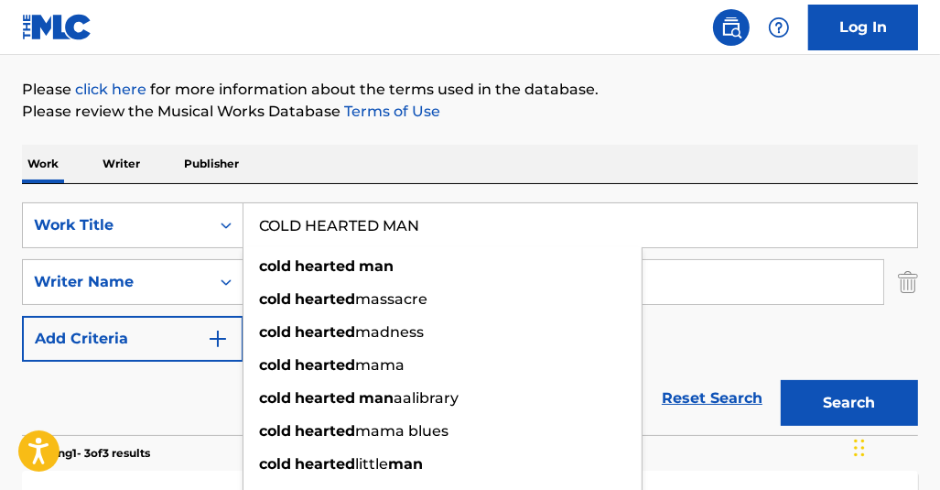
type input "COLD HEARTED MAN"
click at [781, 380] on button "Search" at bounding box center [849, 403] width 137 height 46
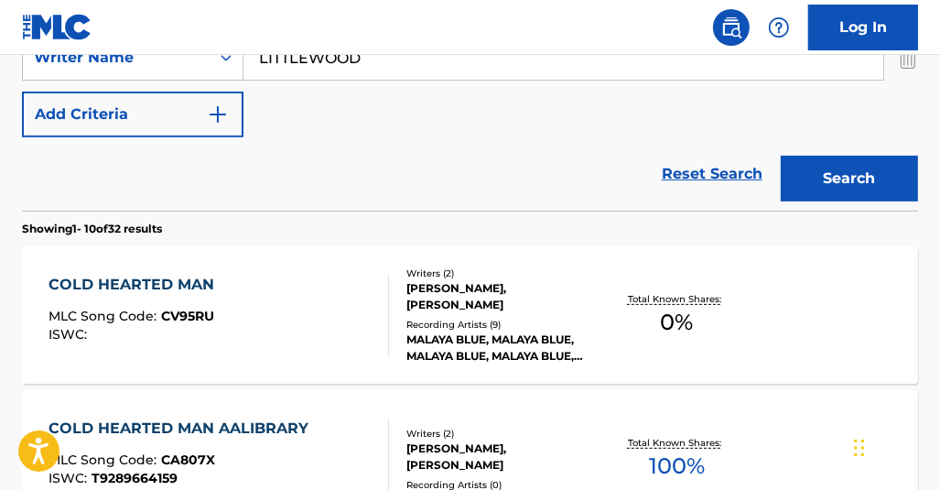
scroll to position [502, 0]
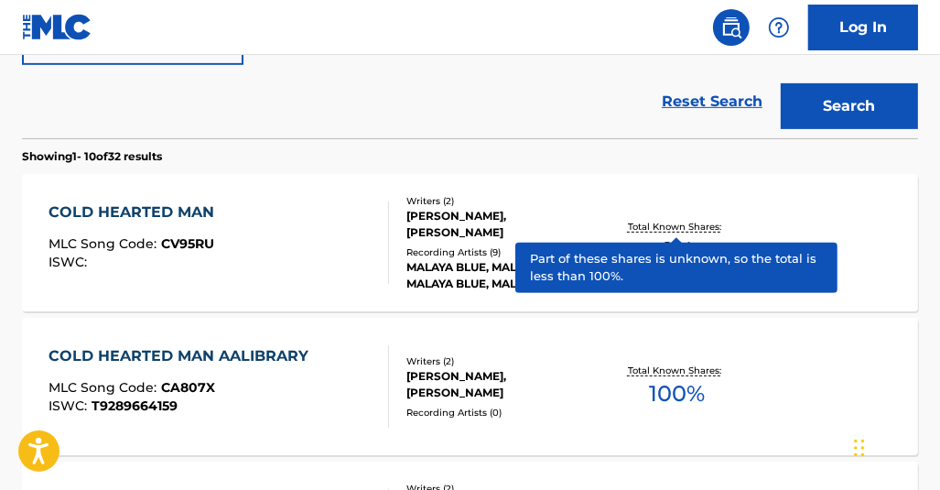
click at [677, 221] on p "Total Known Shares:" at bounding box center [677, 227] width 98 height 14
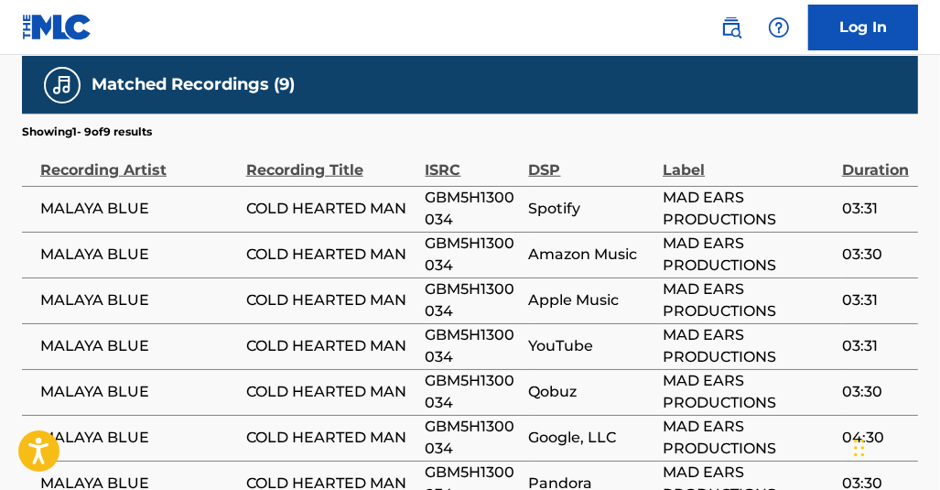
scroll to position [941, 0]
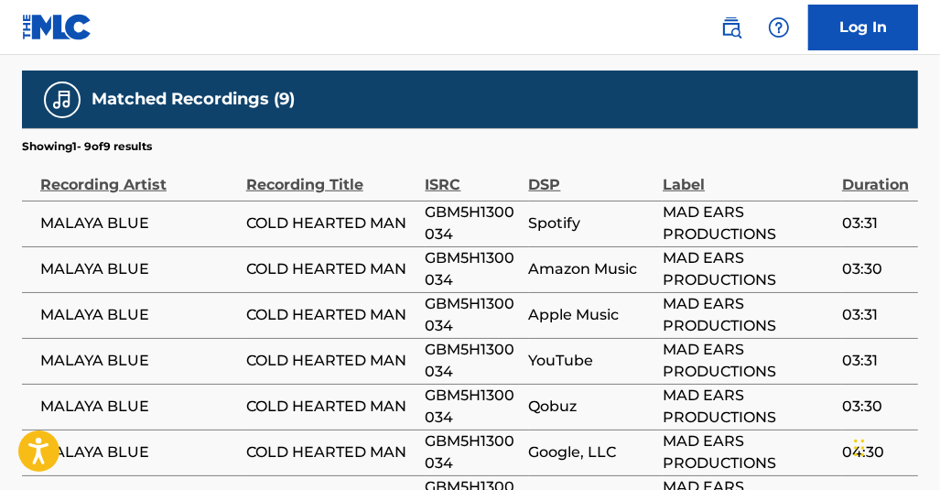
click at [461, 214] on span "GBM5H1300034" at bounding box center [473, 223] width 94 height 44
copy span "GBM5H1300034"
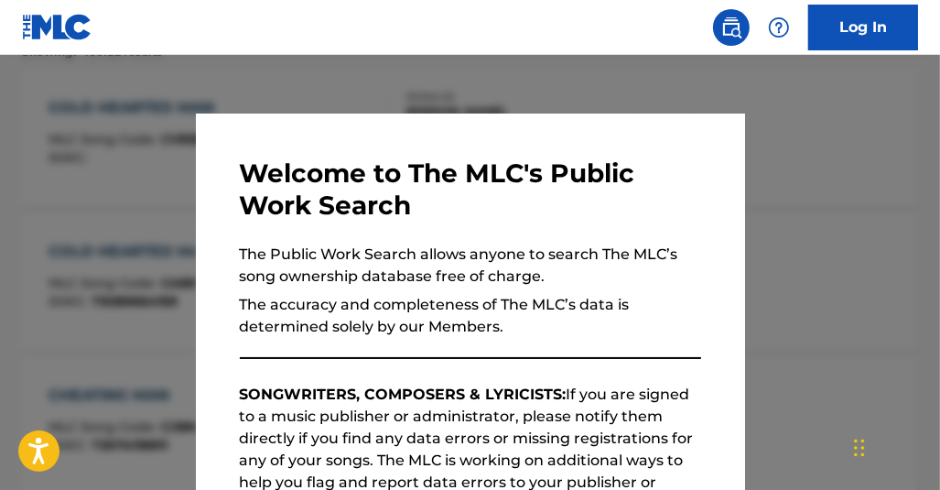
drag, startPoint x: 273, startPoint y: 62, endPoint x: 289, endPoint y: 81, distance: 24.6
click at [278, 62] on div at bounding box center [470, 300] width 940 height 490
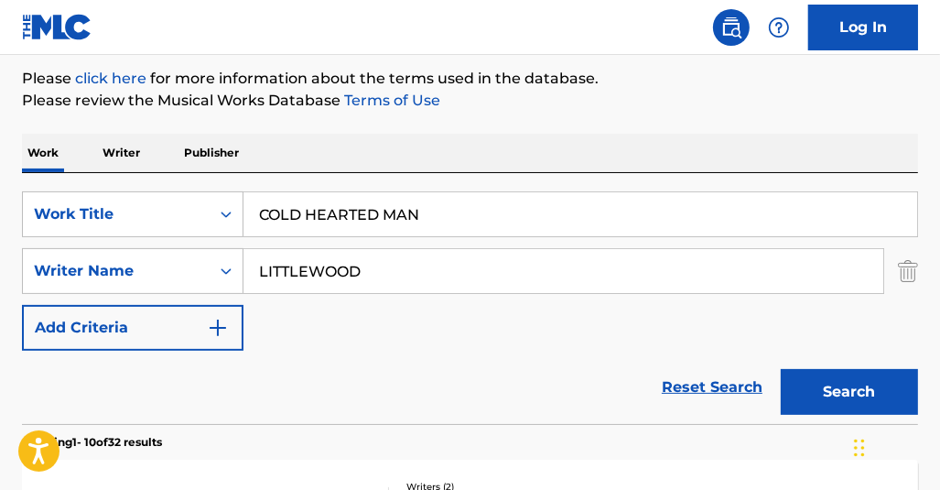
scroll to position [199, 0]
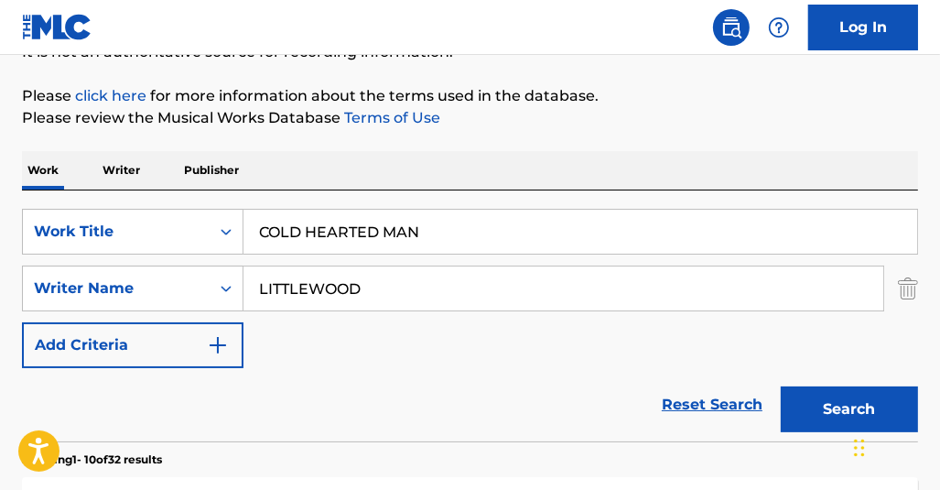
drag, startPoint x: 240, startPoint y: 208, endPoint x: 24, endPoint y: 60, distance: 262.1
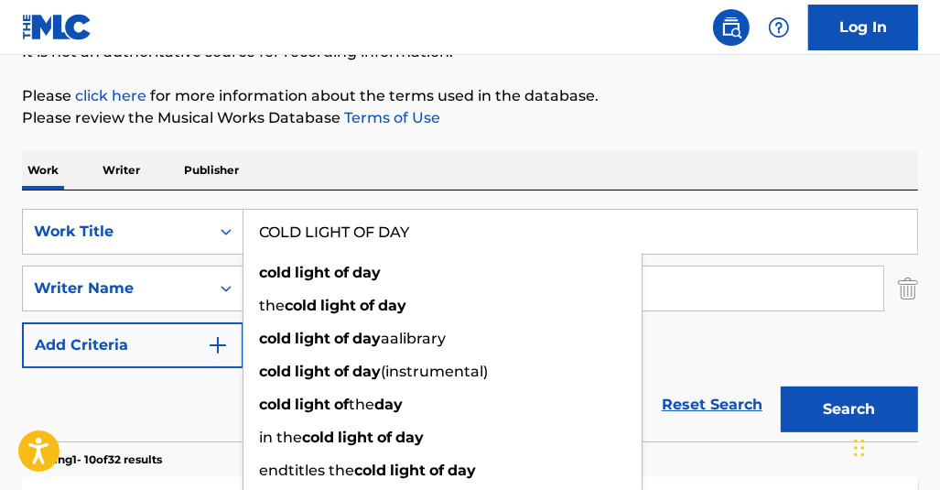
type input "COLD LIGHT OF DAY"
click at [781, 386] on button "Search" at bounding box center [849, 409] width 137 height 46
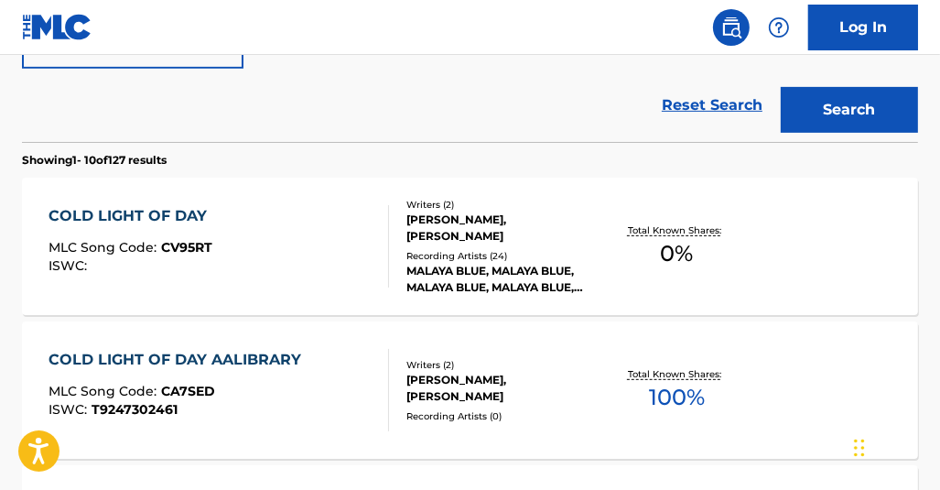
scroll to position [502, 0]
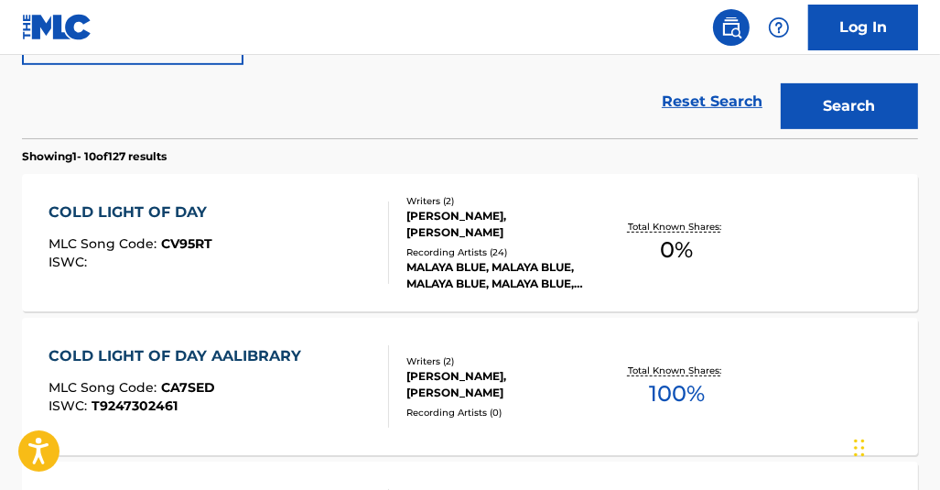
click at [691, 240] on span "0 %" at bounding box center [676, 249] width 33 height 33
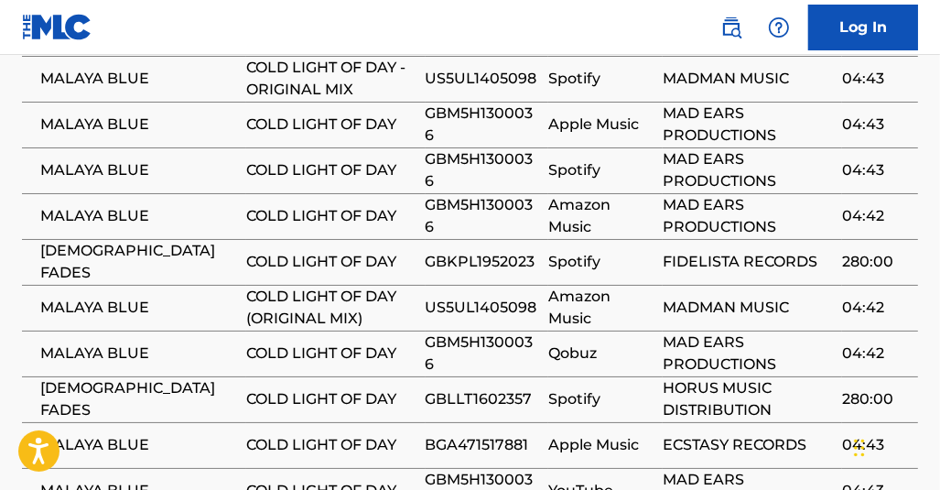
scroll to position [1088, 0]
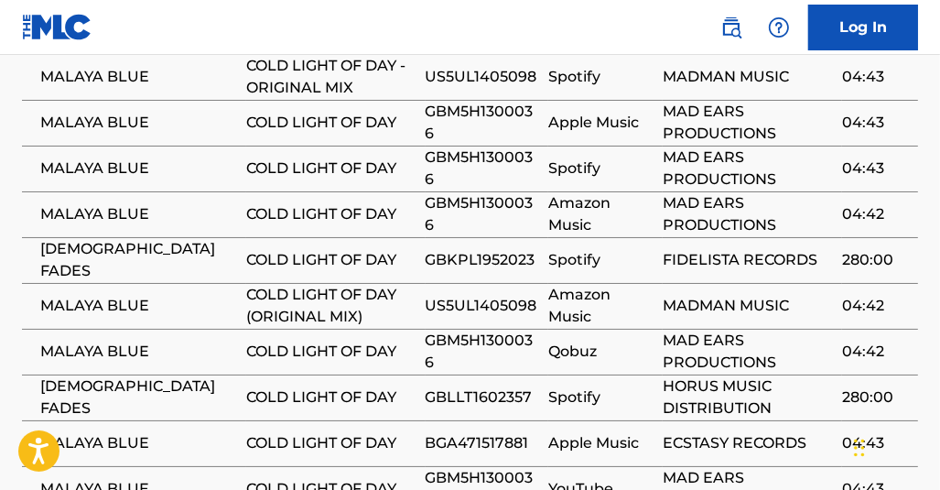
click at [515, 204] on span "GBM5H1300036" at bounding box center [483, 214] width 114 height 44
drag, startPoint x: 515, startPoint y: 204, endPoint x: 480, endPoint y: 198, distance: 35.4
click at [480, 198] on span "GBM5H1300036" at bounding box center [483, 214] width 114 height 44
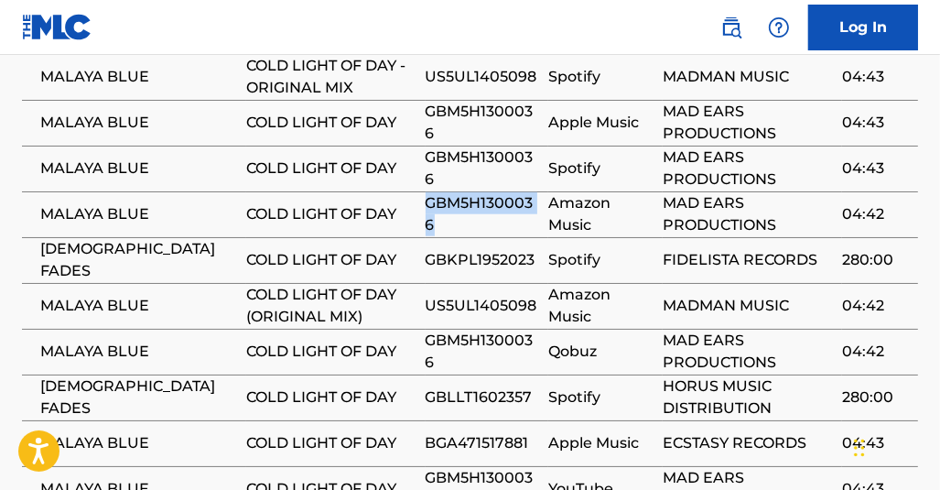
copy span "GBM5H1300036"
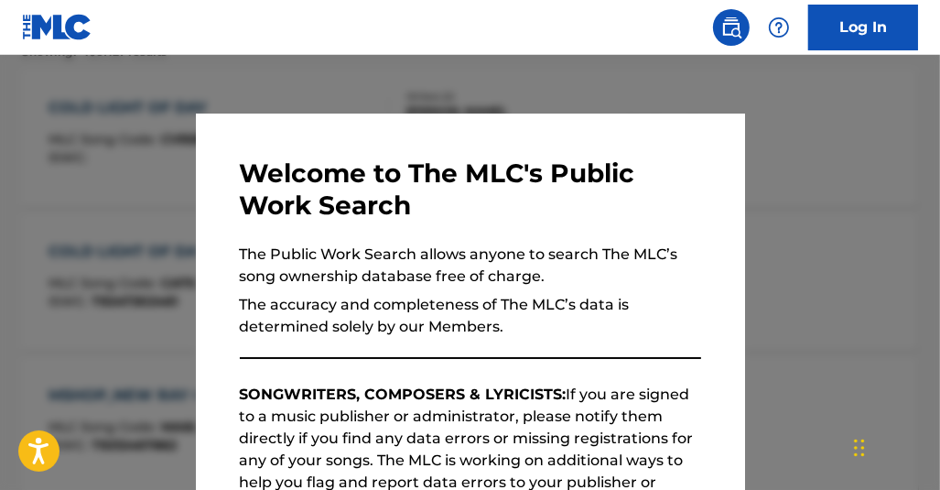
click at [505, 86] on div at bounding box center [470, 300] width 940 height 490
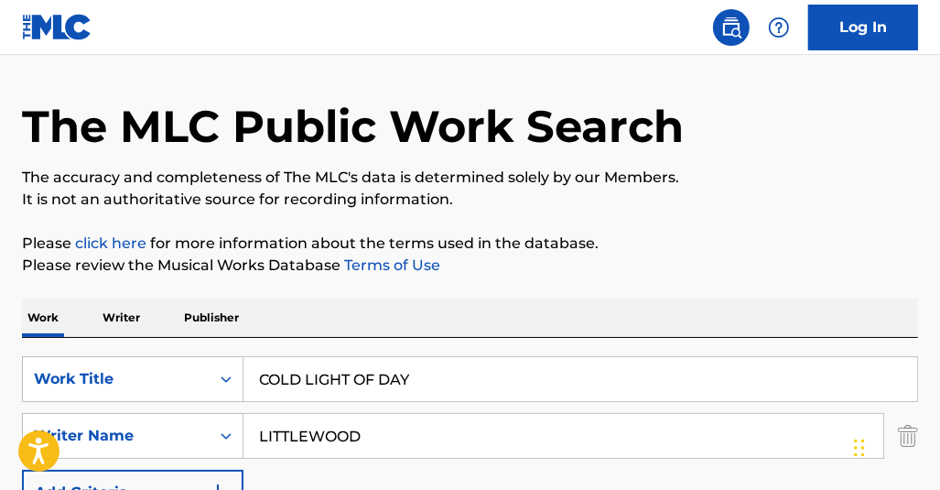
scroll to position [69, 0]
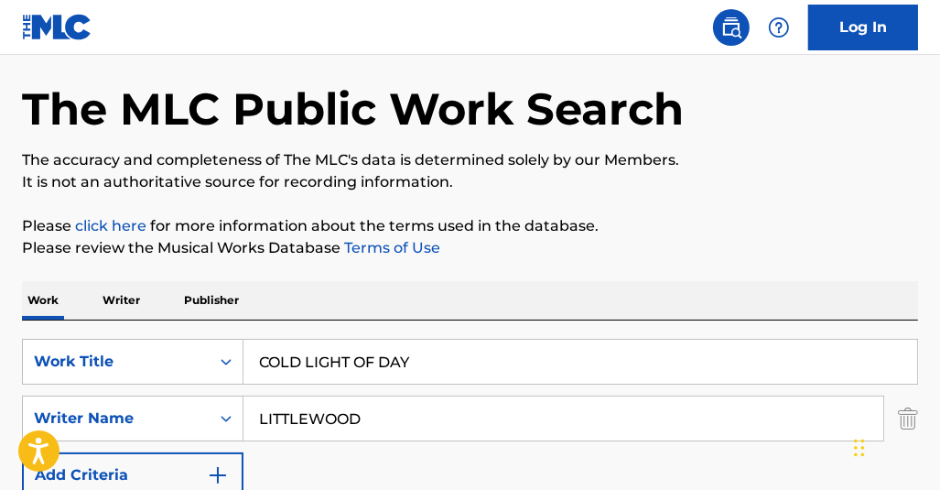
drag, startPoint x: 466, startPoint y: 365, endPoint x: 0, endPoint y: 294, distance: 471.5
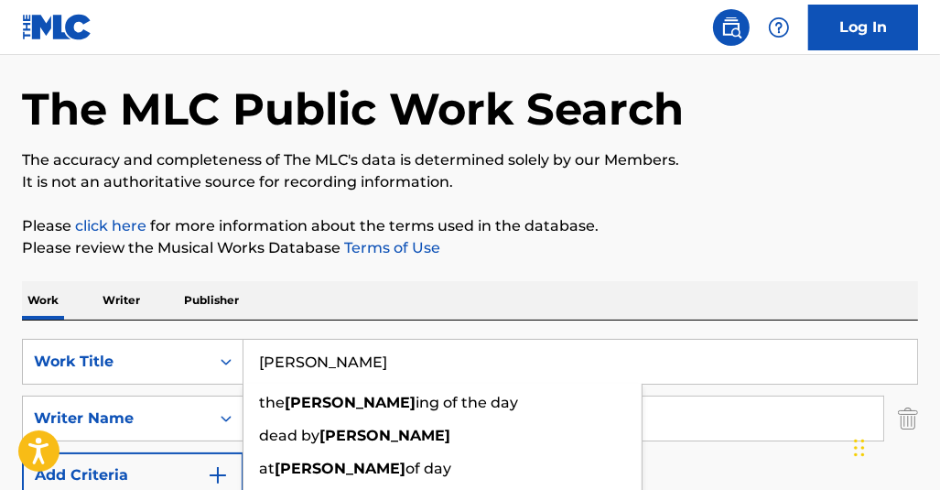
type input "[PERSON_NAME]"
click at [344, 294] on div "Work Writer Publisher" at bounding box center [470, 300] width 896 height 38
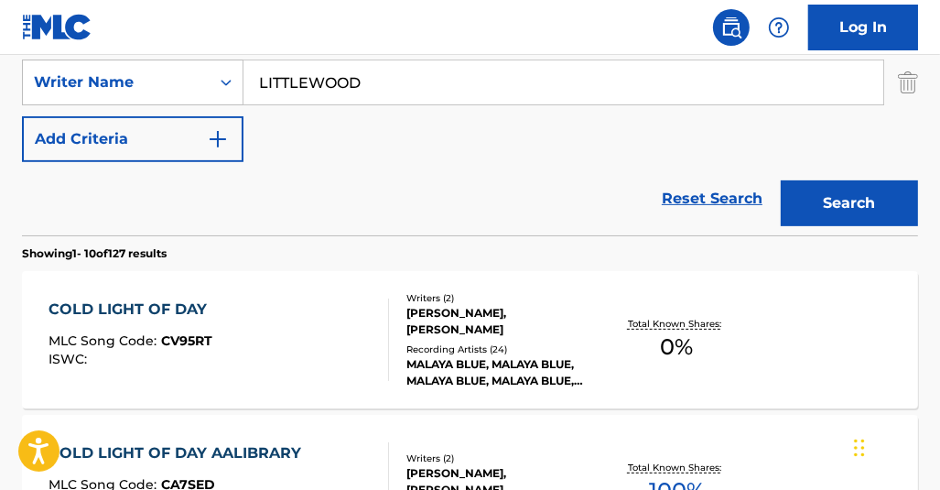
click at [868, 184] on button "Search" at bounding box center [849, 203] width 137 height 46
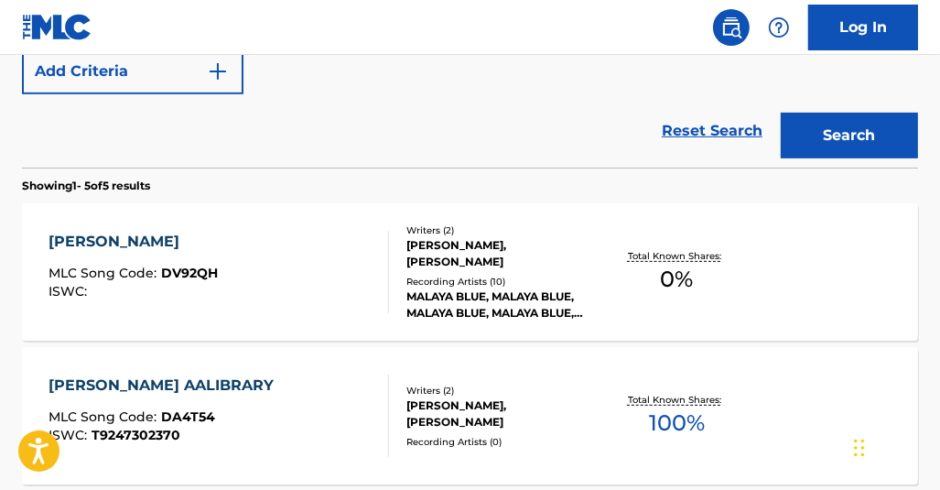
scroll to position [474, 0]
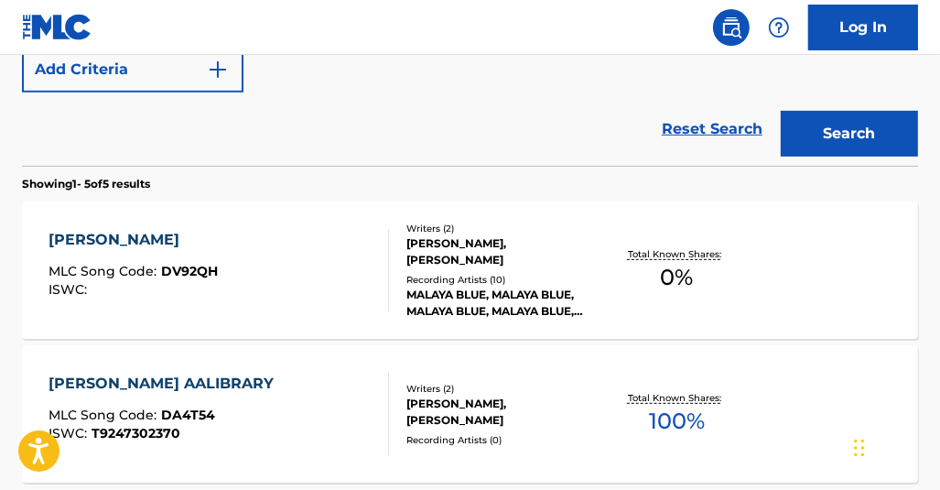
click at [719, 269] on div "Total Known Shares: 0 %" at bounding box center [676, 271] width 149 height 56
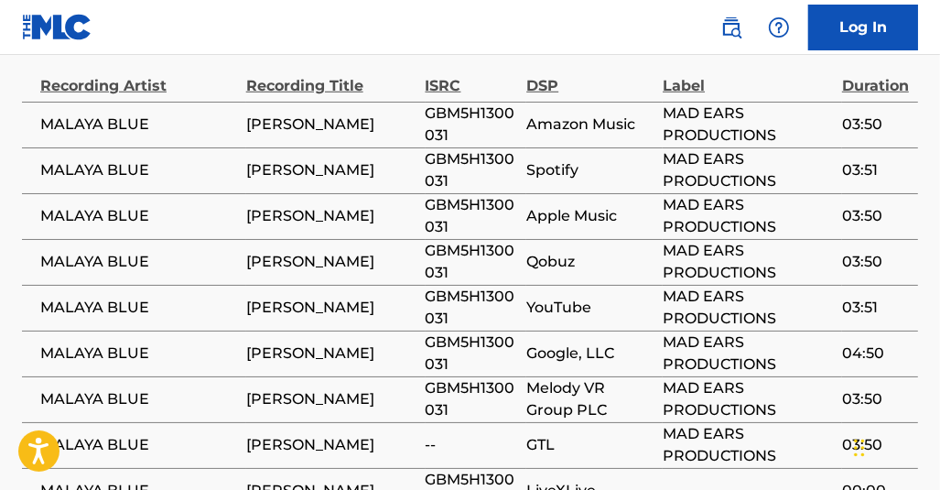
scroll to position [1190, 0]
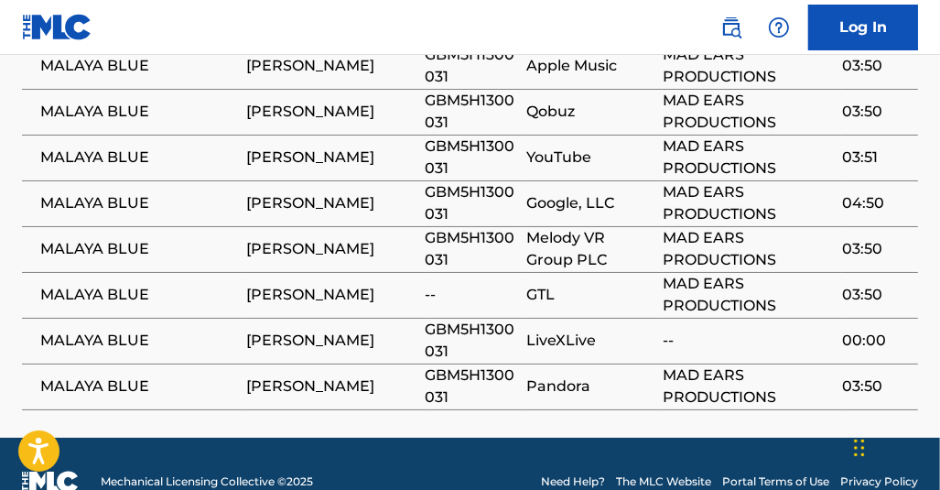
click at [445, 192] on span "GBM5H1300031" at bounding box center [472, 203] width 92 height 44
copy span "GBM5H1300031"
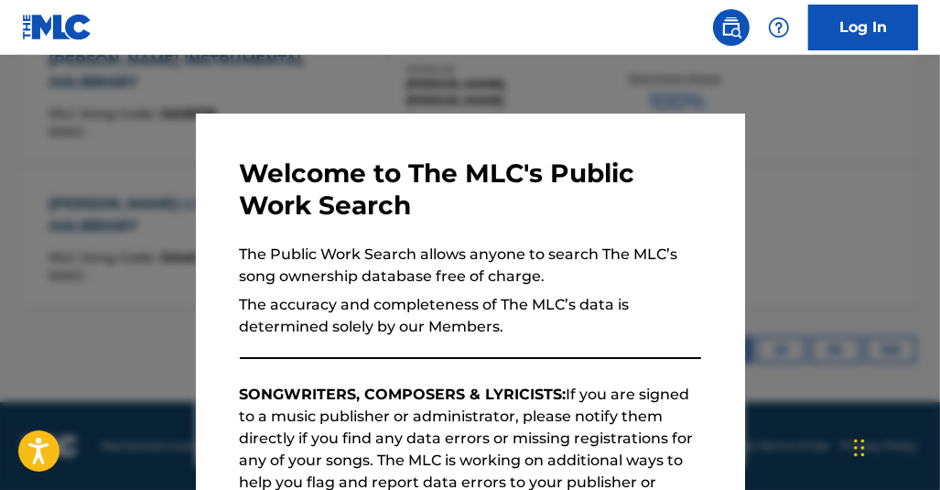
scroll to position [579, 0]
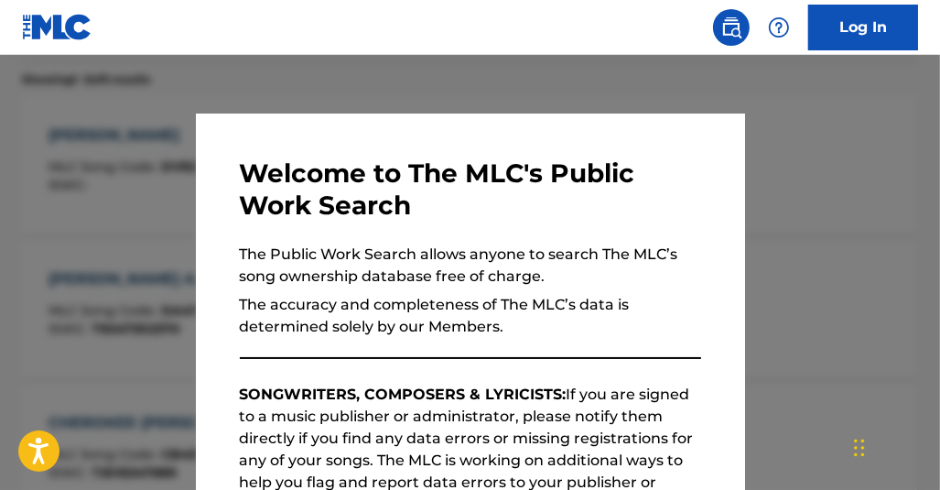
drag, startPoint x: 303, startPoint y: 72, endPoint x: 345, endPoint y: 100, distance: 50.3
click at [305, 75] on div at bounding box center [470, 300] width 940 height 490
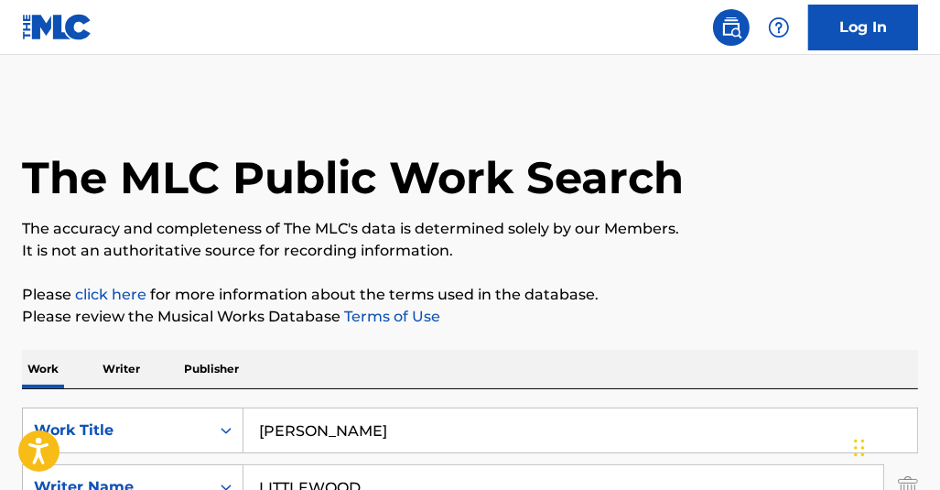
scroll to position [136, 0]
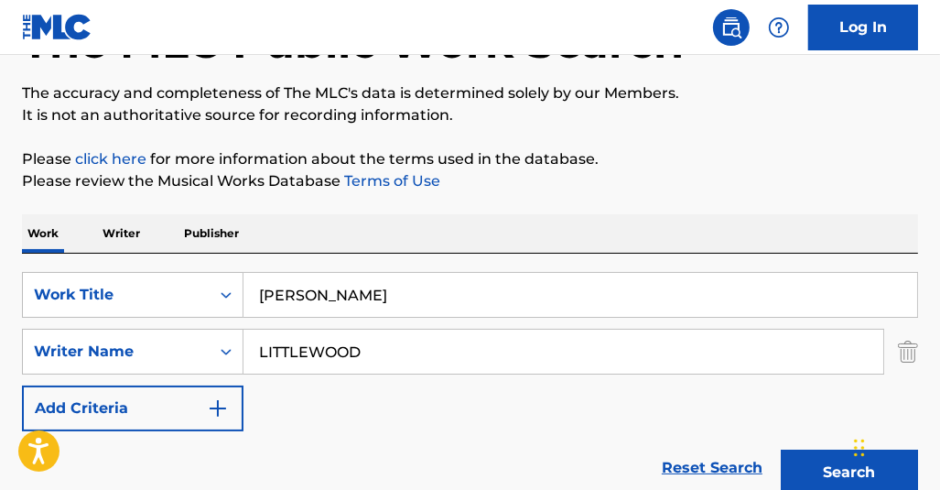
drag, startPoint x: 219, startPoint y: 266, endPoint x: 84, endPoint y: 203, distance: 148.7
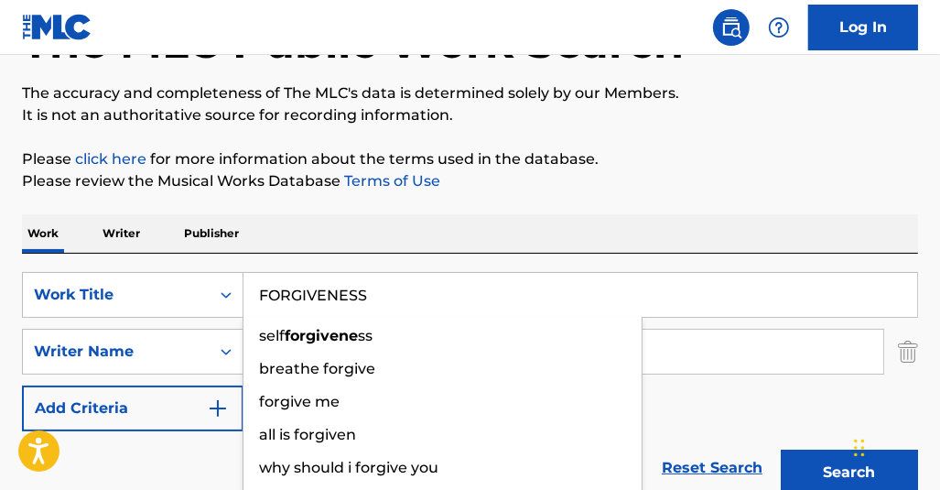
type input "FORGIVENESS"
click at [781, 450] on button "Search" at bounding box center [849, 473] width 137 height 46
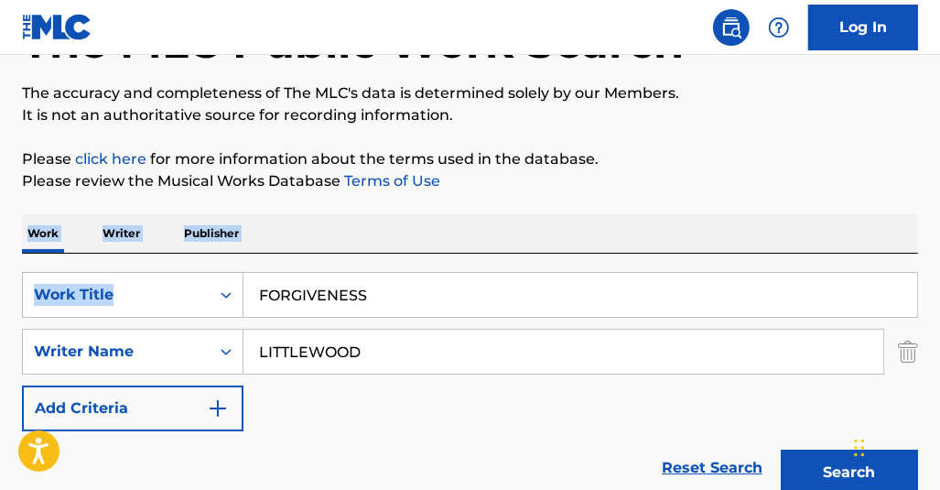
drag, startPoint x: 937, startPoint y: 191, endPoint x: 938, endPoint y: 255, distance: 63.2
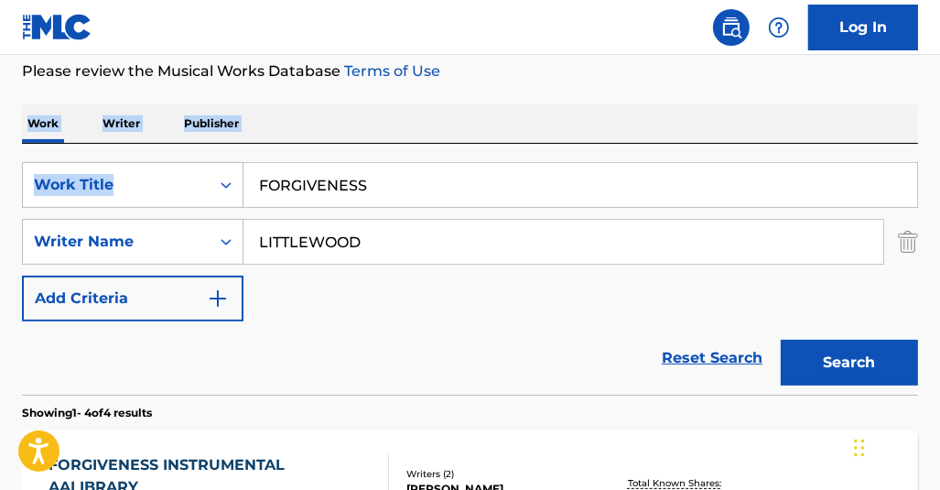
scroll to position [238, 0]
